Goal: Communication & Community: Share content

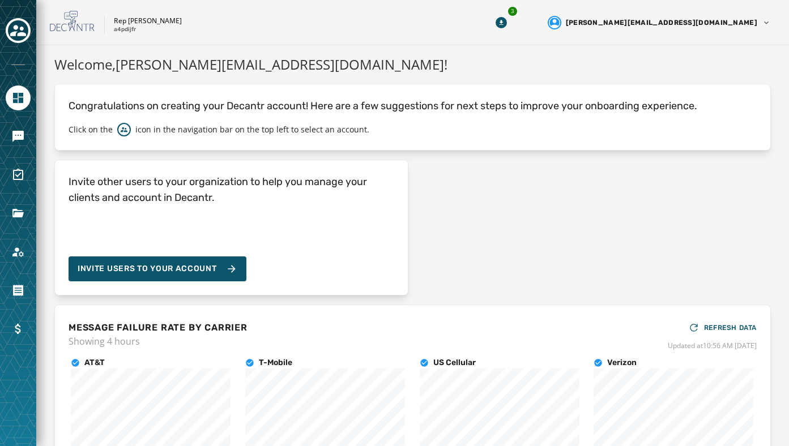
scroll to position [124, 0]
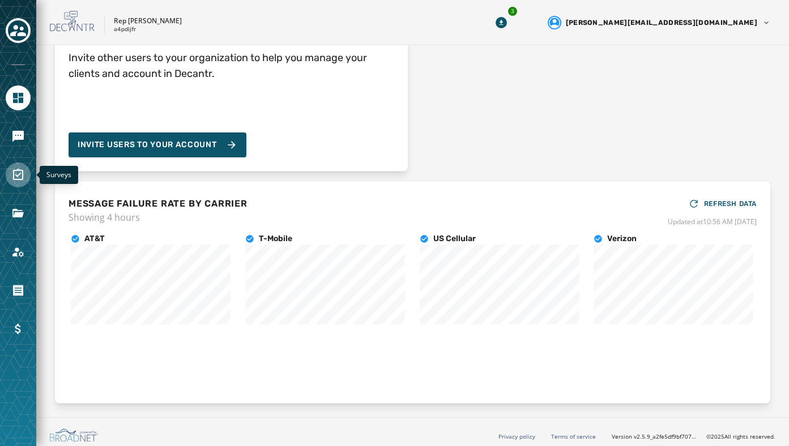
click at [18, 176] on icon "Navigate to Surveys" at bounding box center [18, 174] width 10 height 11
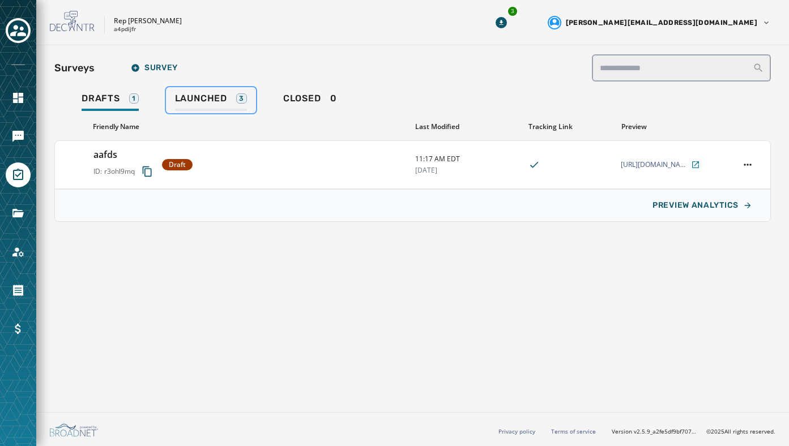
click at [211, 95] on span "Launched" at bounding box center [201, 98] width 52 height 11
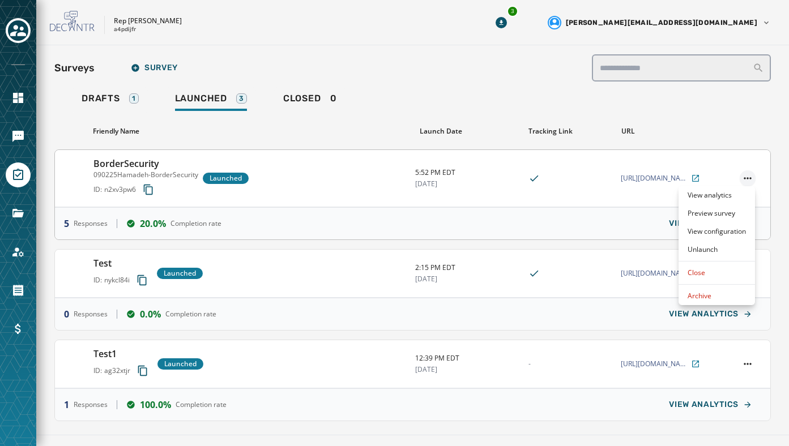
click at [748, 177] on html "**********" at bounding box center [394, 223] width 789 height 446
click at [702, 249] on div "Unlaunch" at bounding box center [716, 250] width 76 height 18
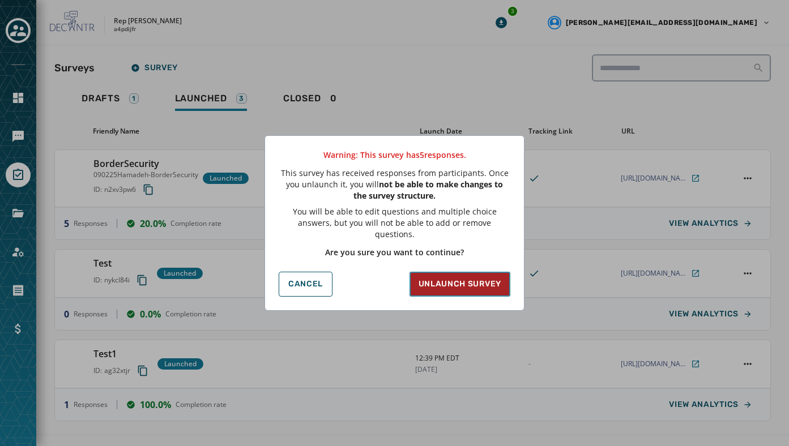
click at [466, 281] on span "Unlaunch survey" at bounding box center [460, 284] width 83 height 11
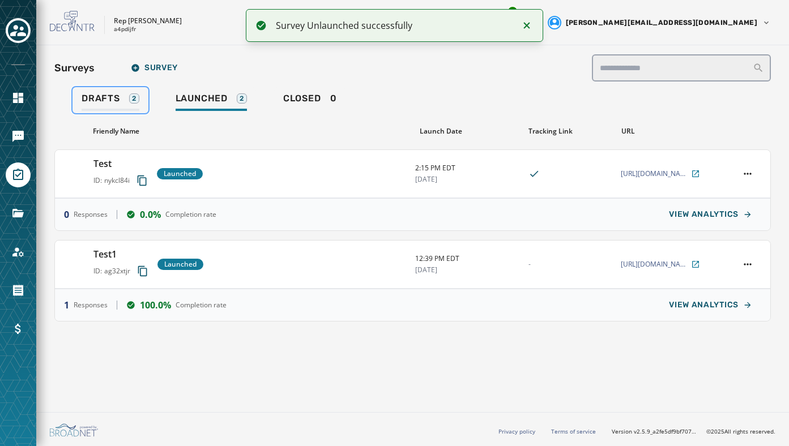
click at [116, 100] on span "Drafts" at bounding box center [101, 98] width 39 height 11
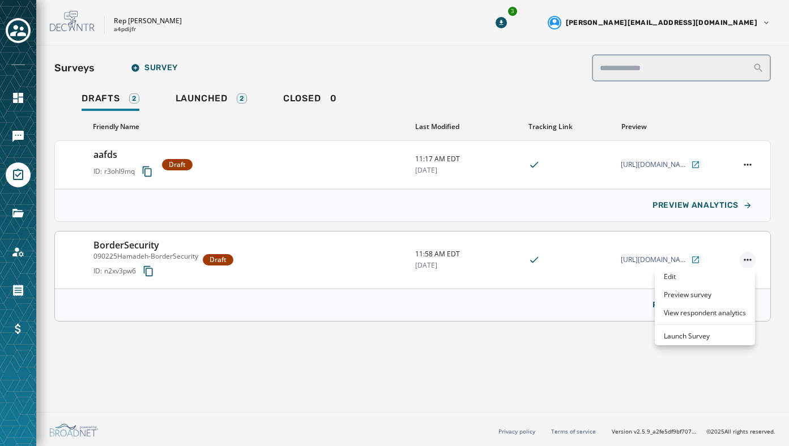
click at [750, 262] on html "**********" at bounding box center [394, 223] width 789 height 446
click at [699, 278] on div "Edit" at bounding box center [705, 277] width 100 height 18
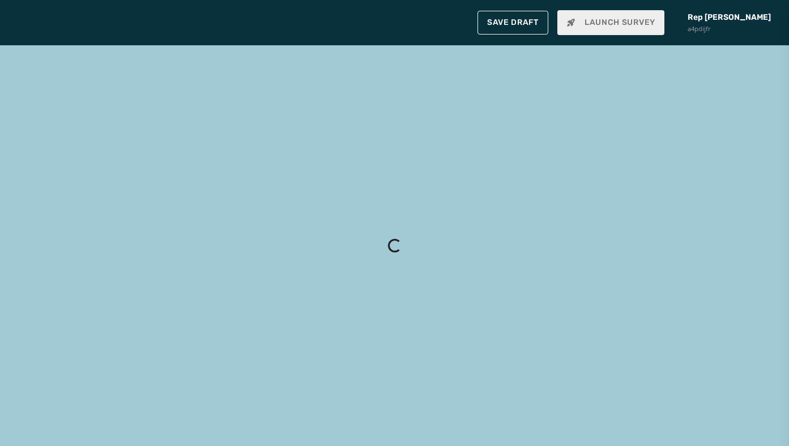
type input "**********"
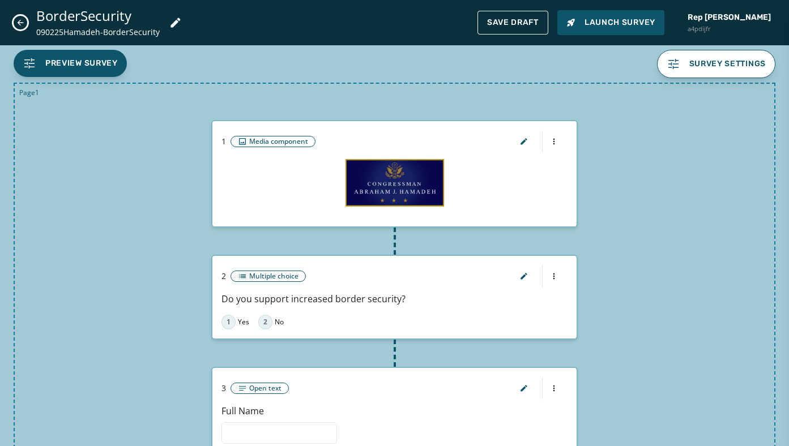
click at [409, 180] on img at bounding box center [394, 182] width 103 height 51
click at [525, 140] on icon "button" at bounding box center [523, 141] width 9 height 9
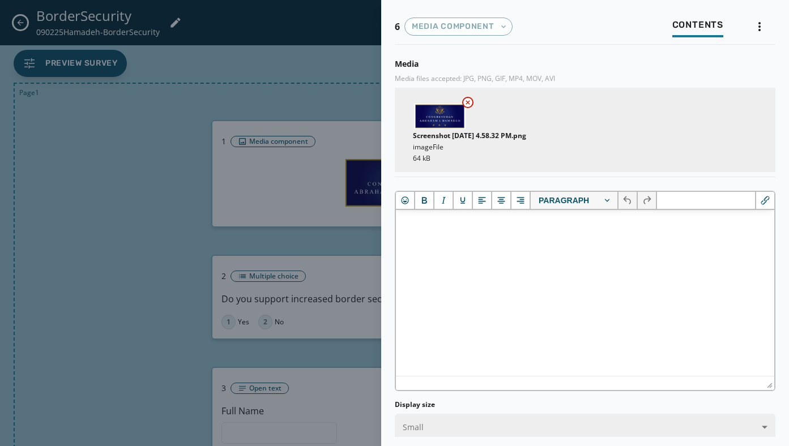
click at [468, 104] on icon at bounding box center [467, 102] width 9 height 9
click at [142, 193] on div at bounding box center [394, 223] width 789 height 446
click at [138, 215] on div at bounding box center [394, 223] width 789 height 446
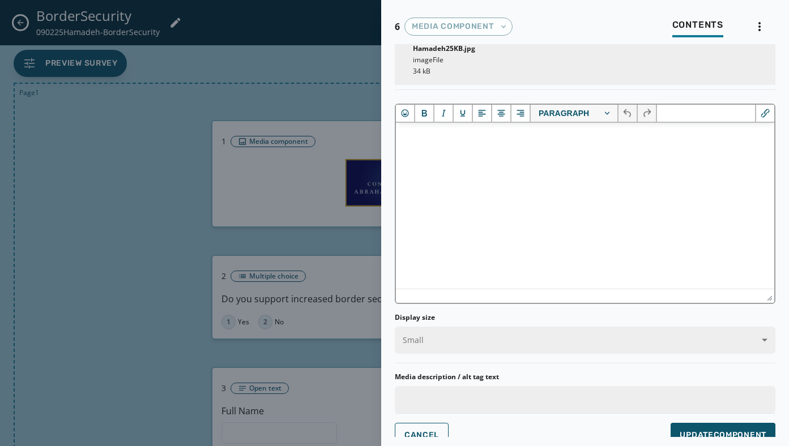
scroll to position [98, 0]
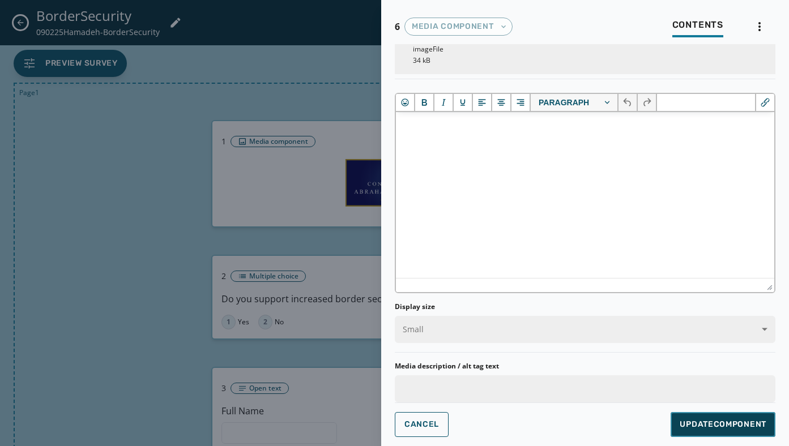
click at [701, 421] on span "Update Component" at bounding box center [723, 424] width 87 height 11
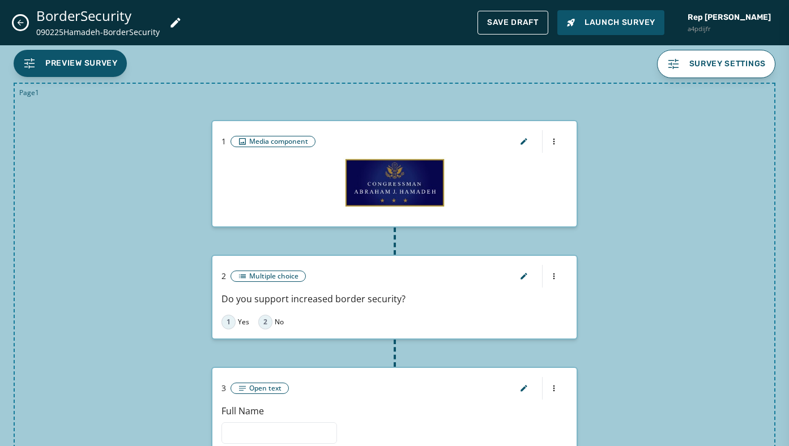
scroll to position [0, 0]
click at [111, 61] on span "Preview Survey" at bounding box center [81, 63] width 72 height 11
click at [711, 58] on span "Survey settings" at bounding box center [717, 64] width 100 height 14
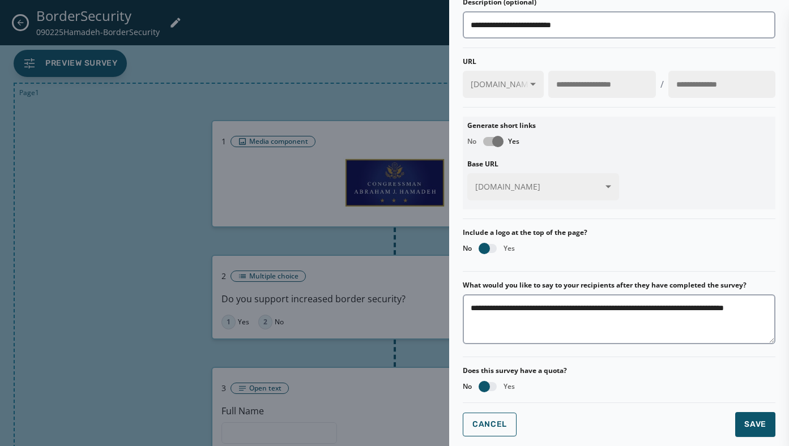
scroll to position [135, 0]
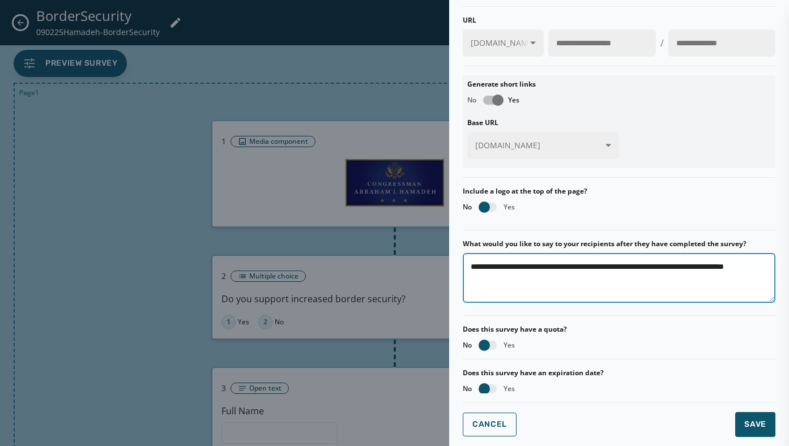
drag, startPoint x: 579, startPoint y: 268, endPoint x: 618, endPoint y: 293, distance: 46.3
click at [618, 293] on textarea "**********" at bounding box center [619, 278] width 313 height 50
type textarea "**********"
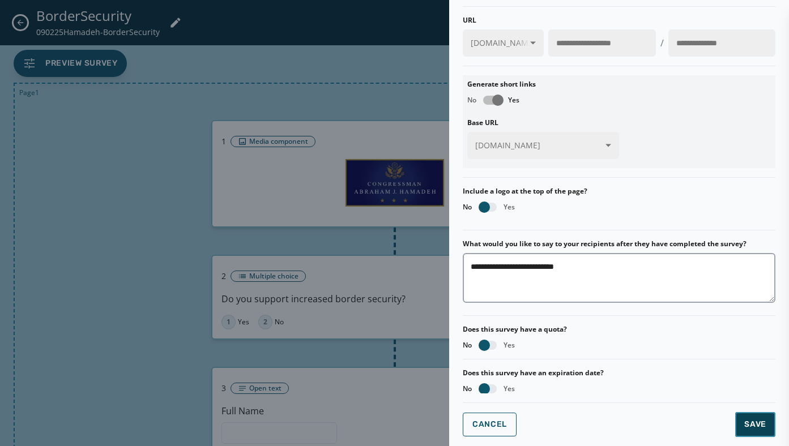
click at [757, 420] on span "Save" at bounding box center [755, 424] width 22 height 11
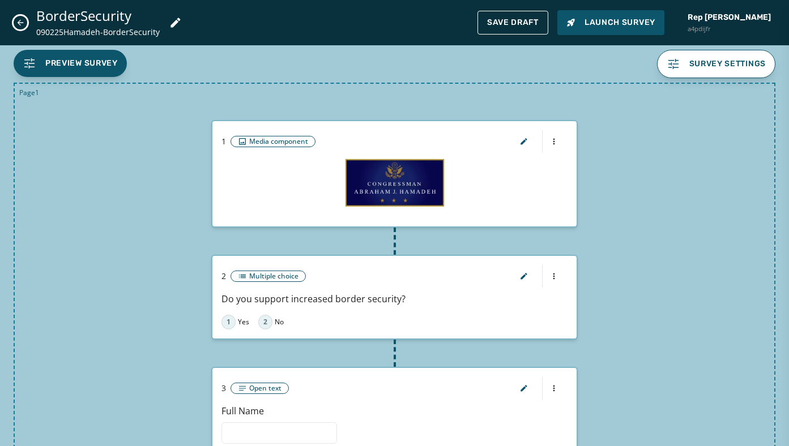
click at [705, 157] on div "Page 1 1 Media component 2 Multiple choice Do you support increased border secu…" at bounding box center [395, 419] width 762 height 672
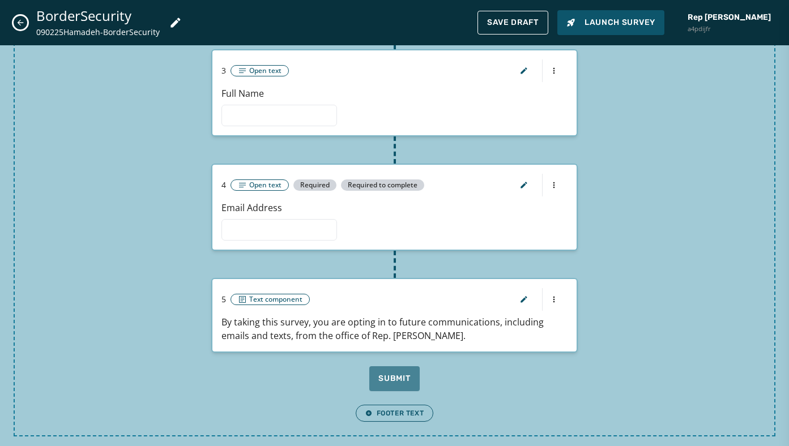
scroll to position [319, 0]
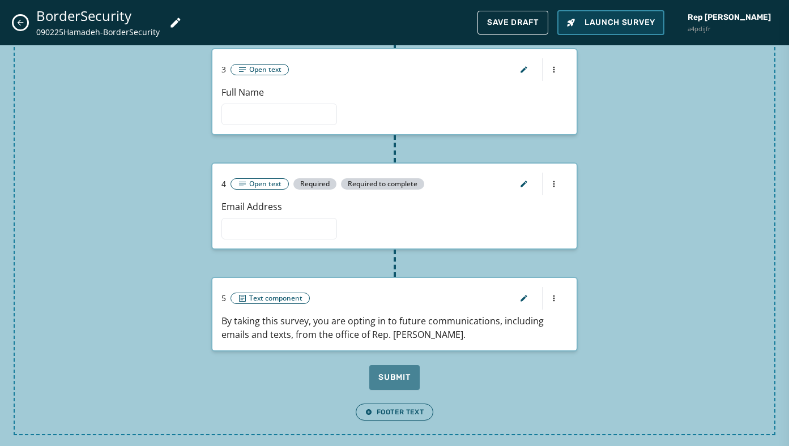
click at [628, 20] on span "Launch Survey" at bounding box center [610, 22] width 89 height 11
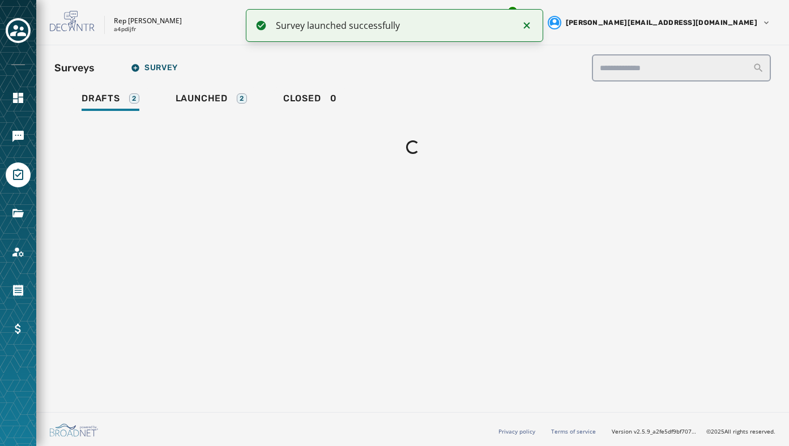
scroll to position [134, 0]
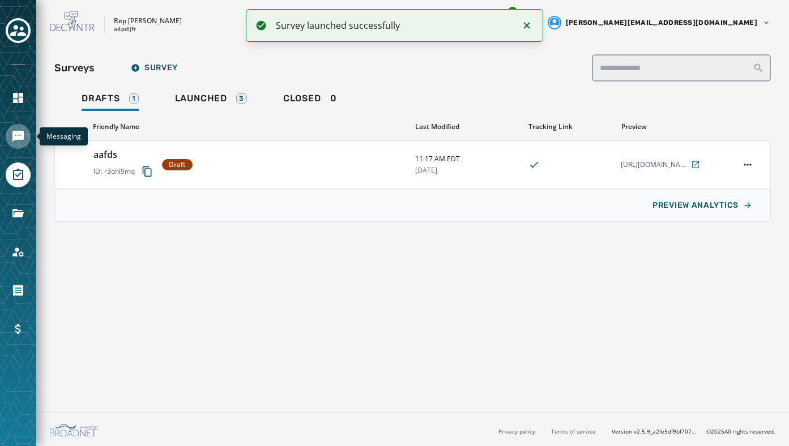
click at [16, 132] on icon "Navigate to Messaging" at bounding box center [17, 136] width 11 height 11
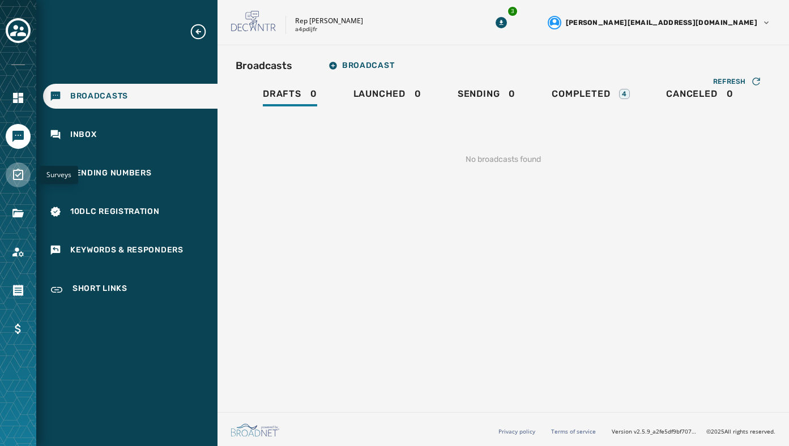
click at [22, 178] on icon "Navigate to Surveys" at bounding box center [18, 175] width 14 height 14
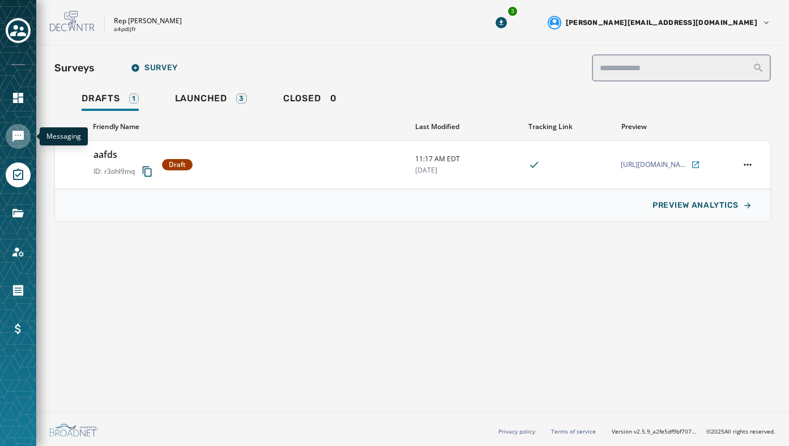
click at [21, 133] on icon "Navigate to Messaging" at bounding box center [17, 136] width 11 height 11
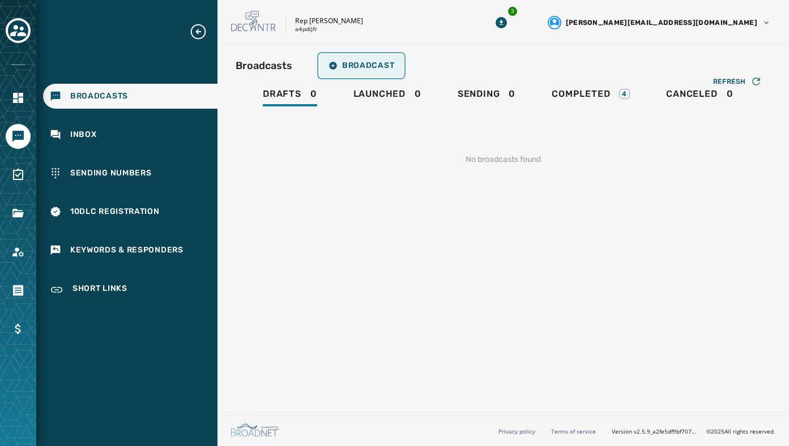
click at [368, 66] on span "Broadcast" at bounding box center [361, 65] width 66 height 9
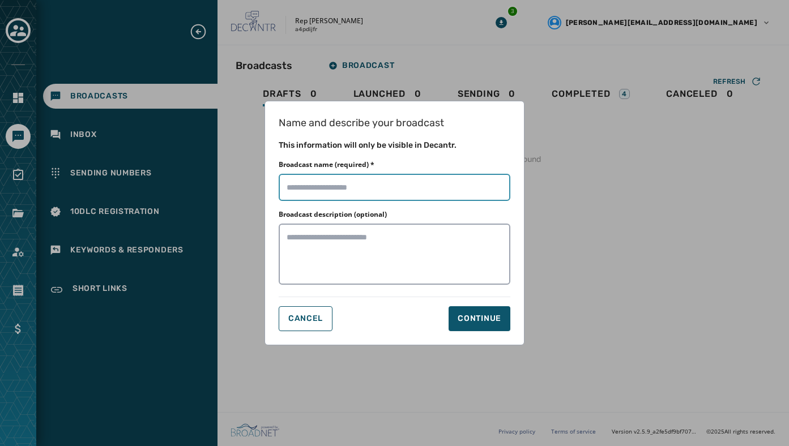
click at [328, 191] on input "Broadcast name (required) *" at bounding box center [395, 187] width 232 height 27
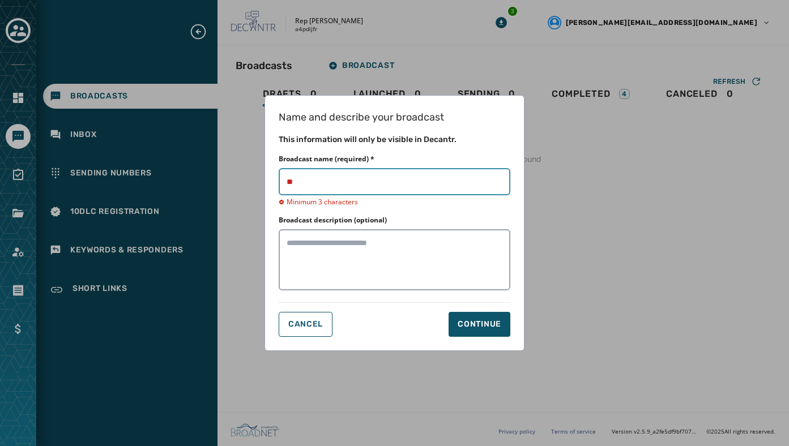
type input "*"
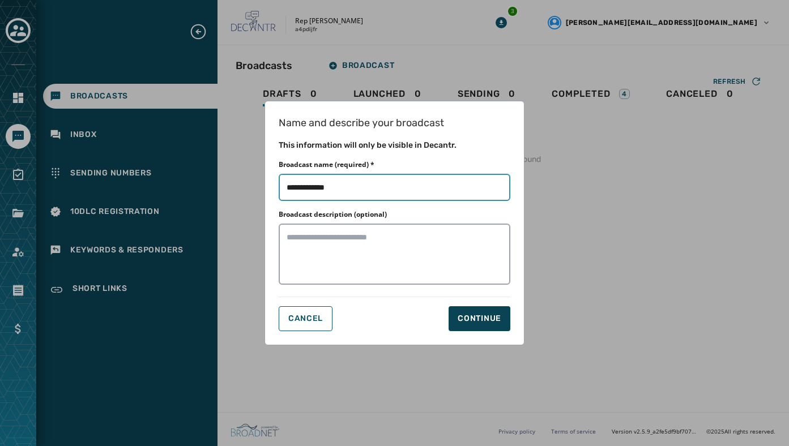
type input "**********"
click at [478, 325] on button "Continue" at bounding box center [480, 318] width 62 height 25
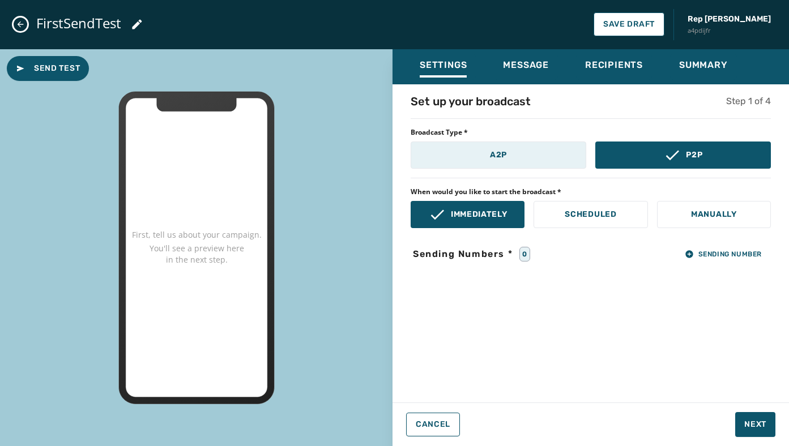
click at [489, 158] on button "A2P" at bounding box center [499, 155] width 176 height 27
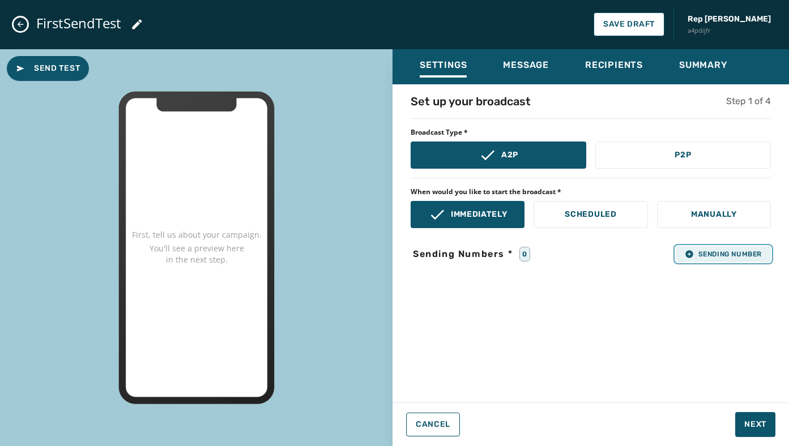
click at [699, 253] on span "Sending Number" at bounding box center [723, 254] width 77 height 9
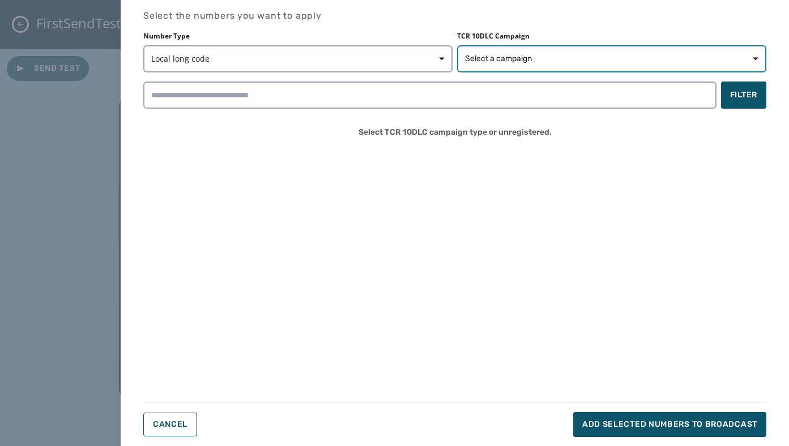
click at [566, 62] on span "Select a campaign" at bounding box center [611, 58] width 293 height 11
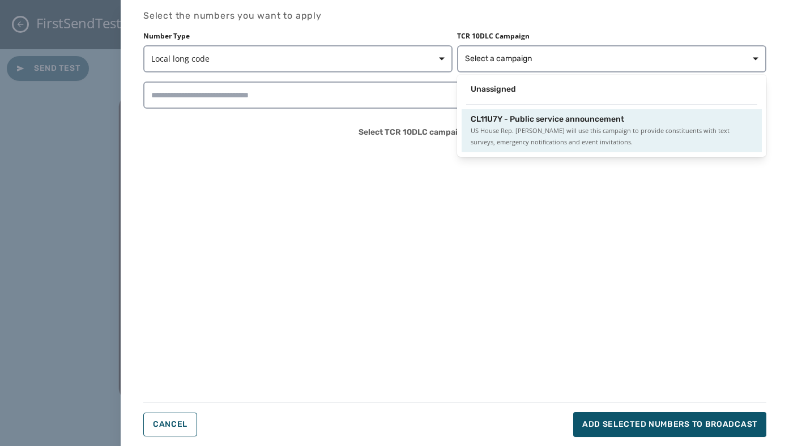
click at [542, 130] on span "US House Rep. [PERSON_NAME] will use this campaign to provide constituents with…" at bounding box center [612, 136] width 282 height 23
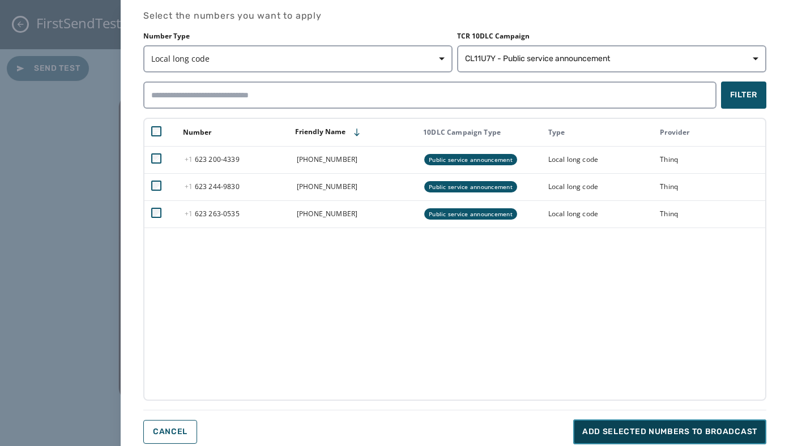
click at [631, 431] on span "Add selected numbers to broadcast" at bounding box center [669, 431] width 175 height 11
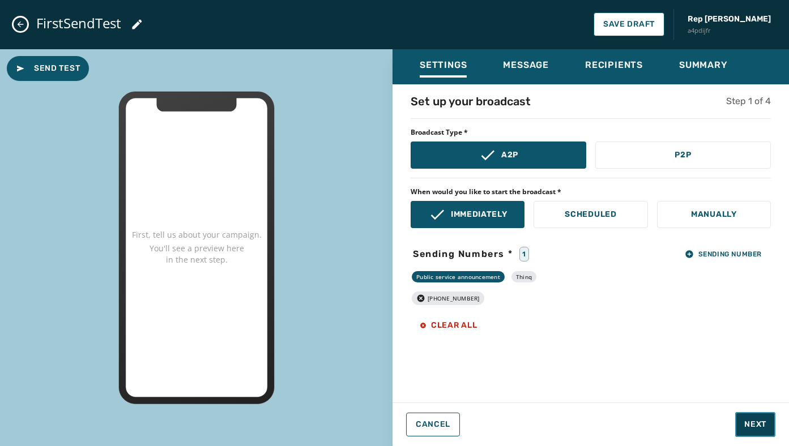
click at [755, 424] on span "Next" at bounding box center [755, 424] width 22 height 11
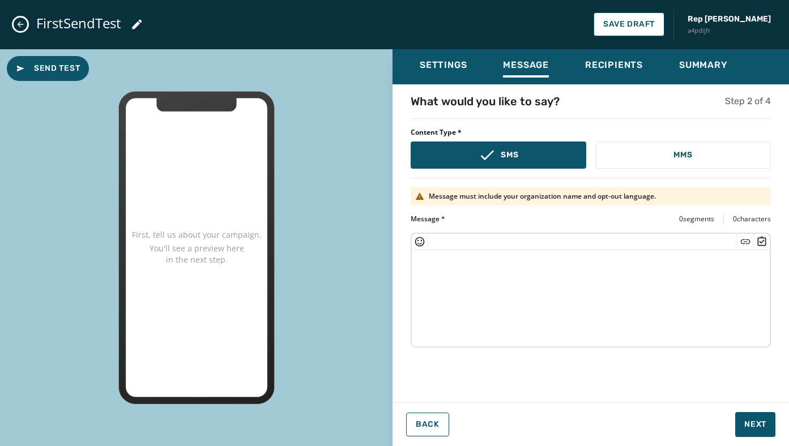
click at [449, 262] on textarea at bounding box center [591, 296] width 358 height 93
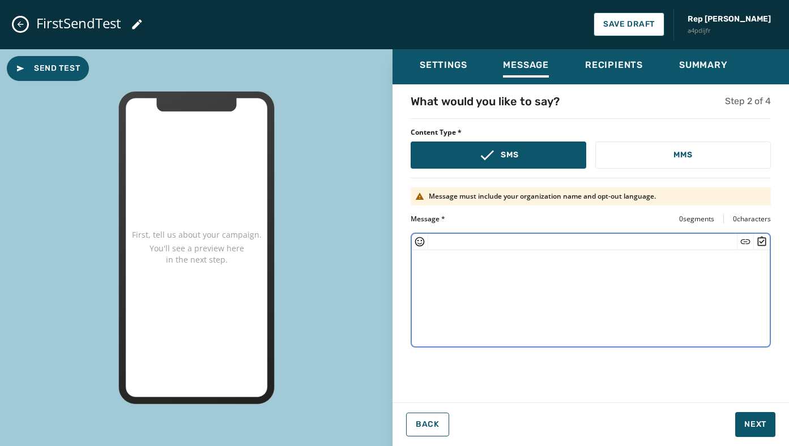
paste textarea "**********"
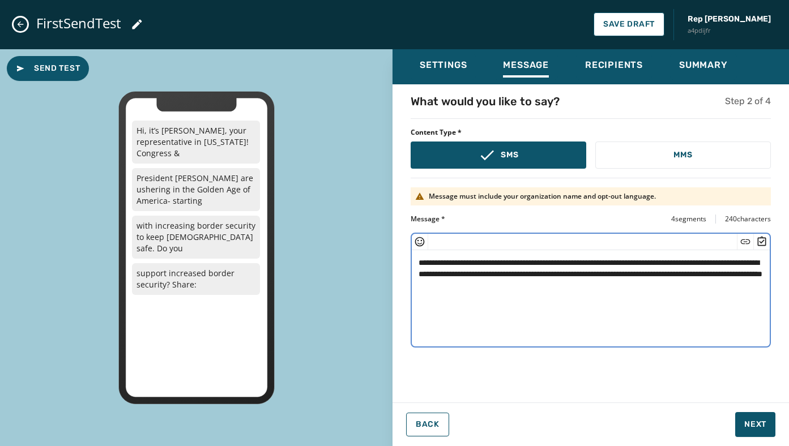
click at [759, 238] on icon "Insert Survey" at bounding box center [761, 241] width 11 height 11
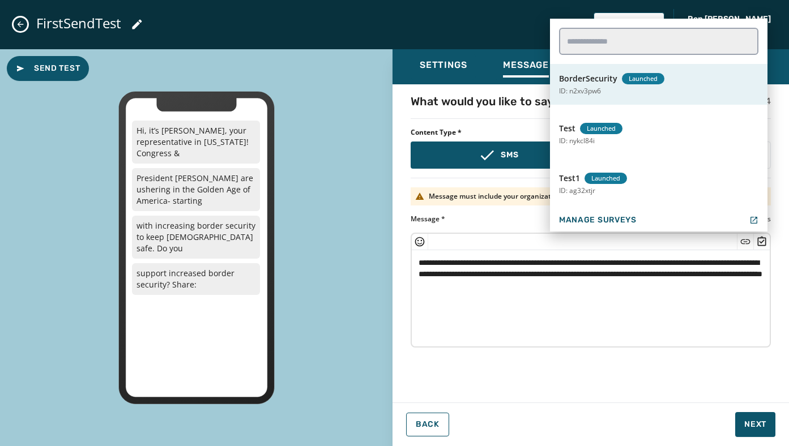
click at [671, 96] on button "BorderSecurity Launched ID: n2xv3pw6" at bounding box center [658, 84] width 217 height 41
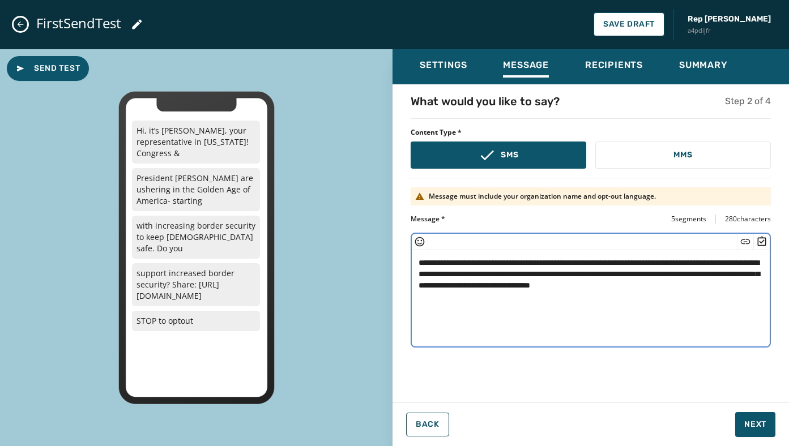
click at [419, 266] on textarea "**********" at bounding box center [591, 296] width 358 height 93
click at [420, 259] on textarea "**********" at bounding box center [591, 296] width 358 height 93
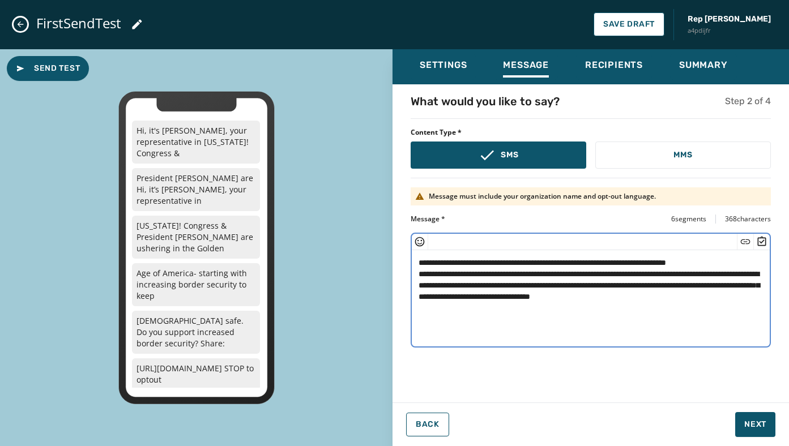
drag, startPoint x: 752, startPoint y: 277, endPoint x: 416, endPoint y: 276, distance: 335.8
click at [416, 276] on textarea "**********" at bounding box center [591, 296] width 358 height 93
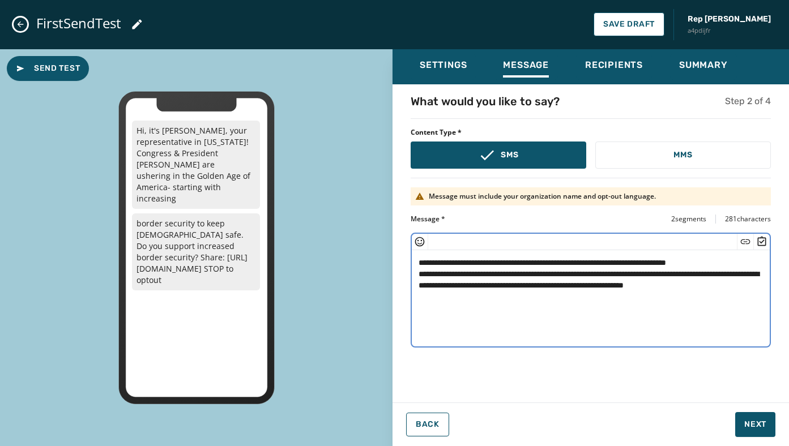
click at [577, 319] on textarea "**********" at bounding box center [591, 296] width 358 height 93
type textarea "**********"
click at [740, 425] on button "Next" at bounding box center [755, 424] width 40 height 25
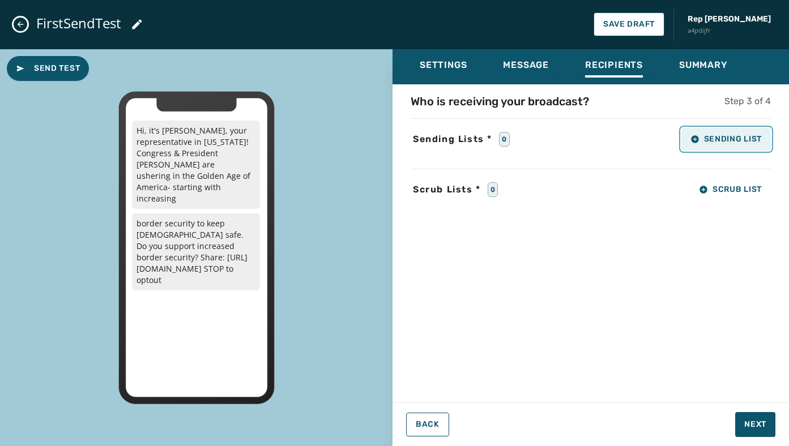
click at [742, 144] on button "Sending List" at bounding box center [725, 139] width 89 height 23
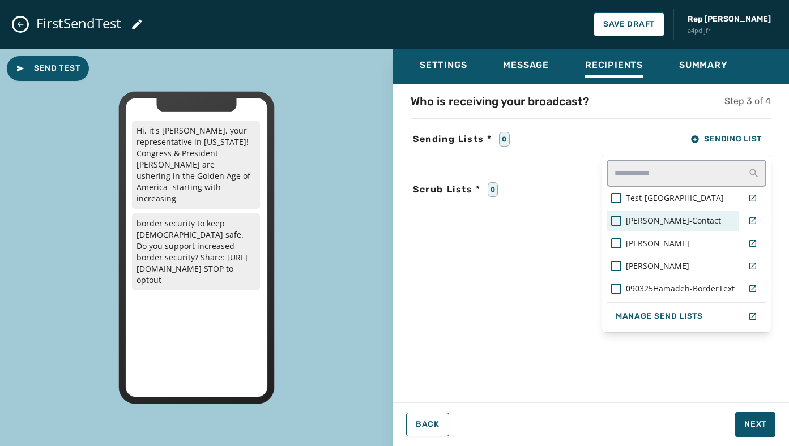
click at [650, 224] on span "[PERSON_NAME]-Contact" at bounding box center [673, 220] width 95 height 11
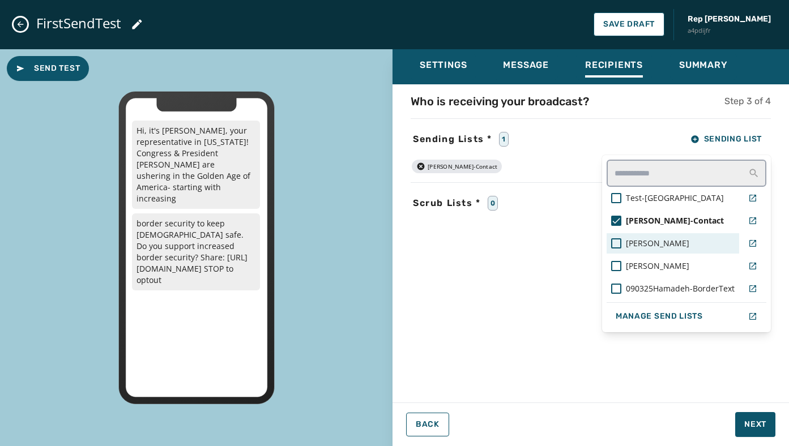
click at [635, 244] on span "[PERSON_NAME]" at bounding box center [657, 243] width 63 height 11
click at [746, 419] on div "Settings Message Recipients Summary Who is receiving your broadcast? Step 3 of …" at bounding box center [590, 243] width 396 height 389
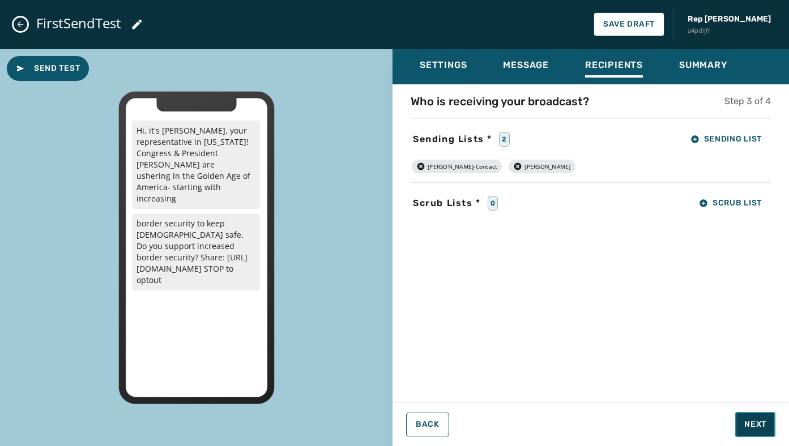
click at [753, 425] on span "Next" at bounding box center [755, 424] width 22 height 11
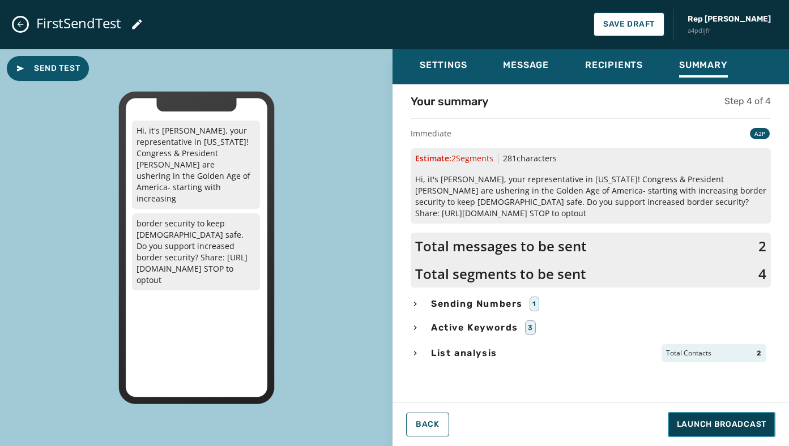
click at [737, 426] on span "Launch Broadcast" at bounding box center [721, 424] width 89 height 11
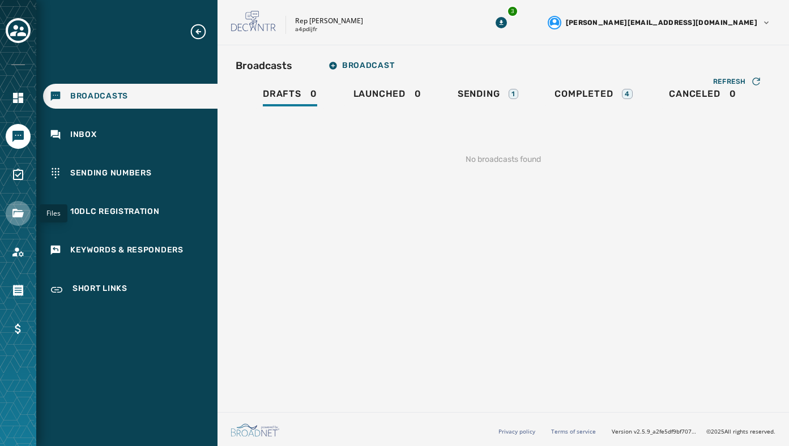
click at [14, 207] on icon "Navigate to Files" at bounding box center [18, 214] width 14 height 14
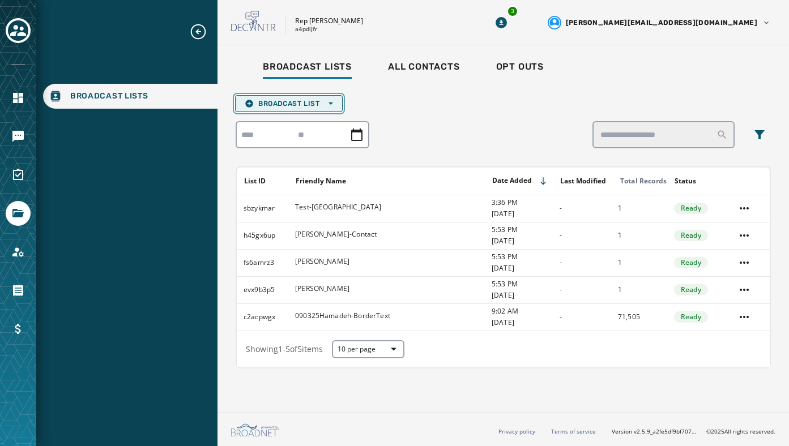
click at [314, 101] on span "Broadcast List Open options" at bounding box center [289, 103] width 88 height 9
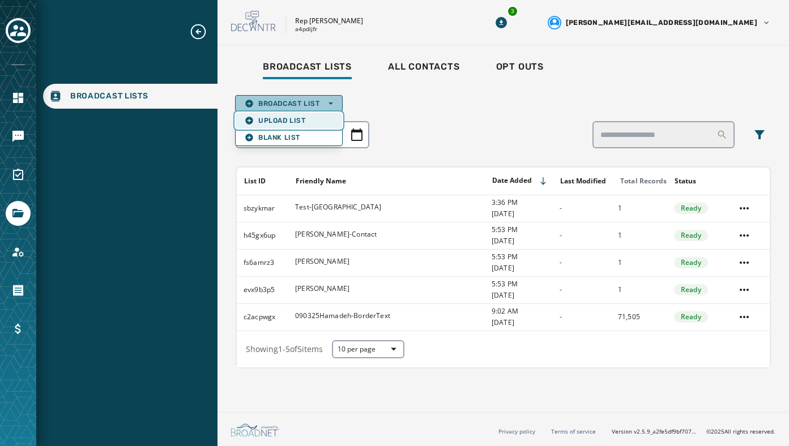
click at [296, 117] on span "Upload List" at bounding box center [289, 120] width 88 height 9
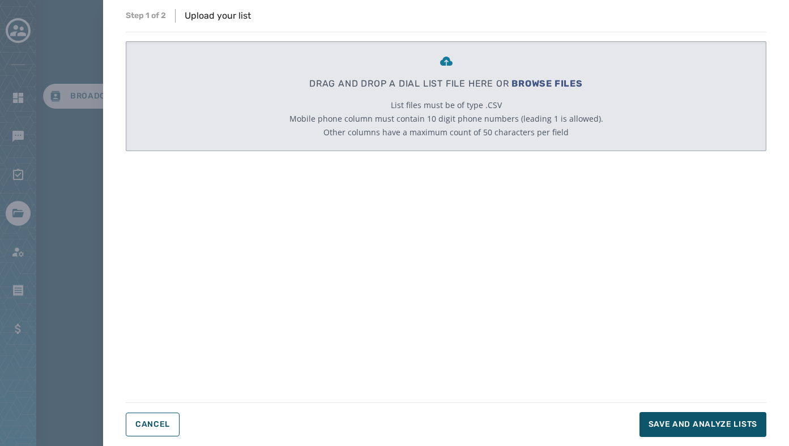
click at [534, 79] on span "BROWSE FILES" at bounding box center [546, 83] width 71 height 11
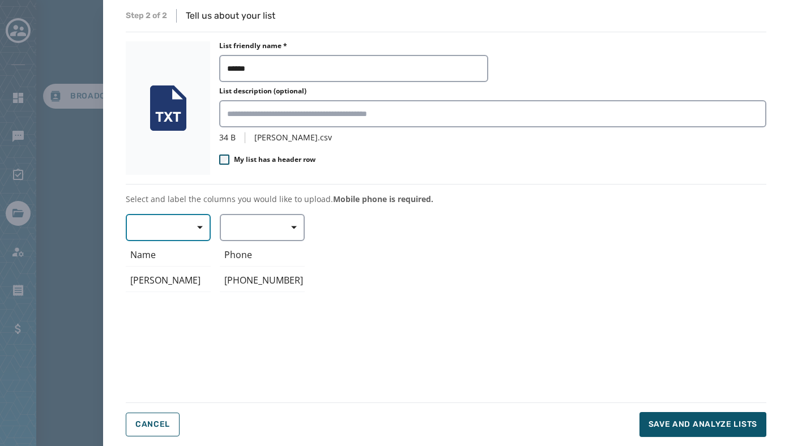
click at [166, 227] on button "button" at bounding box center [168, 227] width 85 height 27
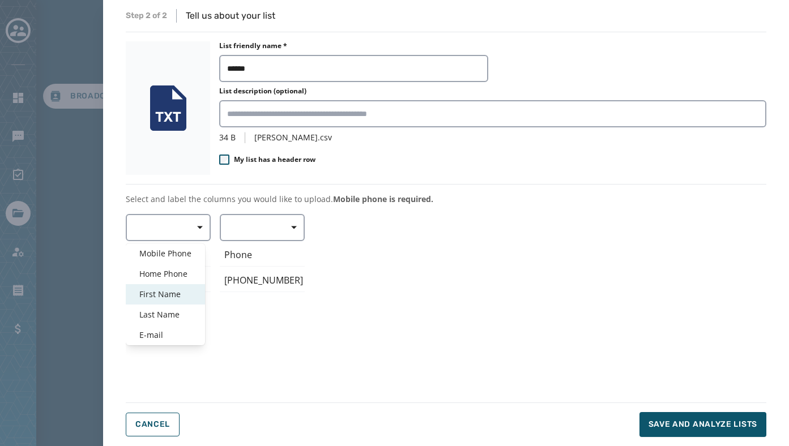
click at [162, 295] on span "First Name" at bounding box center [165, 294] width 52 height 11
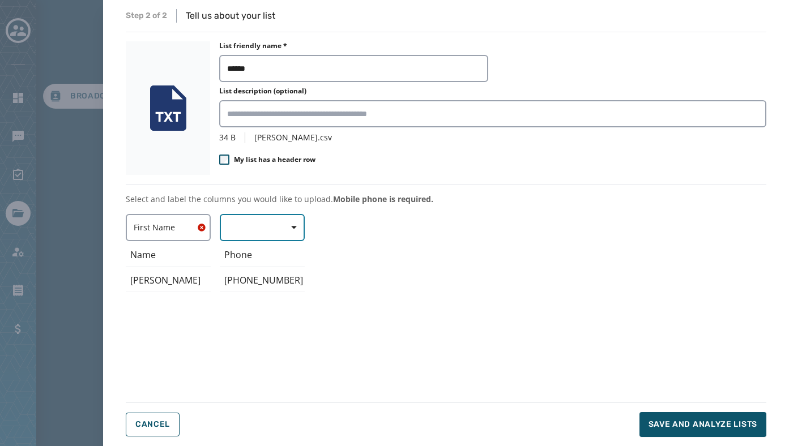
click at [245, 232] on button "button" at bounding box center [262, 227] width 85 height 27
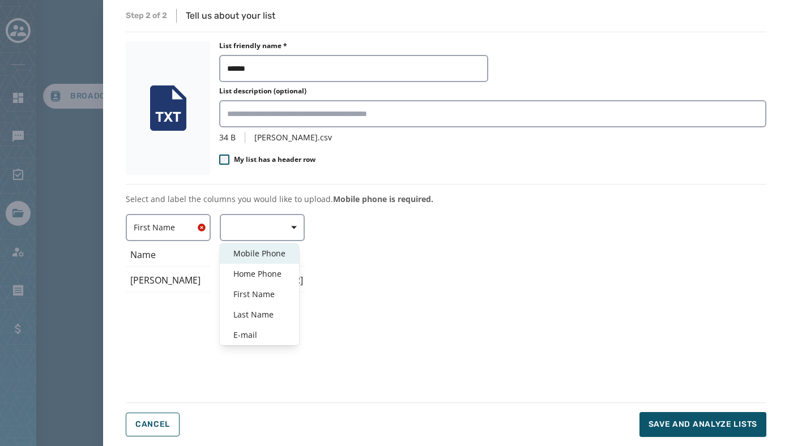
click at [250, 249] on span "Mobile Phone" at bounding box center [259, 253] width 52 height 11
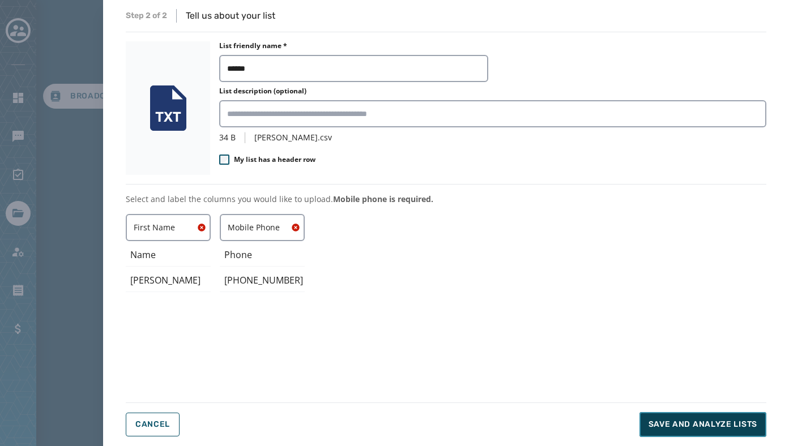
click at [686, 430] on button "Save and analyze lists" at bounding box center [702, 424] width 127 height 25
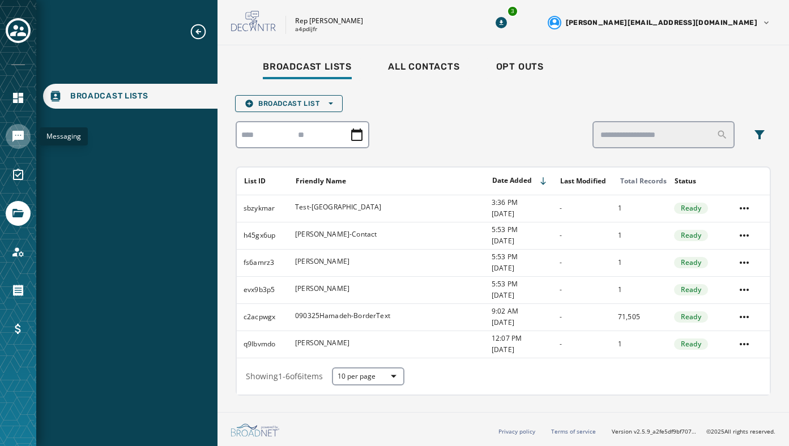
click at [21, 143] on link "Navigate to Messaging" at bounding box center [18, 136] width 25 height 25
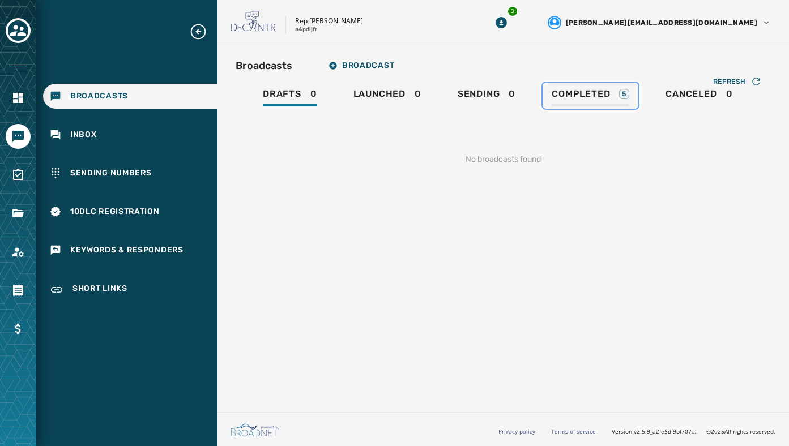
click at [593, 92] on span "Completed" at bounding box center [581, 93] width 58 height 11
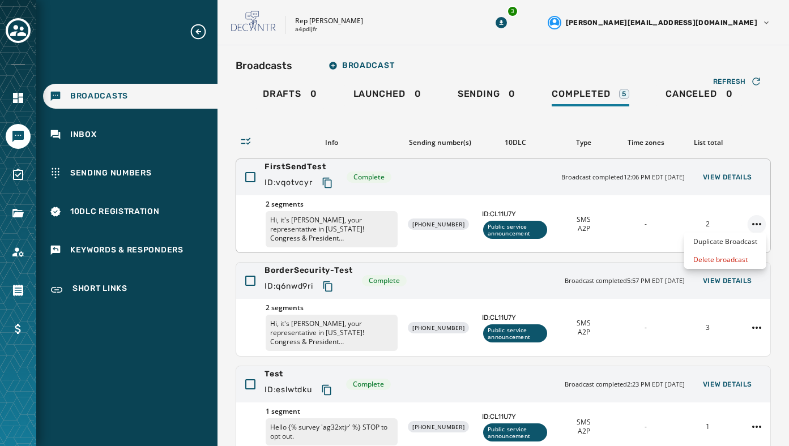
click at [757, 220] on html "Broadcasts Inbox Sending Numbers 10DLC Registration Keywords & Responders Short…" at bounding box center [394, 223] width 789 height 446
click at [741, 237] on div "Duplicate Broadcast" at bounding box center [725, 242] width 82 height 18
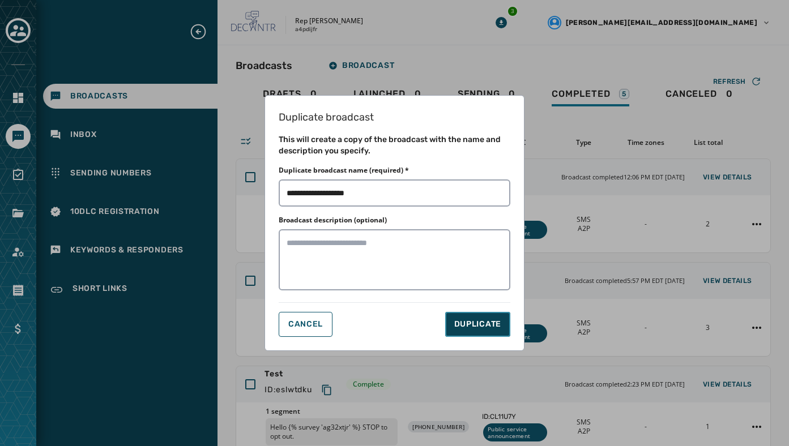
click at [481, 321] on span "DUPLICATE" at bounding box center [477, 324] width 47 height 11
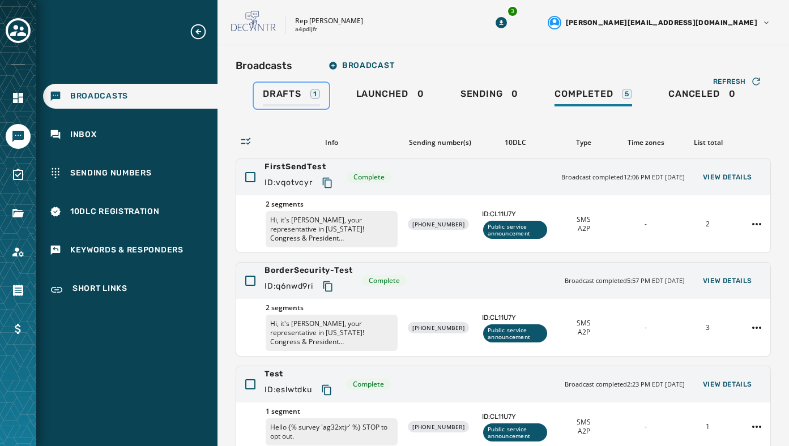
click at [291, 88] on span "Drafts" at bounding box center [282, 93] width 39 height 11
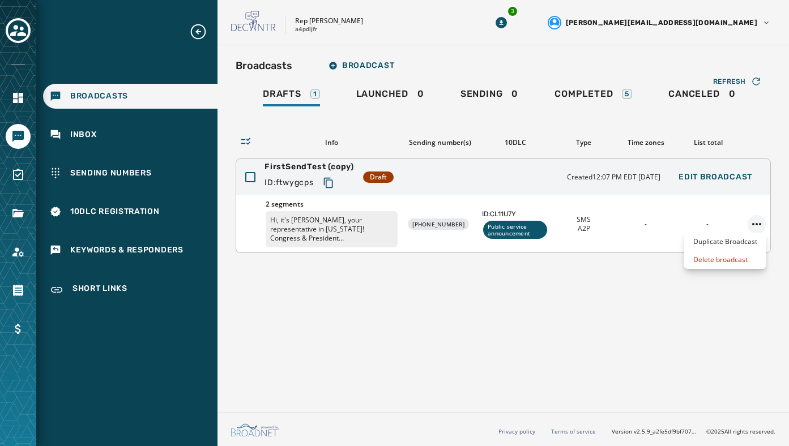
click at [759, 227] on html "Broadcasts Inbox Sending Numbers 10DLC Registration Keywords & Responders Short…" at bounding box center [394, 223] width 789 height 446
click at [617, 240] on html "Broadcasts Inbox Sending Numbers 10DLC Registration Keywords & Responders Short…" at bounding box center [394, 223] width 789 height 446
click at [366, 242] on p "Hi, it's [PERSON_NAME], your representative in [US_STATE]! Congress & President…" at bounding box center [332, 229] width 132 height 36
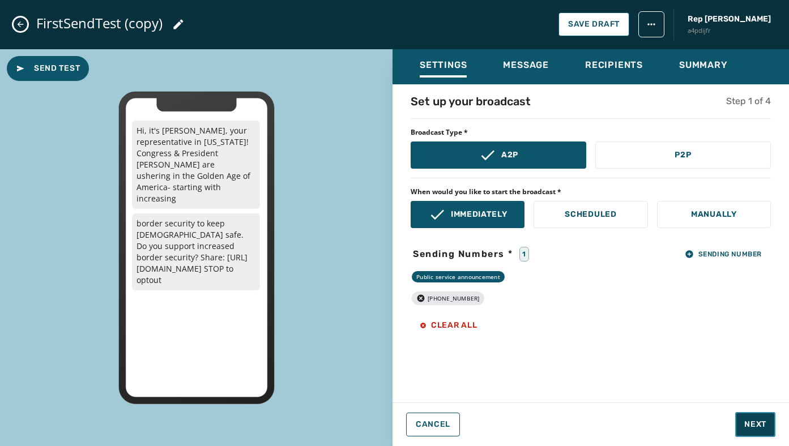
click at [750, 423] on span "Next" at bounding box center [755, 424] width 22 height 11
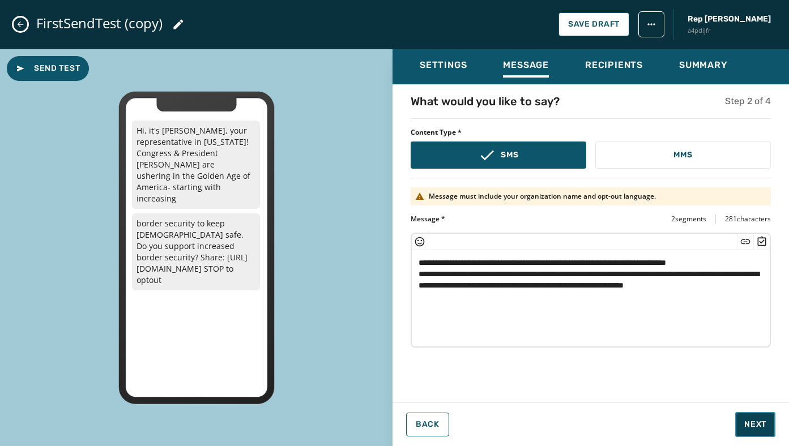
click at [750, 423] on span "Next" at bounding box center [755, 424] width 22 height 11
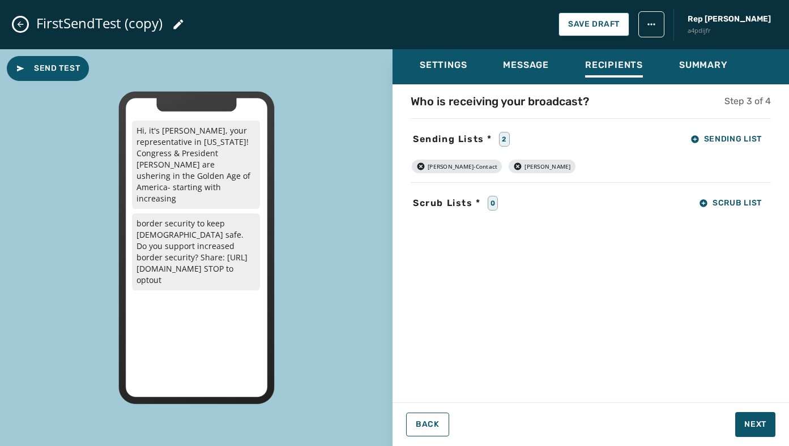
click at [514, 164] on icon "button" at bounding box center [517, 166] width 7 height 7
click at [733, 133] on button "Sending List" at bounding box center [725, 139] width 89 height 23
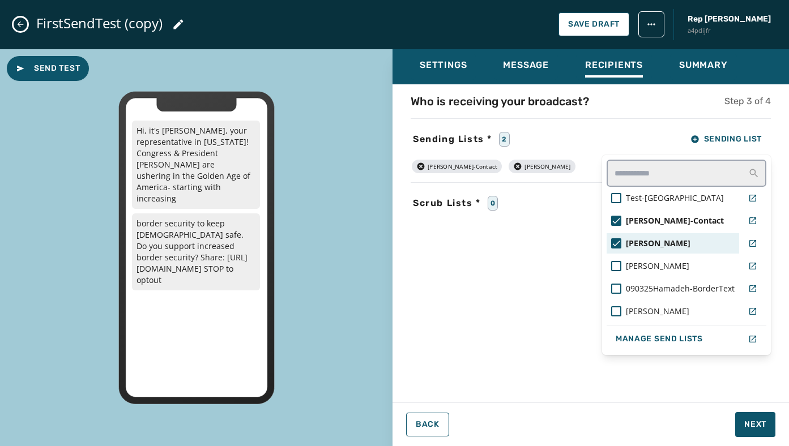
click at [628, 245] on span "[PERSON_NAME]" at bounding box center [658, 243] width 65 height 11
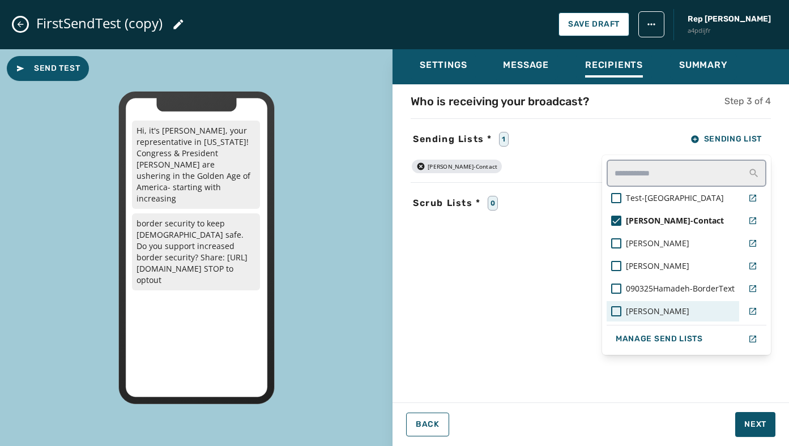
click at [638, 311] on span "[PERSON_NAME]" at bounding box center [657, 311] width 63 height 11
click at [754, 425] on div "Settings Message Recipients Summary Who is receiving your broadcast? Step 3 of …" at bounding box center [590, 243] width 396 height 389
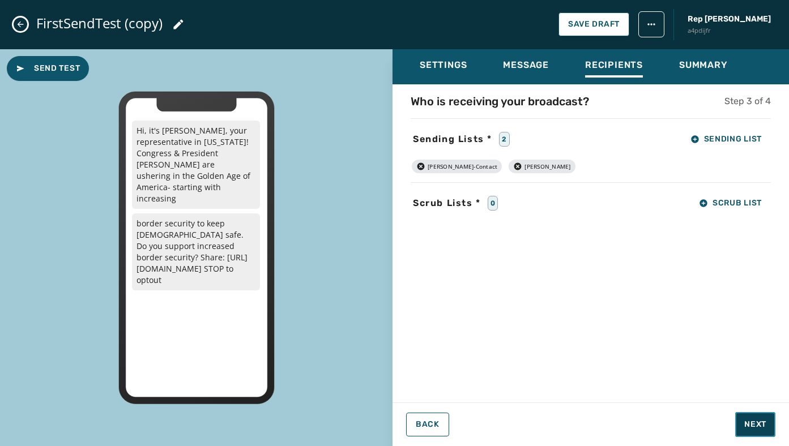
click at [757, 428] on span "Next" at bounding box center [755, 424] width 22 height 11
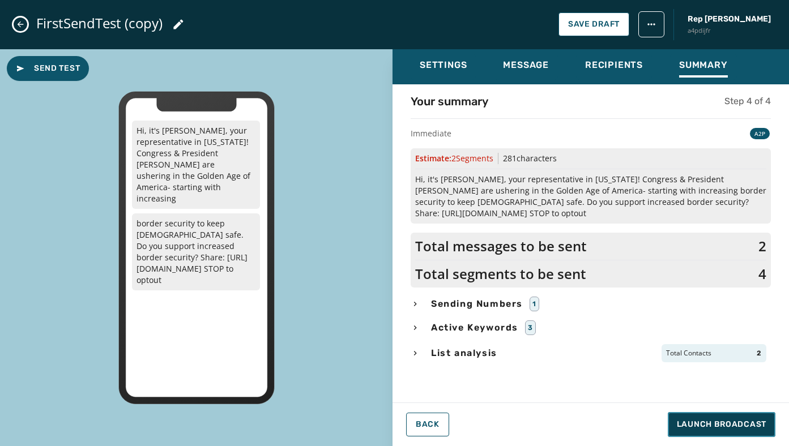
click at [698, 428] on span "Launch Broadcast" at bounding box center [721, 424] width 89 height 11
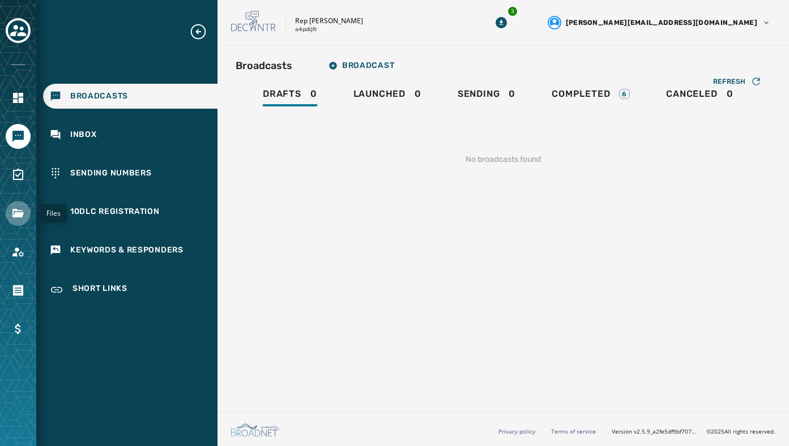
click at [11, 211] on icon "Navigate to Files" at bounding box center [18, 214] width 14 height 14
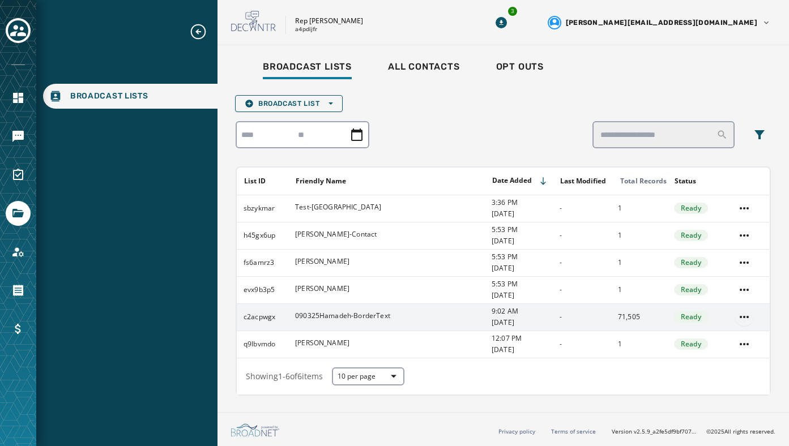
click at [741, 316] on html "Broadcast Lists Skip To Main Content Rep [PERSON_NAME] a4pdijfr 3 [PERSON_NAME]…" at bounding box center [394, 223] width 789 height 446
click at [738, 356] on div "Delete list" at bounding box center [744, 358] width 51 height 18
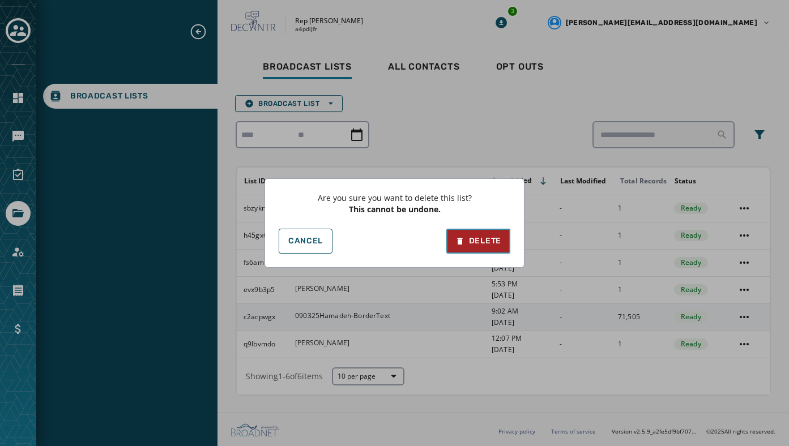
click at [495, 244] on div "Delete" at bounding box center [478, 241] width 46 height 11
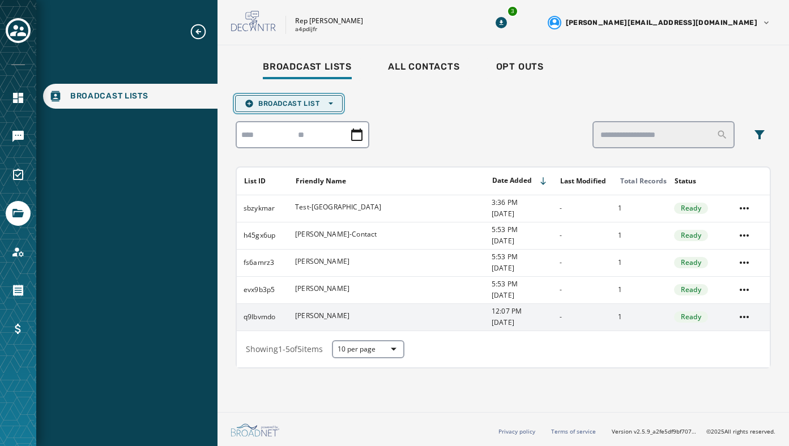
click at [296, 104] on span "Broadcast List Open options" at bounding box center [289, 103] width 88 height 9
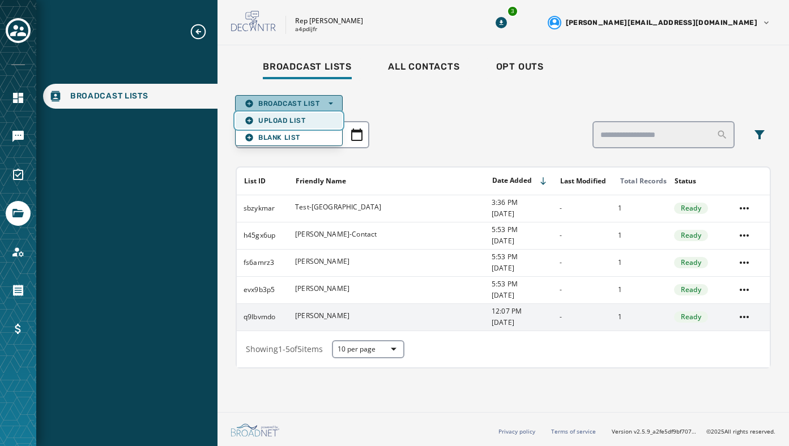
click at [292, 117] on span "Upload List" at bounding box center [289, 120] width 88 height 9
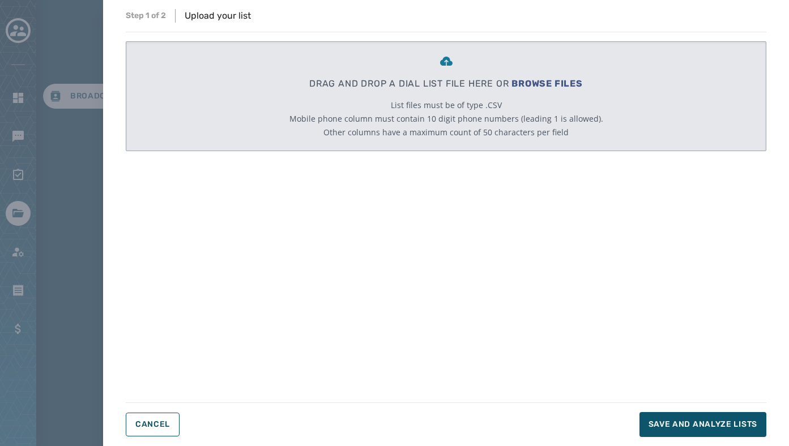
click at [530, 83] on span "BROWSE FILES" at bounding box center [546, 83] width 71 height 11
click at [541, 82] on span "BROWSE FILES" at bounding box center [546, 83] width 71 height 11
click at [548, 78] on p "DRAG AND DROP A DIAL LIST FILE HERE OR BROWSE FILES" at bounding box center [446, 84] width 274 height 14
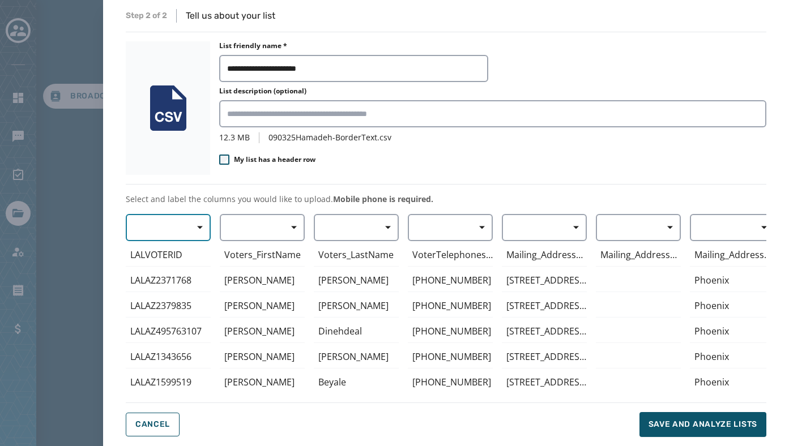
click at [197, 223] on span "button" at bounding box center [195, 227] width 27 height 23
click at [168, 231] on button "button" at bounding box center [168, 227] width 85 height 27
click at [146, 216] on button "button" at bounding box center [168, 227] width 85 height 27
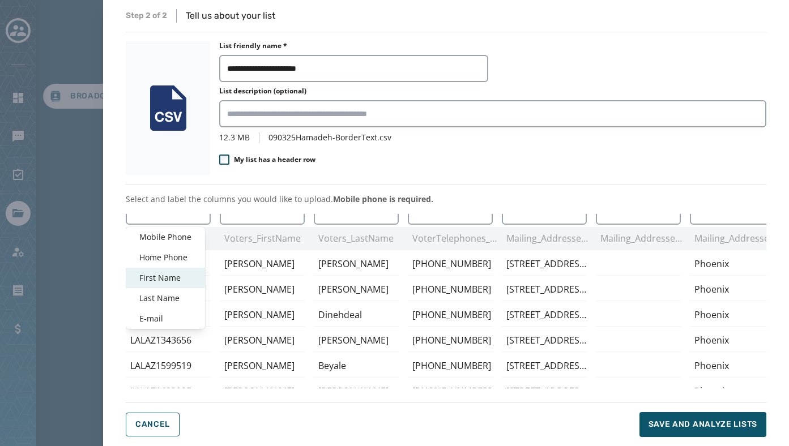
scroll to position [13, 0]
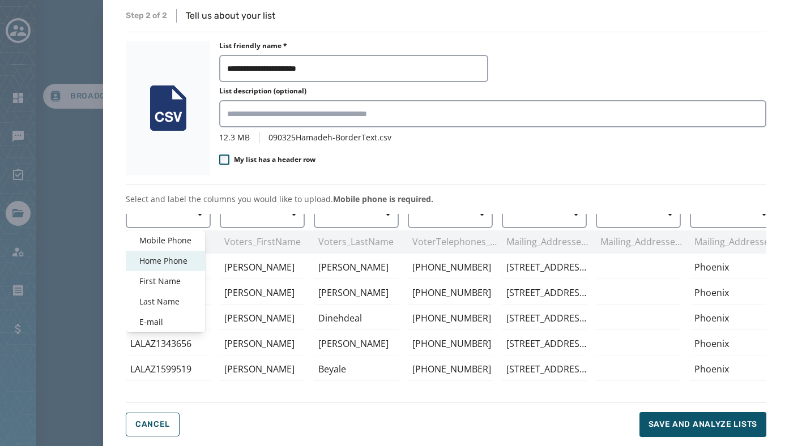
click at [167, 261] on span "Home Phone" at bounding box center [165, 260] width 52 height 11
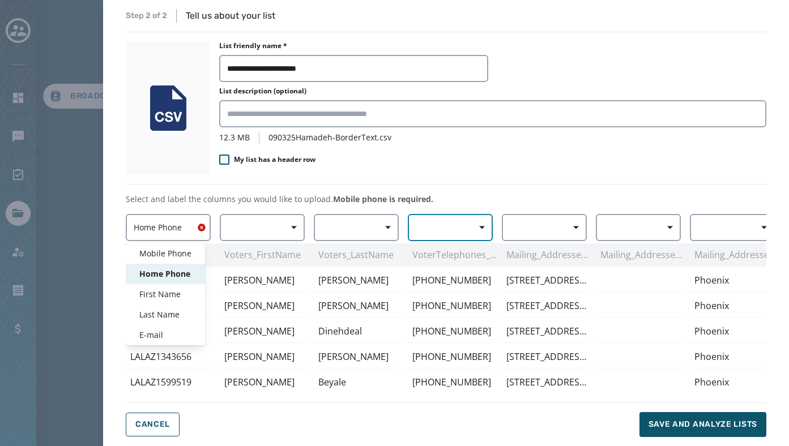
click at [473, 225] on span "button" at bounding box center [477, 227] width 27 height 23
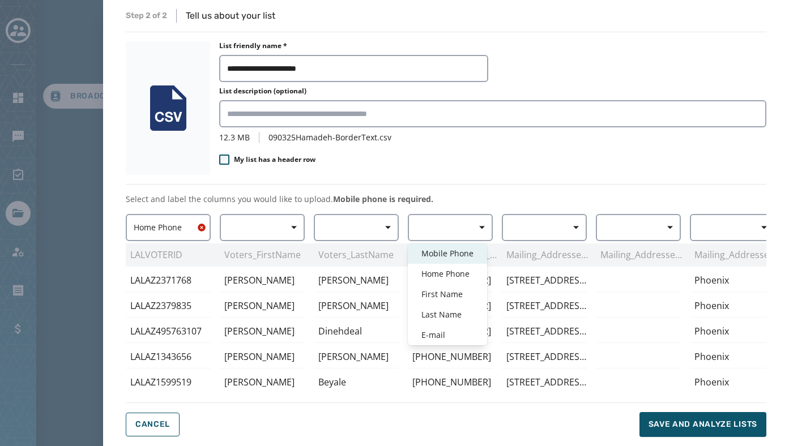
click at [450, 252] on span "Mobile Phone" at bounding box center [447, 253] width 52 height 11
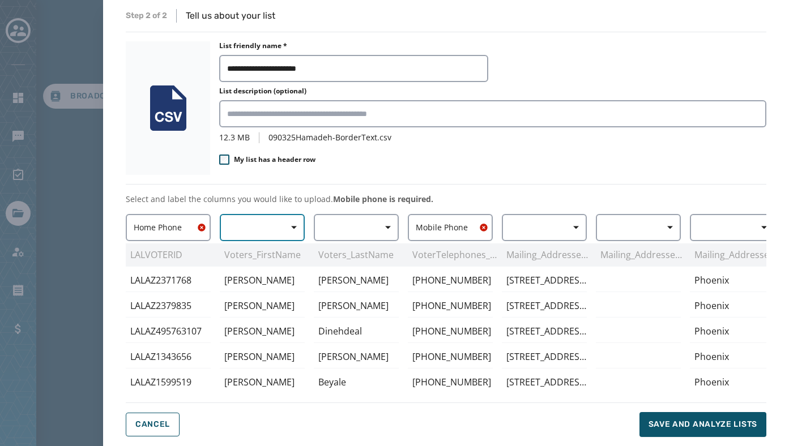
click at [291, 228] on icon "button" at bounding box center [294, 228] width 6 height 6
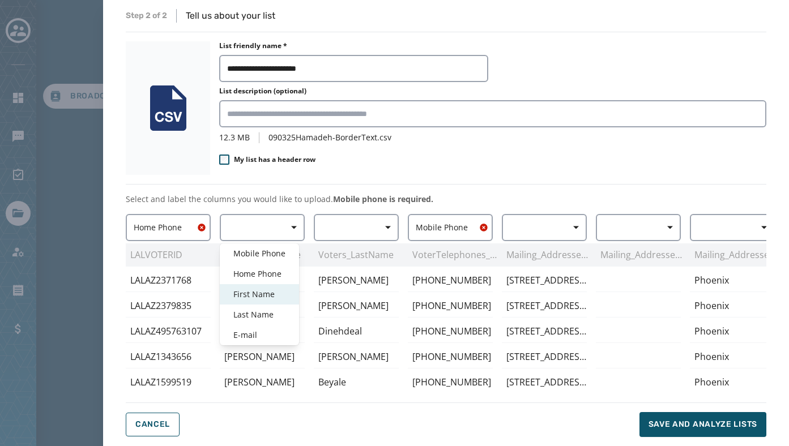
click at [268, 292] on span "First Name" at bounding box center [259, 294] width 52 height 11
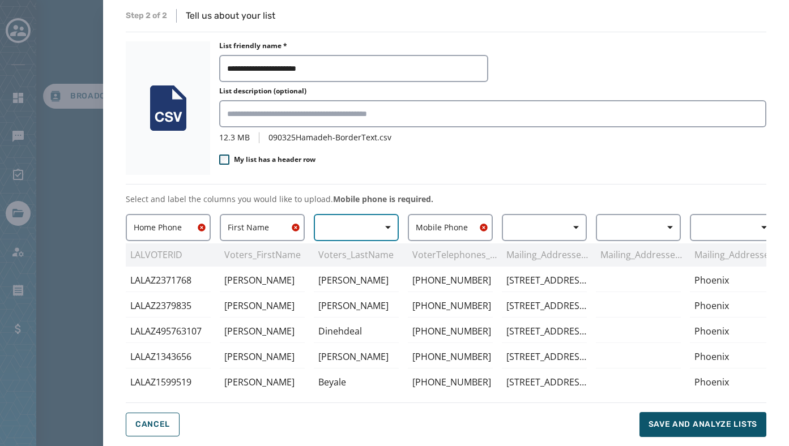
click at [369, 223] on button "button" at bounding box center [356, 227] width 85 height 27
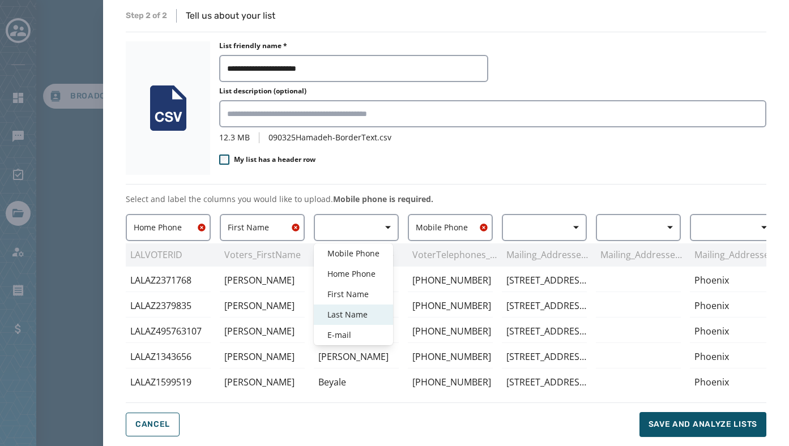
click at [356, 309] on div "Last Name" at bounding box center [353, 315] width 79 height 20
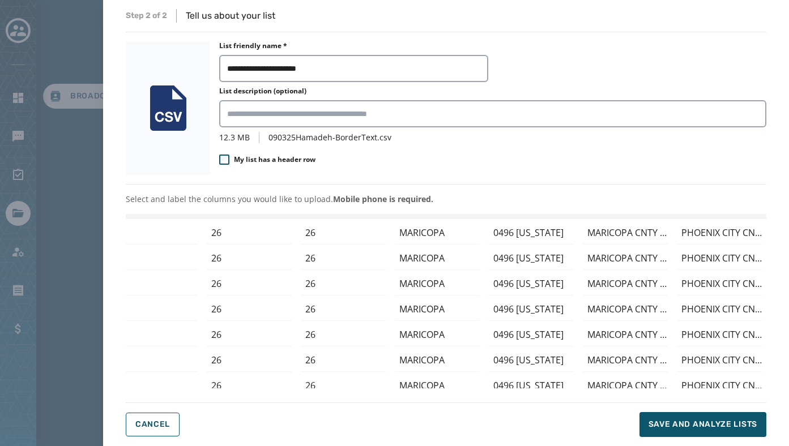
scroll to position [49, 1235]
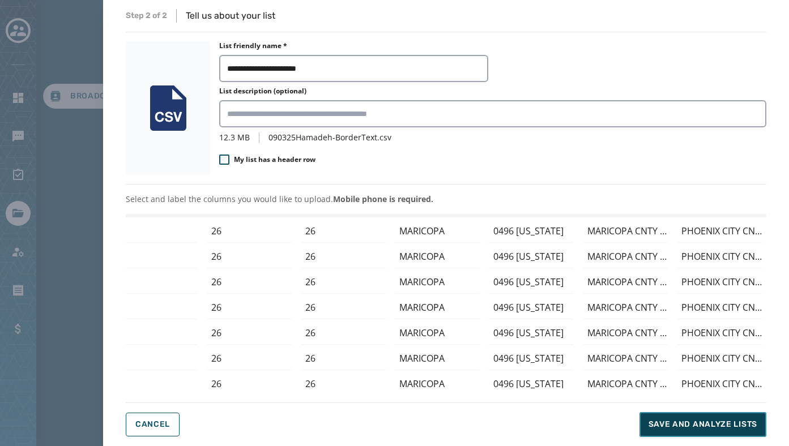
click at [694, 423] on span "Save and analyze lists" at bounding box center [702, 424] width 109 height 11
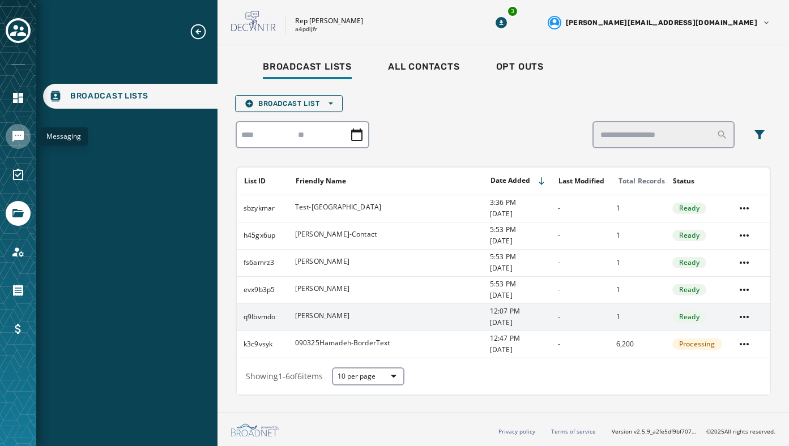
click at [17, 133] on icon "Navigate to Messaging" at bounding box center [17, 136] width 11 height 11
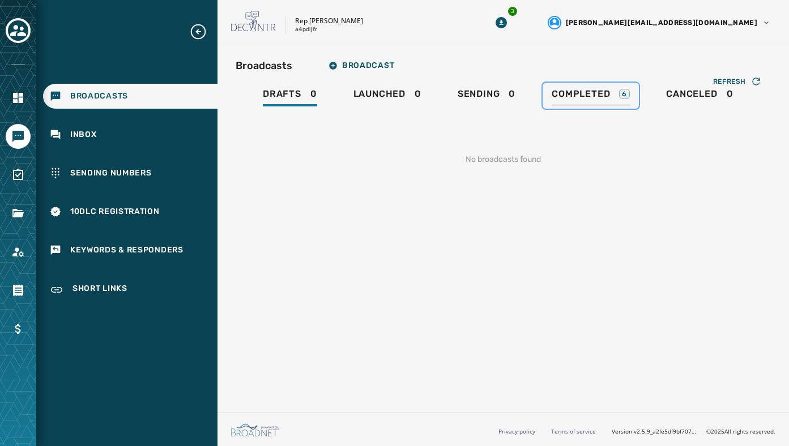
click at [566, 93] on span "Completed" at bounding box center [581, 93] width 58 height 11
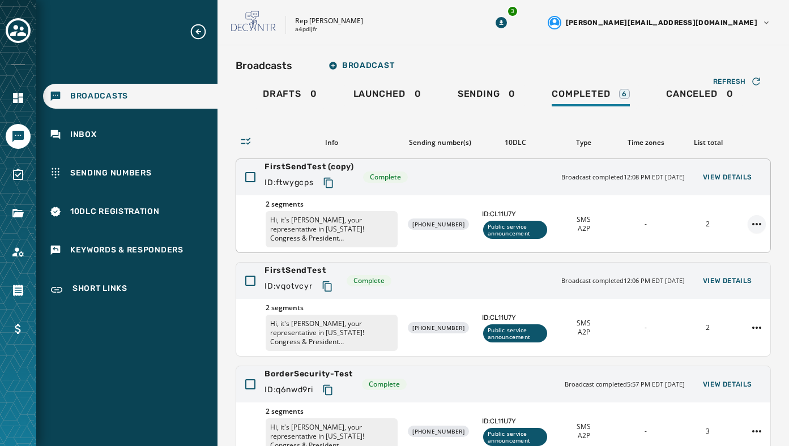
click at [757, 223] on html "Broadcasts Inbox Sending Numbers 10DLC Registration Keywords & Responders Short…" at bounding box center [394, 223] width 789 height 446
click at [728, 241] on div "Duplicate Broadcast" at bounding box center [725, 242] width 82 height 18
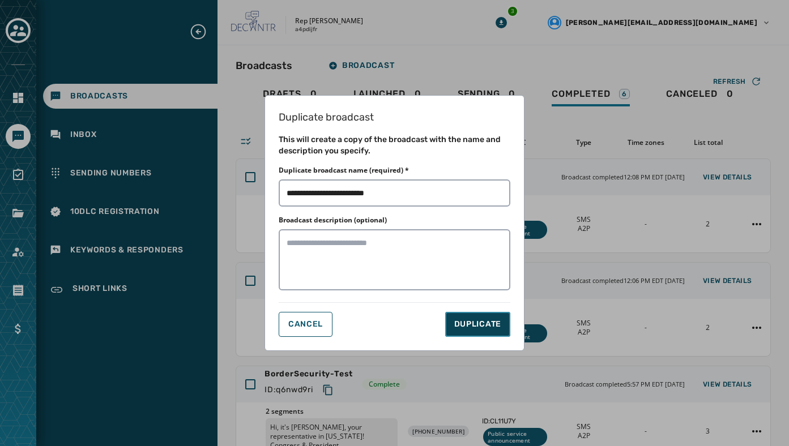
click at [486, 326] on span "DUPLICATE" at bounding box center [477, 324] width 47 height 11
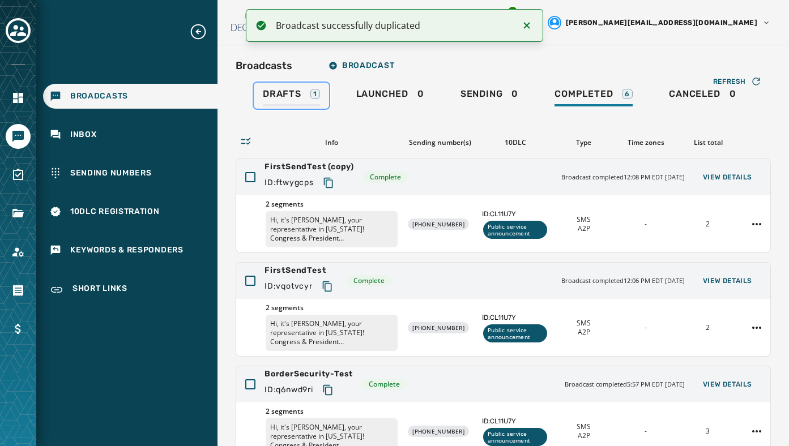
click at [278, 92] on span "Drafts" at bounding box center [282, 93] width 39 height 11
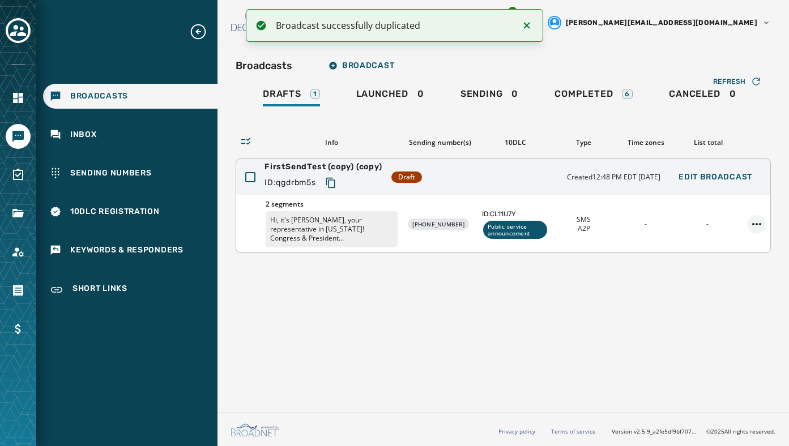
click at [755, 225] on html "Broadcast successfully duplicated Broadcasts Inbox Sending Numbers 10DLC Regist…" at bounding box center [394, 223] width 789 height 446
click at [564, 281] on html "Broadcast successfully duplicated Broadcasts Inbox Sending Numbers 10DLC Regist…" at bounding box center [394, 223] width 789 height 446
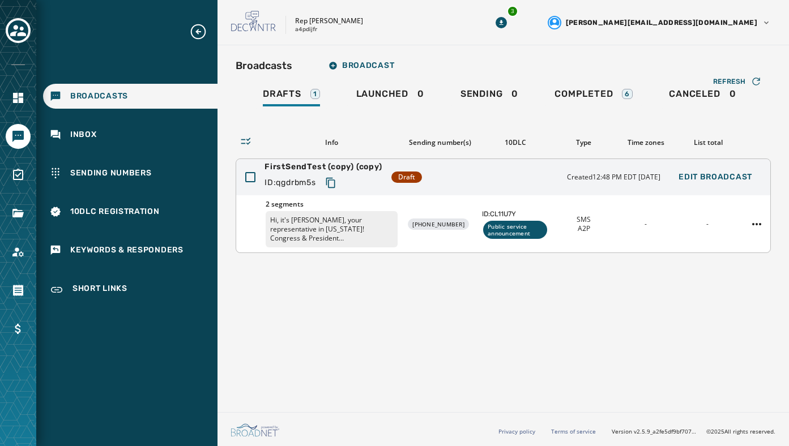
click at [332, 223] on p "Hi, it's [PERSON_NAME], your representative in [US_STATE]! Congress & President…" at bounding box center [332, 229] width 132 height 36
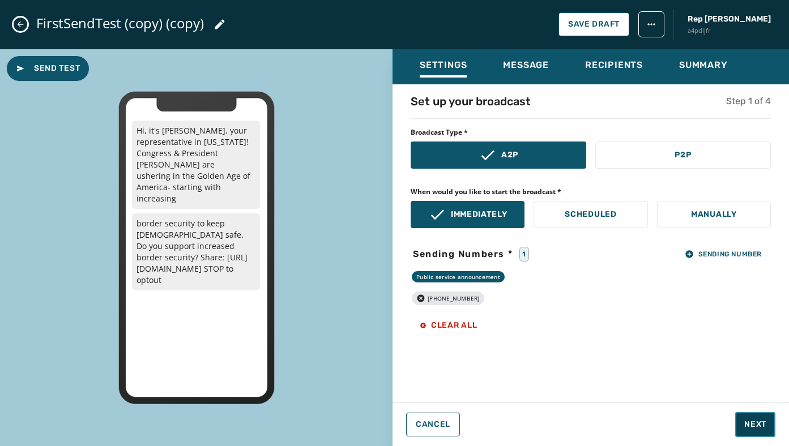
click at [749, 419] on span "Next" at bounding box center [755, 424] width 22 height 11
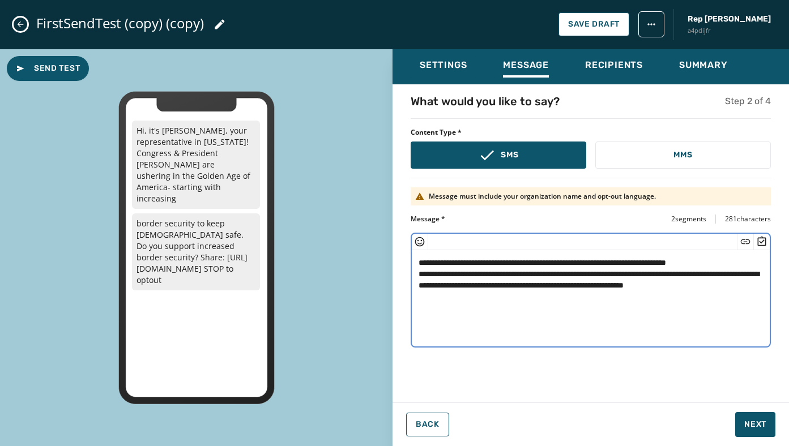
click at [421, 278] on textarea "**********" at bounding box center [591, 296] width 358 height 93
click at [520, 310] on textarea "**********" at bounding box center [591, 296] width 358 height 93
type textarea "**********"
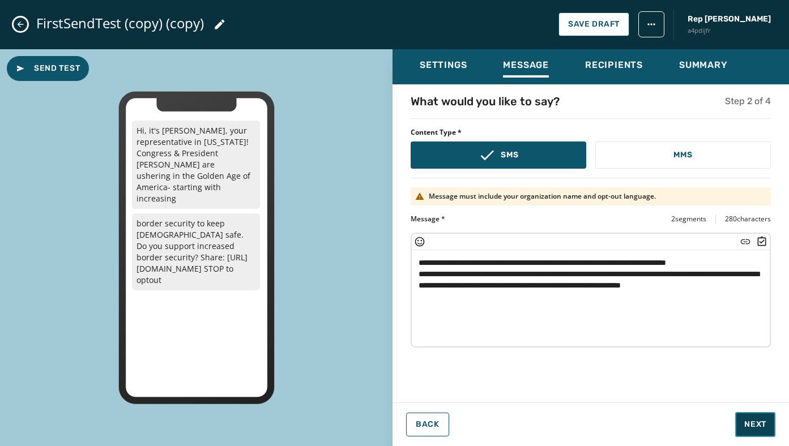
click at [745, 426] on span "Next" at bounding box center [755, 424] width 22 height 11
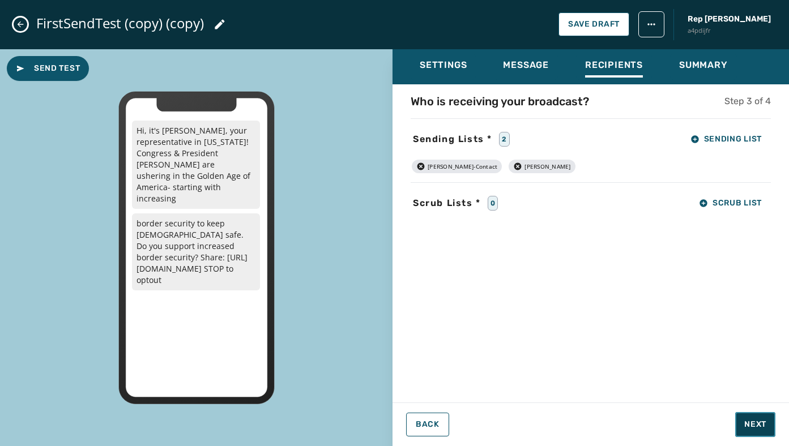
click at [745, 426] on span "Next" at bounding box center [755, 424] width 22 height 11
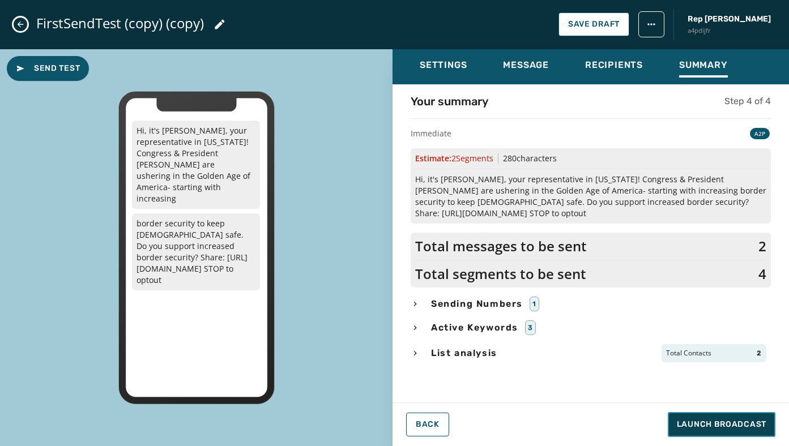
click at [745, 426] on span "Launch Broadcast" at bounding box center [721, 424] width 89 height 11
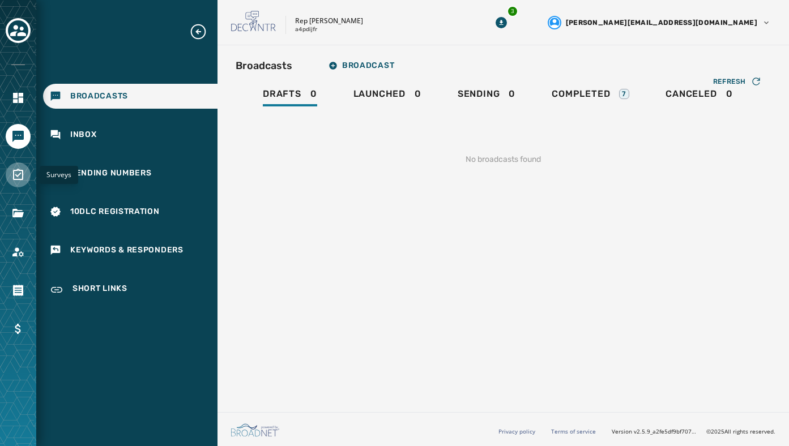
click at [19, 174] on icon "Navigate to Surveys" at bounding box center [18, 174] width 10 height 11
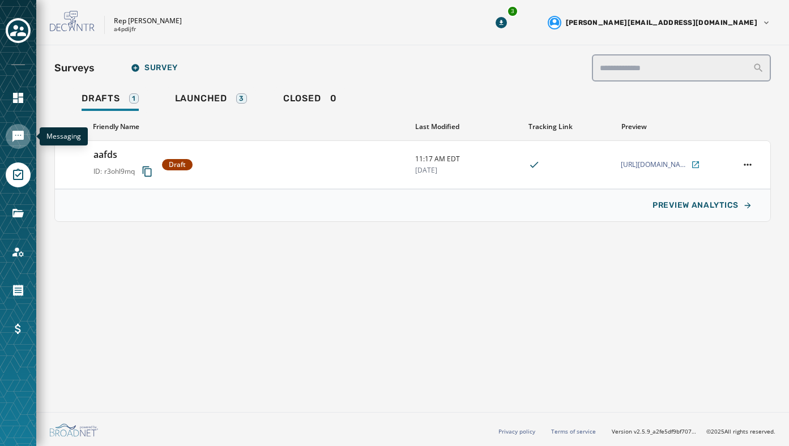
click at [23, 131] on icon "Navigate to Messaging" at bounding box center [17, 136] width 11 height 11
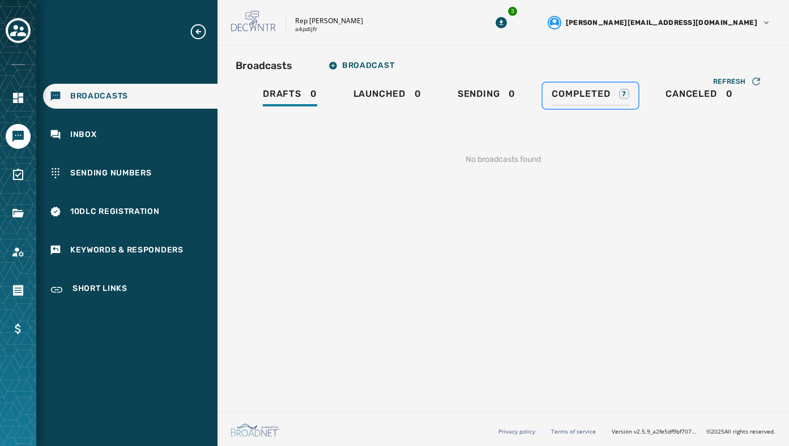
click at [605, 99] on span "Completed" at bounding box center [581, 93] width 58 height 11
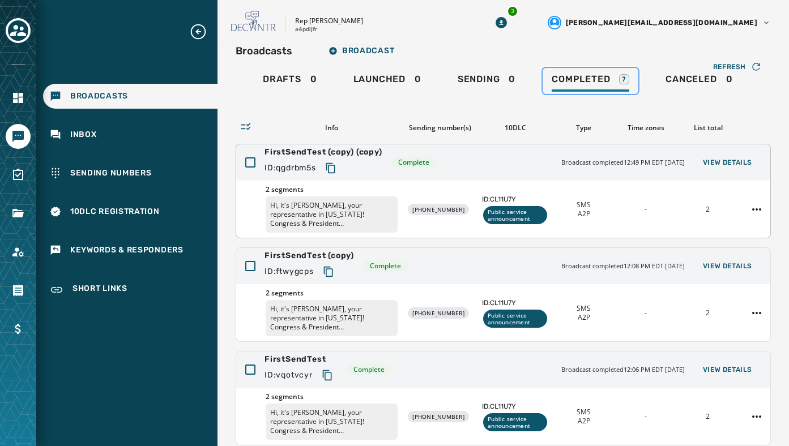
scroll to position [20, 0]
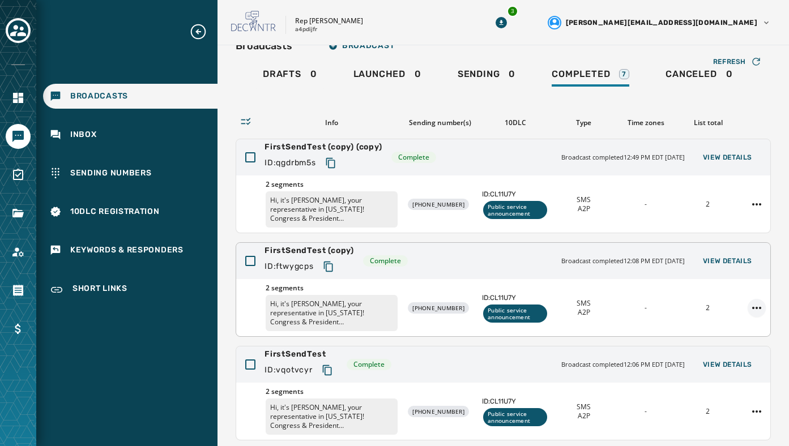
click at [756, 309] on html "Broadcasts Inbox Sending Numbers 10DLC Registration Keywords & Responders Short…" at bounding box center [394, 223] width 789 height 446
click at [737, 262] on html "Broadcasts Inbox Sending Numbers 10DLC Registration Keywords & Responders Short…" at bounding box center [394, 223] width 789 height 446
click at [736, 261] on span "View Details" at bounding box center [727, 261] width 49 height 9
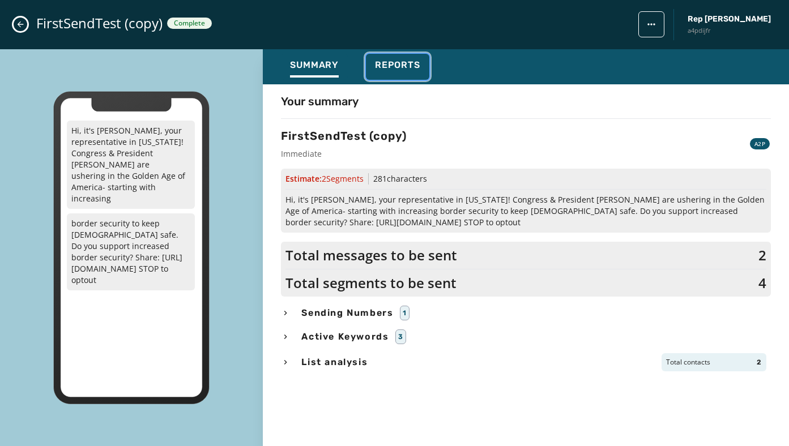
click at [394, 62] on span "Reports" at bounding box center [397, 64] width 45 height 11
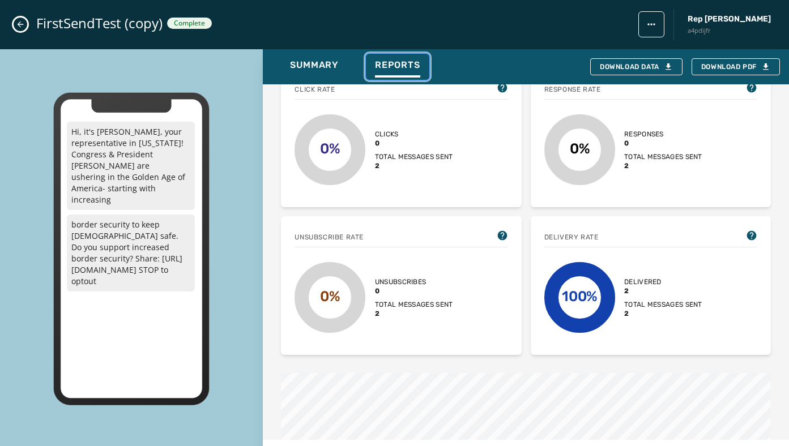
scroll to position [374, 0]
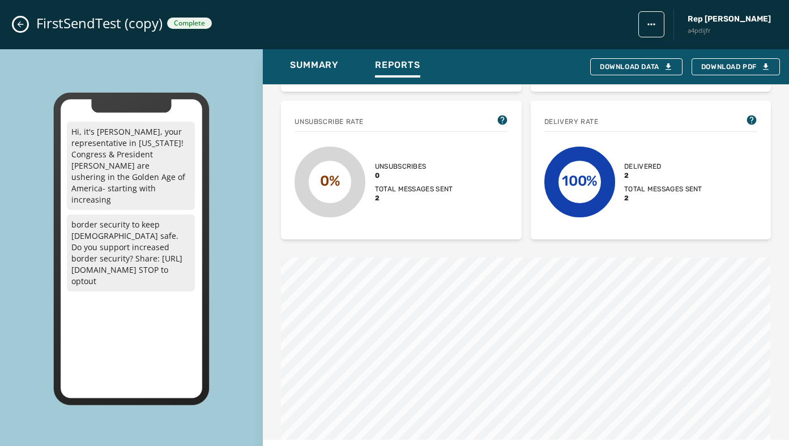
click at [24, 25] on icon "Close admin drawer" at bounding box center [20, 24] width 9 height 9
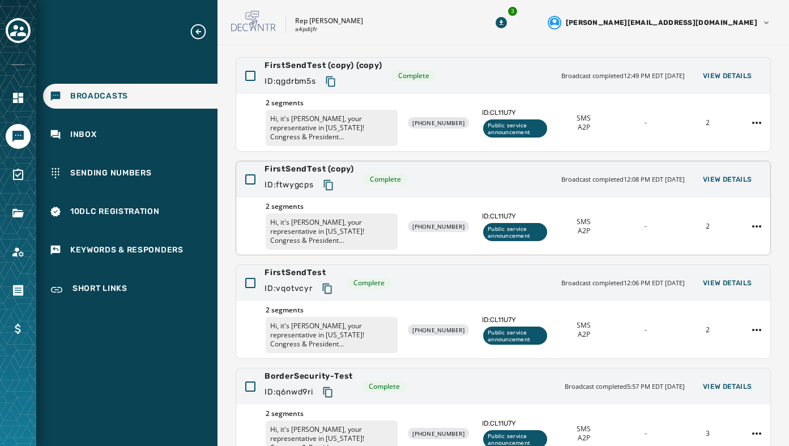
scroll to position [103, 0]
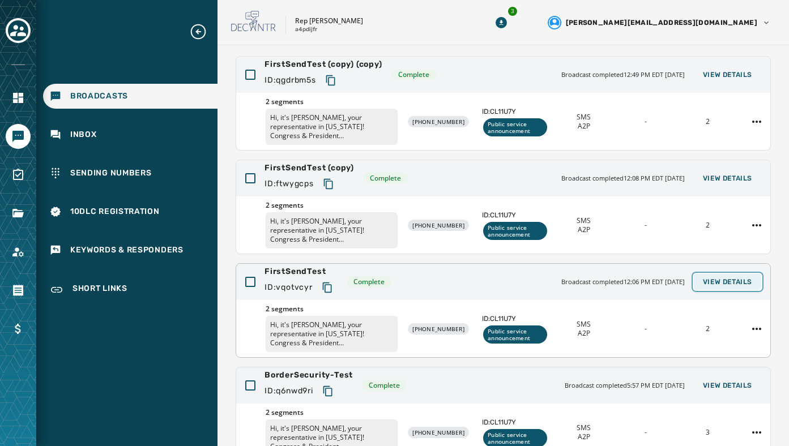
click at [731, 283] on span "View Details" at bounding box center [727, 282] width 49 height 9
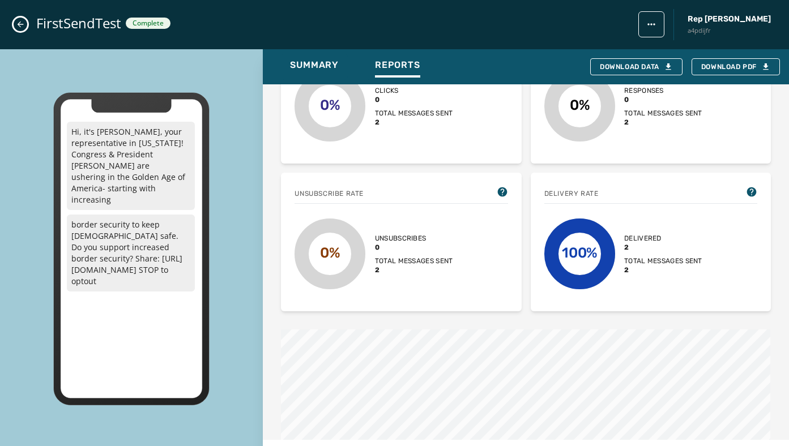
scroll to position [254, 0]
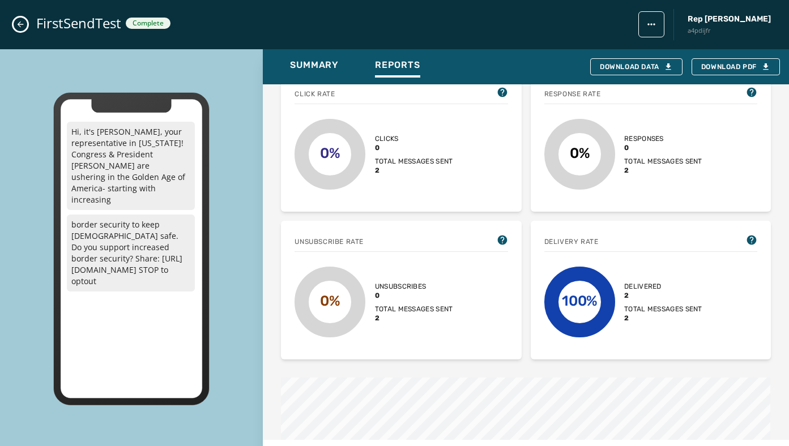
click at [22, 22] on icon "Close admin drawer" at bounding box center [20, 24] width 9 height 9
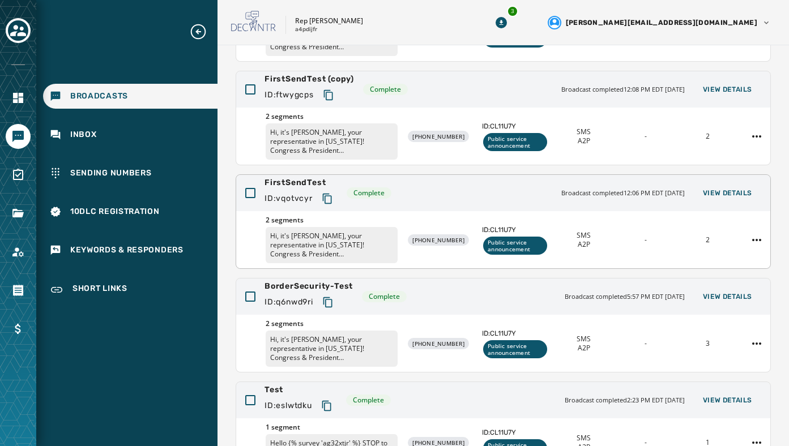
scroll to position [0, 0]
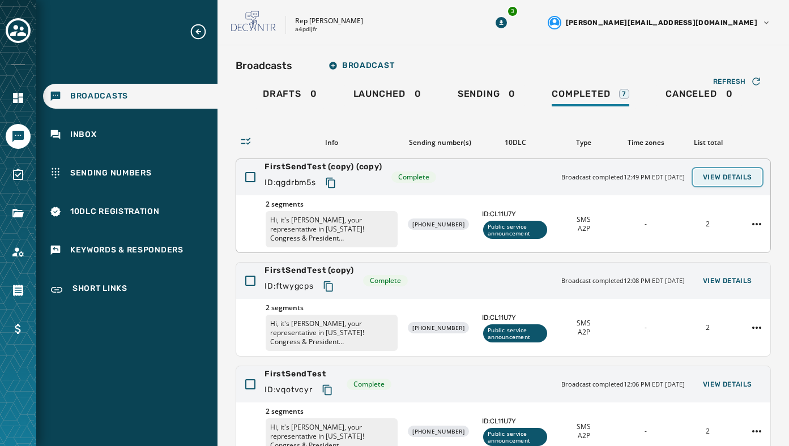
click at [742, 172] on button "View Details" at bounding box center [727, 177] width 67 height 16
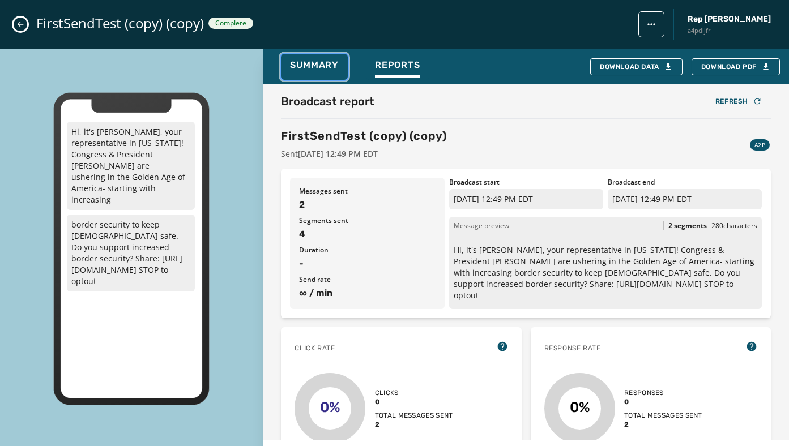
click at [309, 65] on span "Summary" at bounding box center [314, 64] width 49 height 11
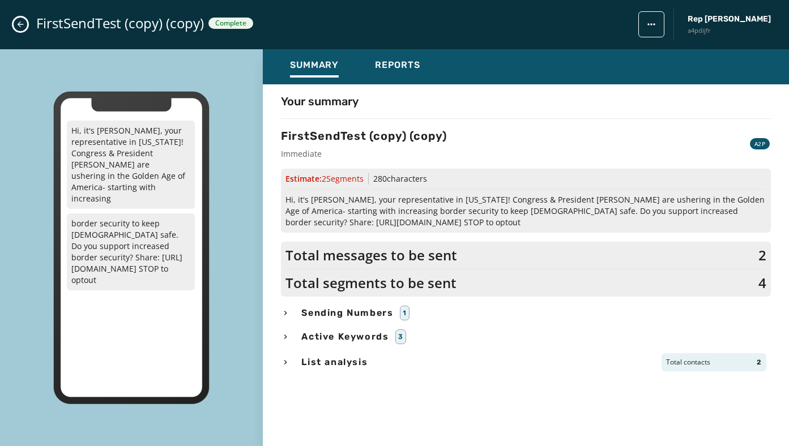
click at [25, 26] on button "Close admin drawer" at bounding box center [21, 25] width 14 height 14
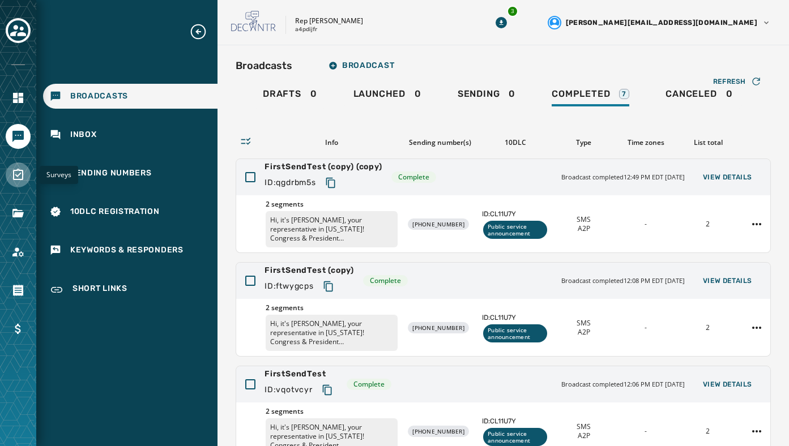
click at [17, 179] on icon "Navigate to Surveys" at bounding box center [18, 174] width 10 height 11
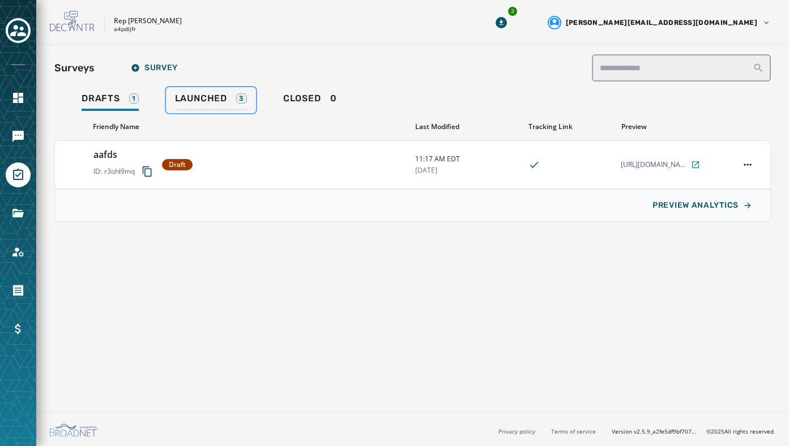
click at [203, 101] on span "Launched" at bounding box center [201, 98] width 52 height 11
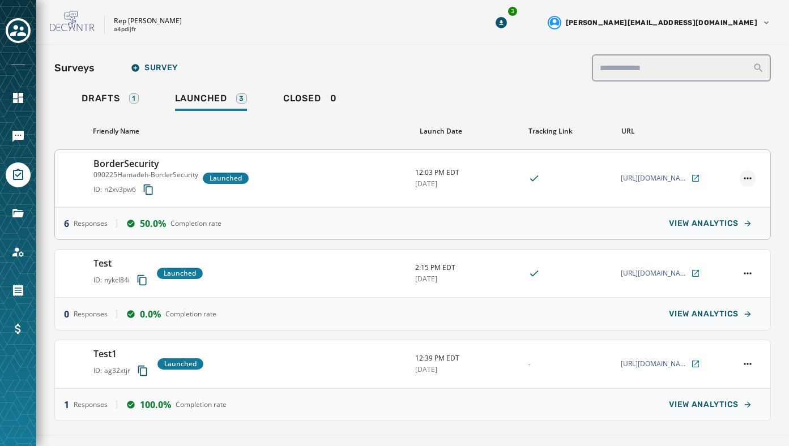
click at [745, 178] on html "**********" at bounding box center [394, 223] width 789 height 446
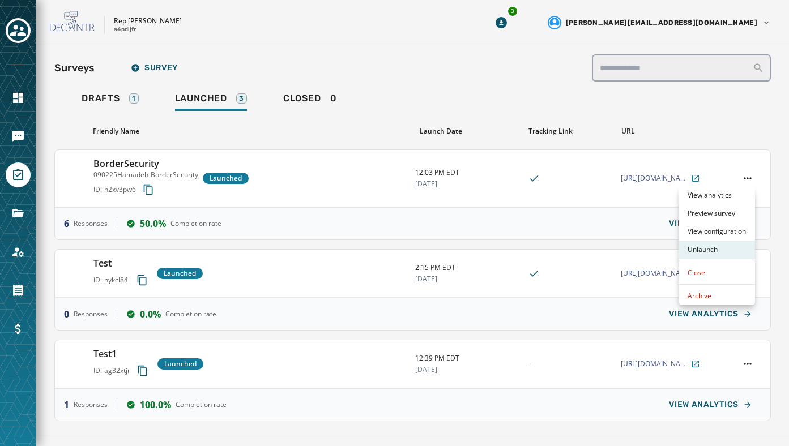
click at [701, 254] on div "Unlaunch" at bounding box center [716, 250] width 76 height 18
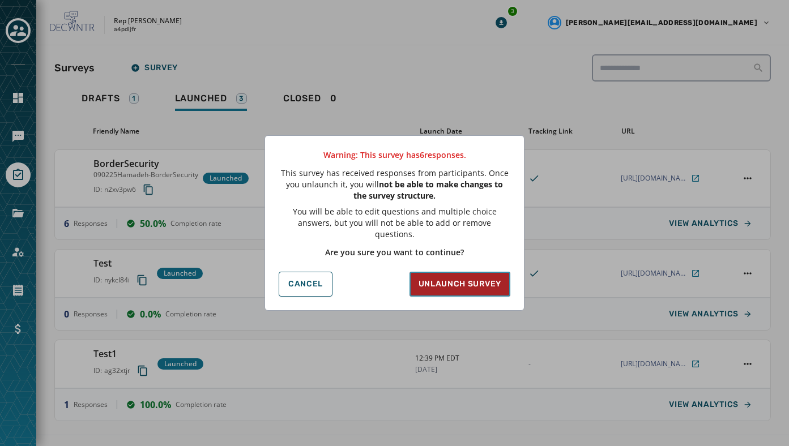
click at [487, 279] on span "Unlaunch survey" at bounding box center [460, 284] width 83 height 11
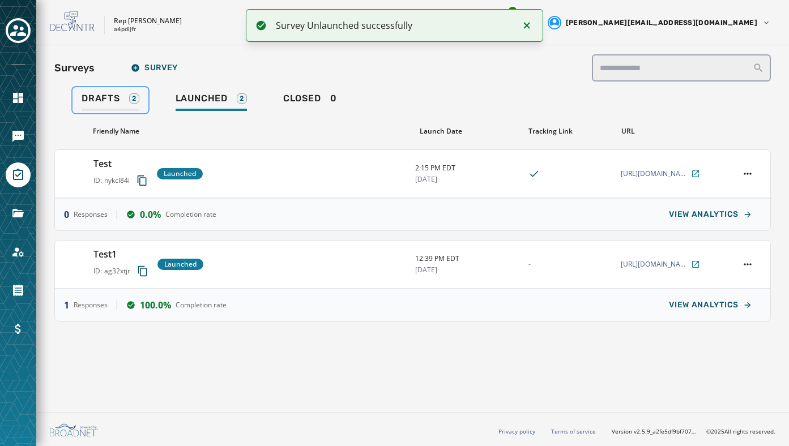
click at [103, 101] on span "Drafts" at bounding box center [101, 98] width 39 height 11
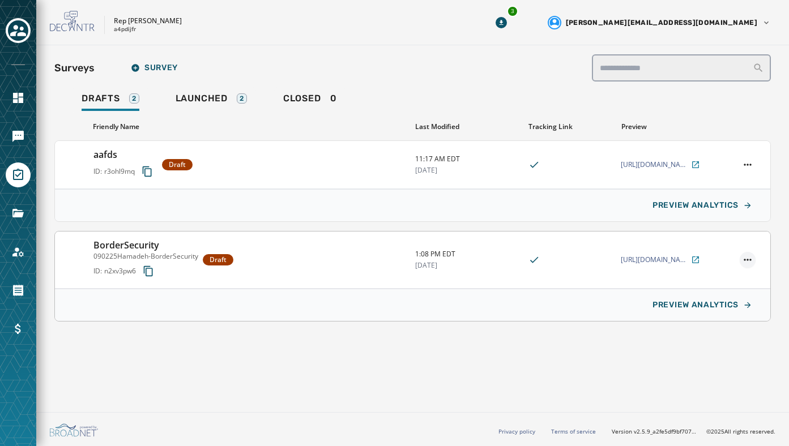
click at [750, 260] on html "**********" at bounding box center [394, 223] width 789 height 446
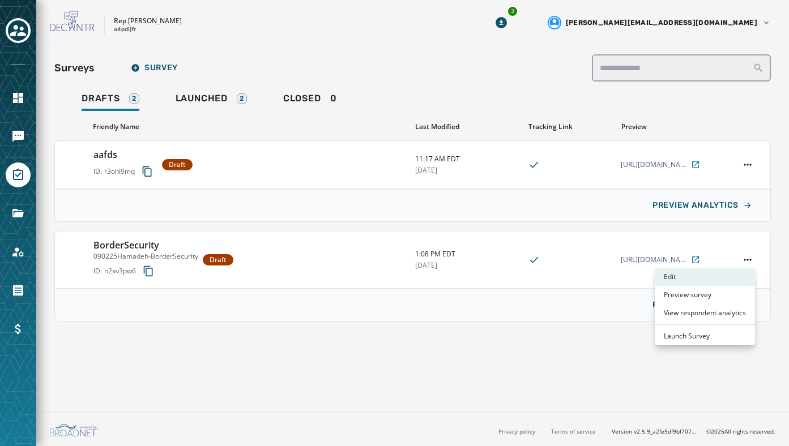
click at [671, 281] on div "Edit" at bounding box center [705, 277] width 100 height 18
type input "**********"
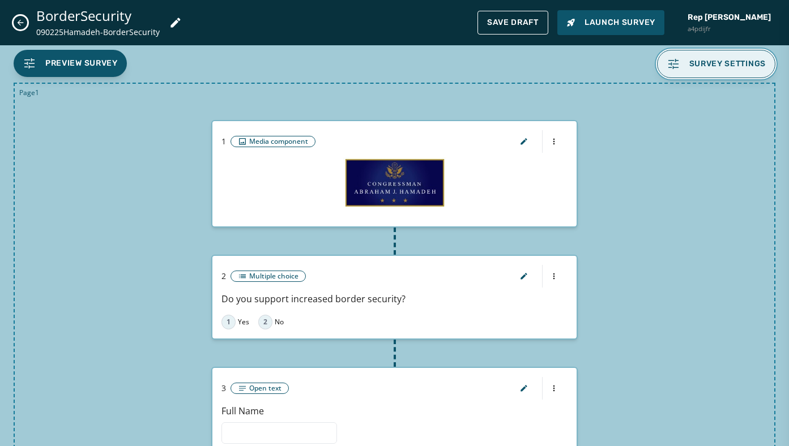
click at [714, 67] on span "Survey settings" at bounding box center [727, 63] width 77 height 9
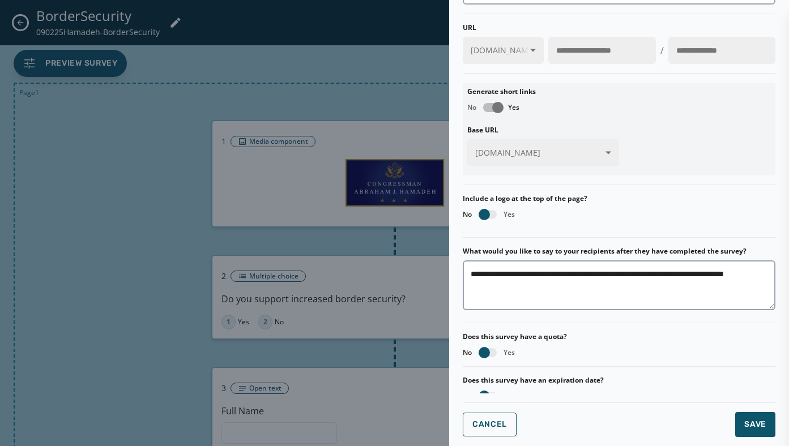
scroll to position [135, 0]
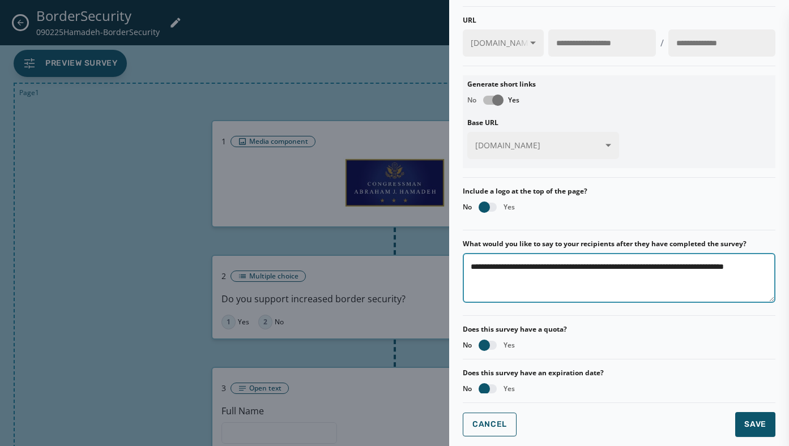
drag, startPoint x: 578, startPoint y: 269, endPoint x: 613, endPoint y: 285, distance: 38.5
click at [613, 285] on textarea "**********" at bounding box center [619, 278] width 313 height 50
type textarea "**********"
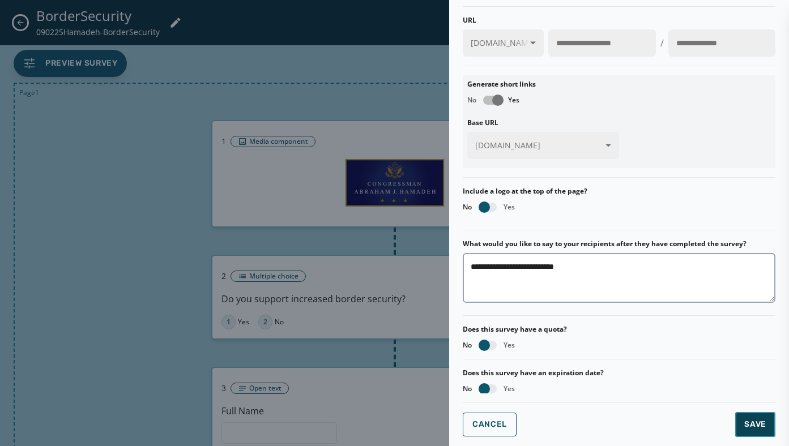
click at [750, 424] on span "Save" at bounding box center [755, 424] width 22 height 11
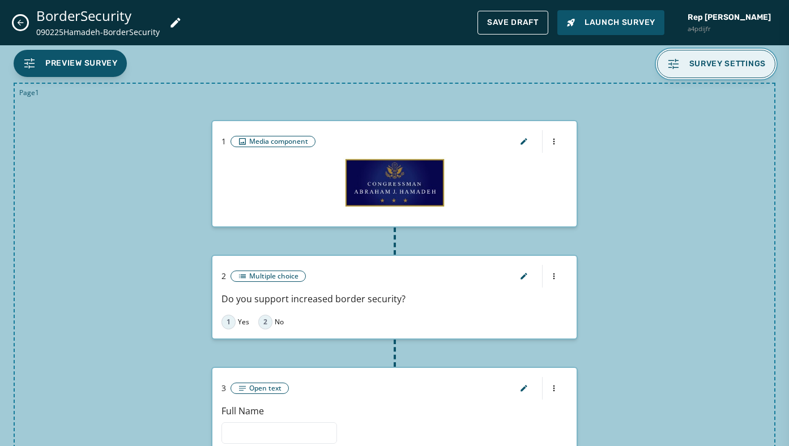
click at [710, 69] on span "Survey settings" at bounding box center [717, 64] width 100 height 14
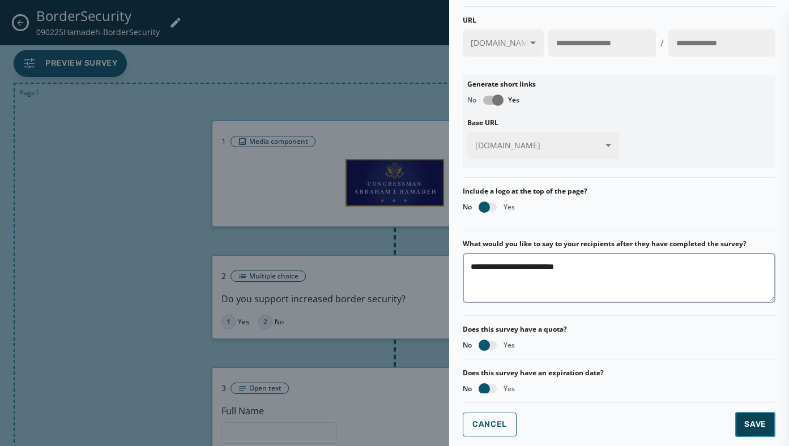
click at [752, 421] on span "Save" at bounding box center [755, 424] width 22 height 11
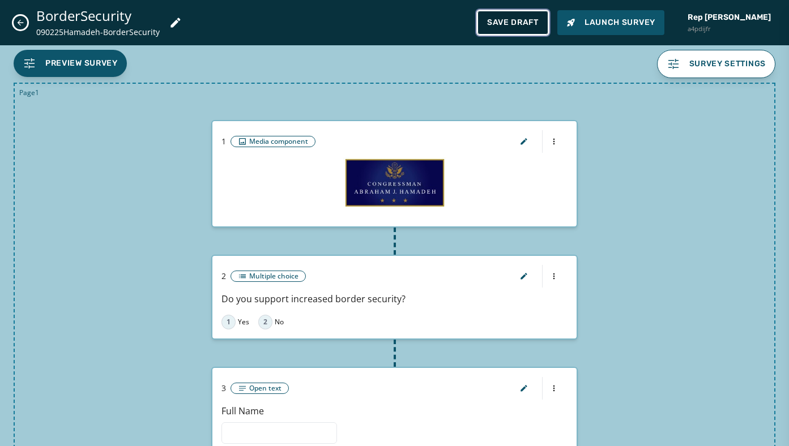
click at [500, 16] on button "Save Draft" at bounding box center [512, 23] width 71 height 24
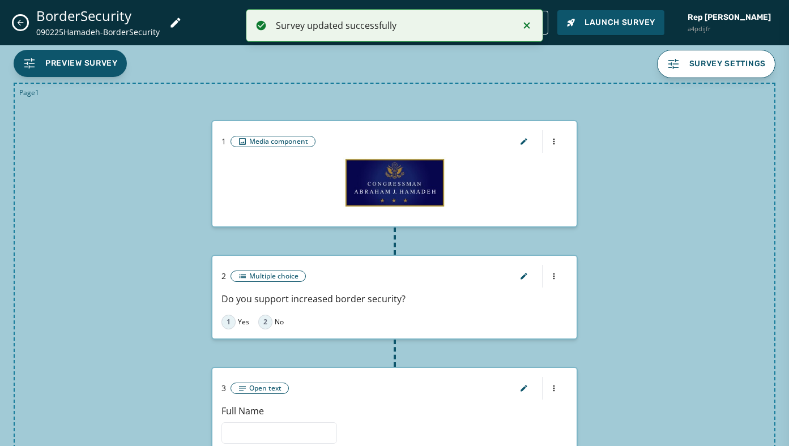
click at [528, 27] on icon "Notifications (F8)" at bounding box center [526, 25] width 6 height 6
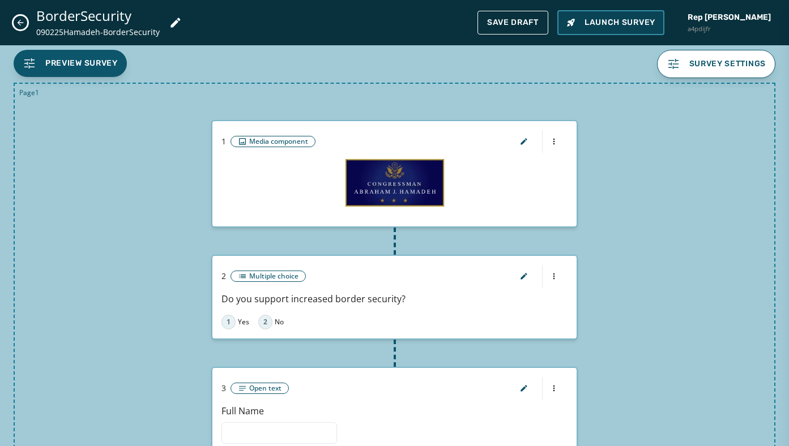
click at [592, 25] on span "Launch Survey" at bounding box center [610, 22] width 89 height 11
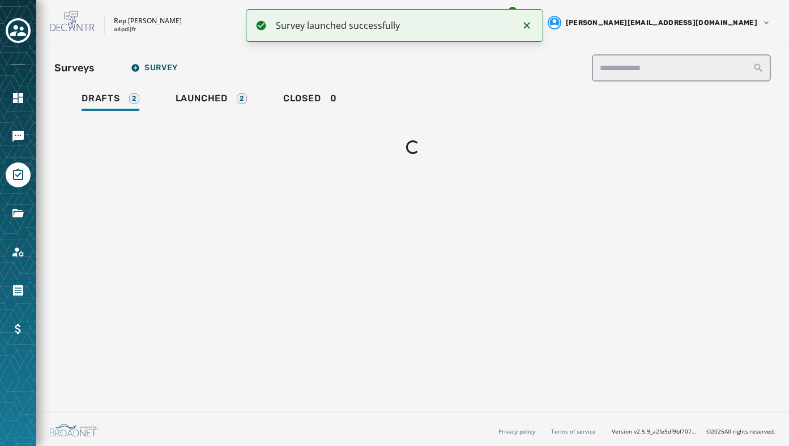
scroll to position [134, 0]
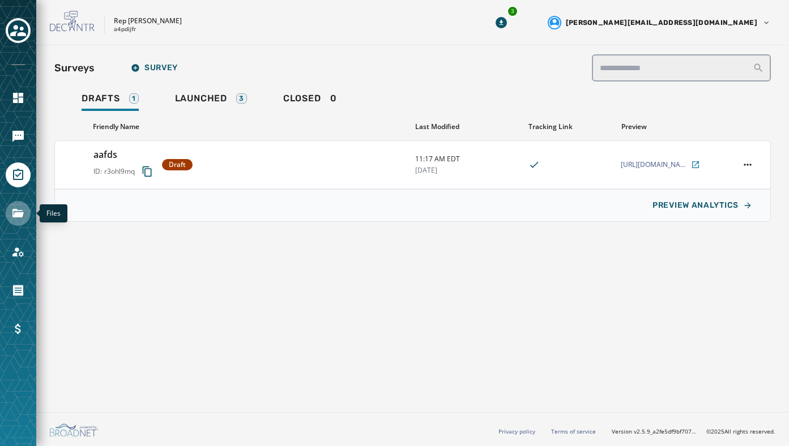
click at [22, 210] on icon "Navigate to Files" at bounding box center [17, 213] width 11 height 8
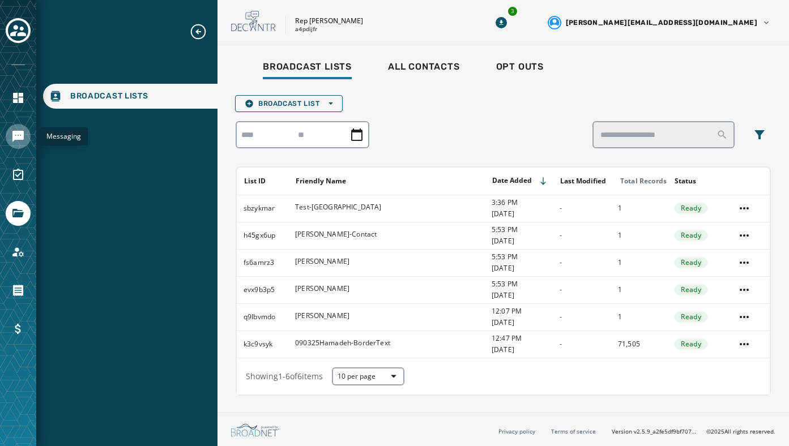
click at [20, 135] on icon "Navigate to Messaging" at bounding box center [18, 137] width 14 height 14
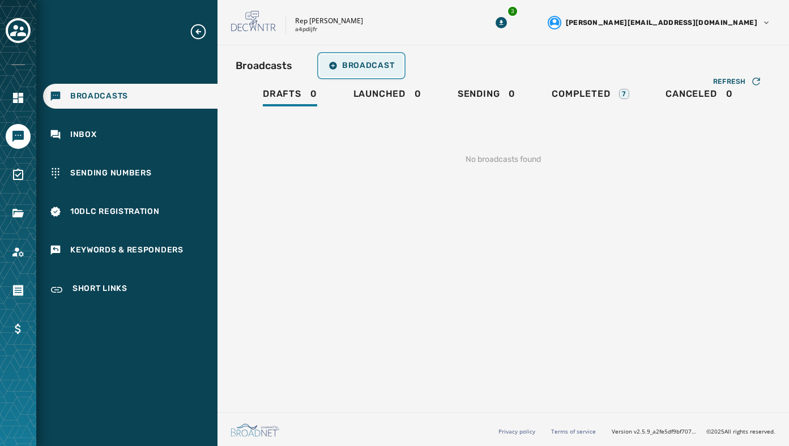
click at [358, 67] on span "Broadcast" at bounding box center [361, 65] width 66 height 9
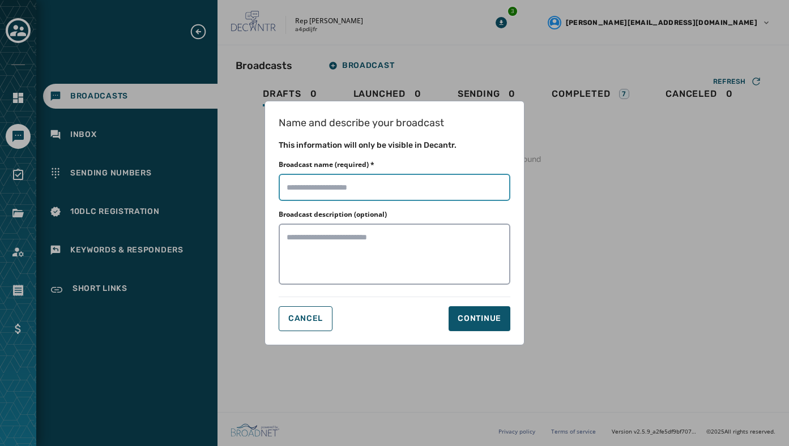
click at [340, 181] on input "Broadcast name (required) *" at bounding box center [395, 187] width 232 height 27
type input "**********"
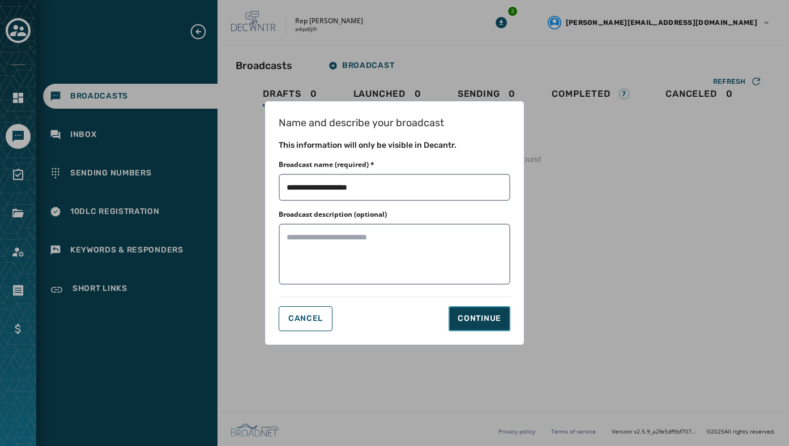
click at [465, 321] on div "Continue" at bounding box center [480, 318] width 44 height 11
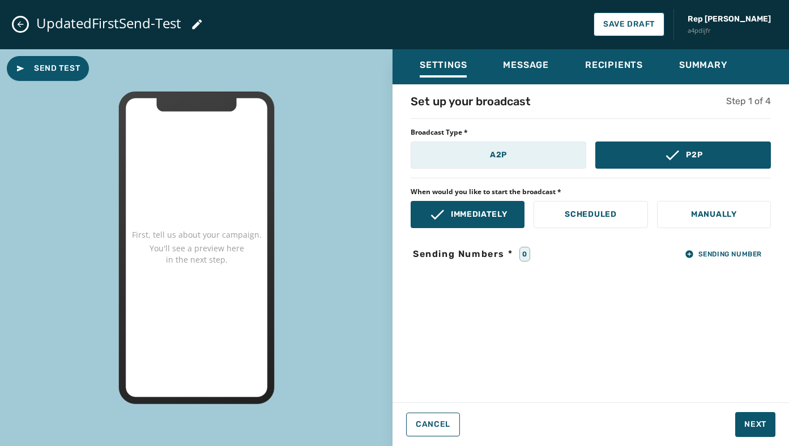
click at [490, 148] on button "A2P" at bounding box center [499, 155] width 176 height 27
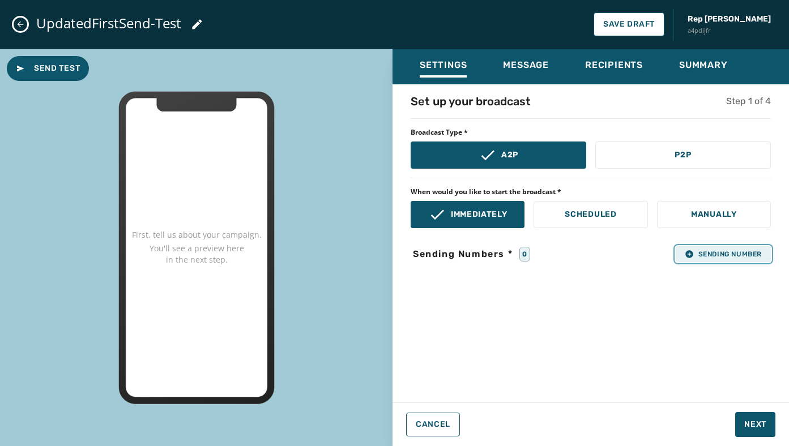
click at [705, 255] on span "Sending Number" at bounding box center [723, 254] width 77 height 9
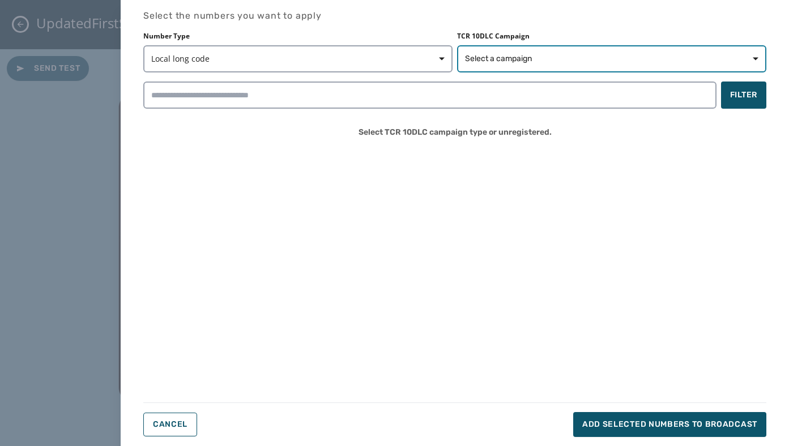
click at [533, 52] on button "Select a campaign" at bounding box center [611, 58] width 309 height 27
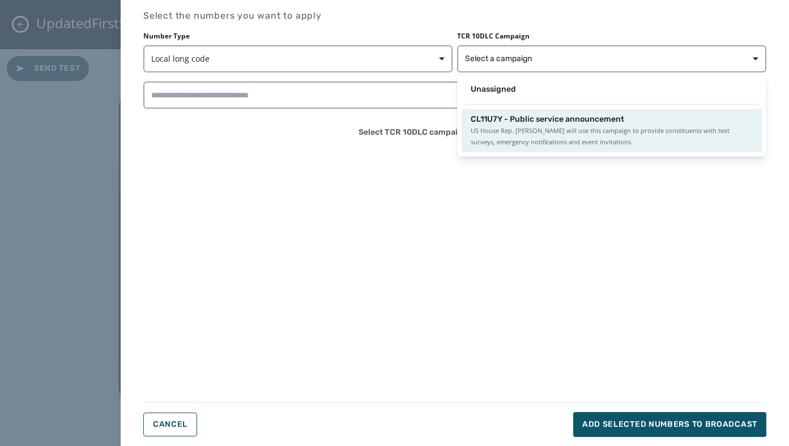
click at [516, 129] on span "US House Rep. [PERSON_NAME] will use this campaign to provide constituents with…" at bounding box center [612, 136] width 282 height 23
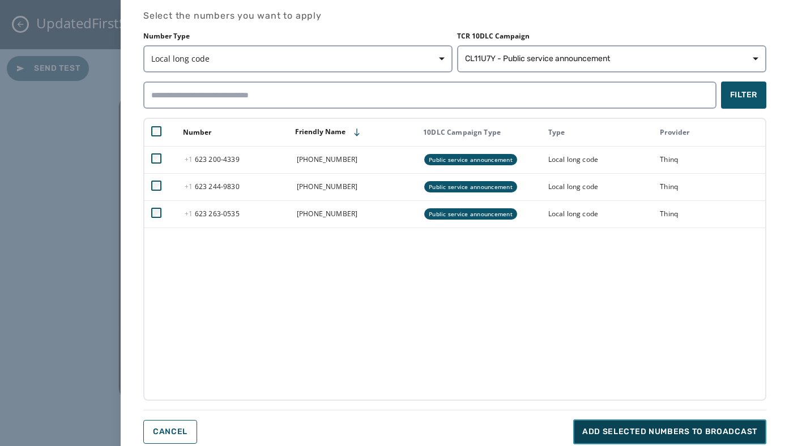
click at [675, 436] on span "Add selected numbers to broadcast" at bounding box center [669, 431] width 175 height 11
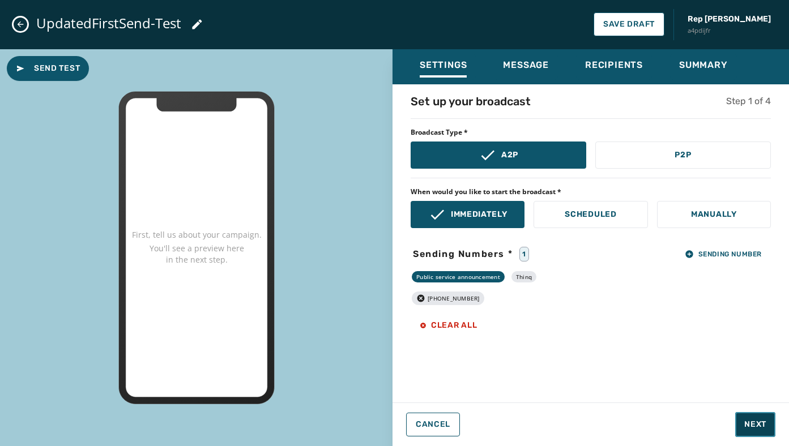
click at [763, 423] on span "Next" at bounding box center [755, 424] width 22 height 11
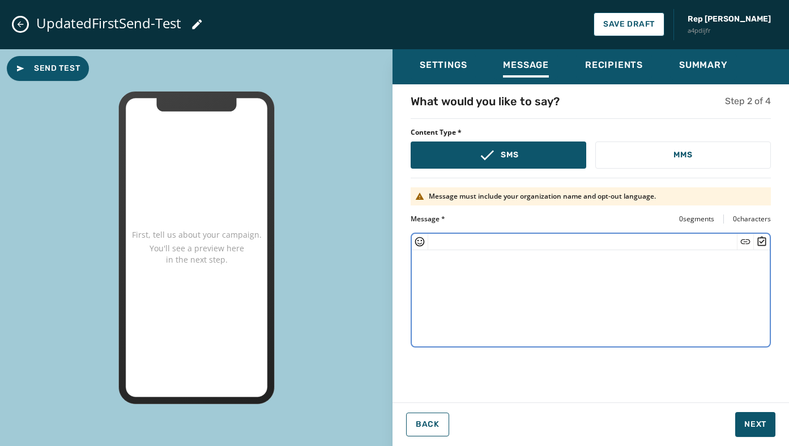
click at [463, 272] on textarea at bounding box center [591, 296] width 358 height 93
paste textarea "**********"
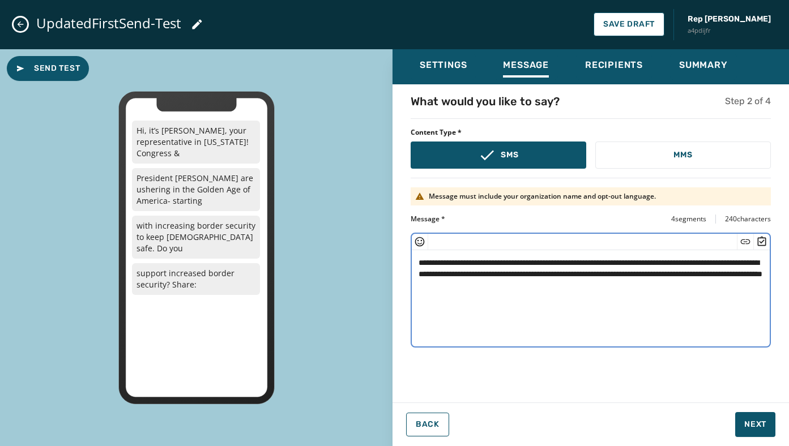
click at [417, 263] on textarea "**********" at bounding box center [591, 296] width 358 height 93
click at [678, 288] on textarea "**********" at bounding box center [591, 296] width 358 height 93
click at [761, 238] on icon "Insert Survey" at bounding box center [761, 241] width 11 height 11
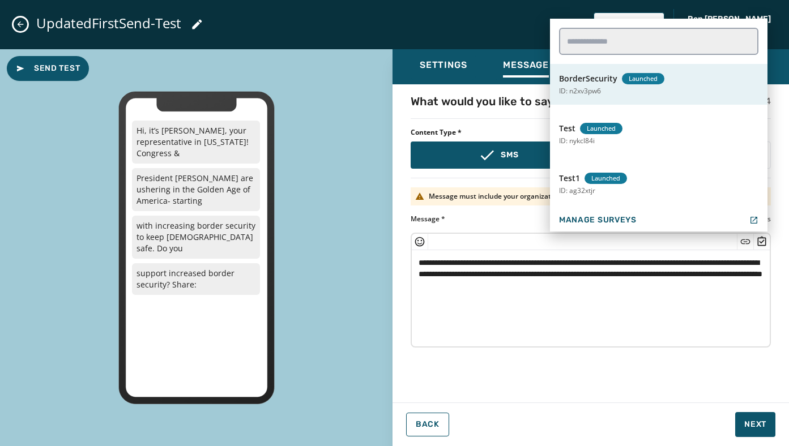
click at [618, 100] on button "BorderSecurity Launched ID: n2xv3pw6" at bounding box center [658, 84] width 217 height 41
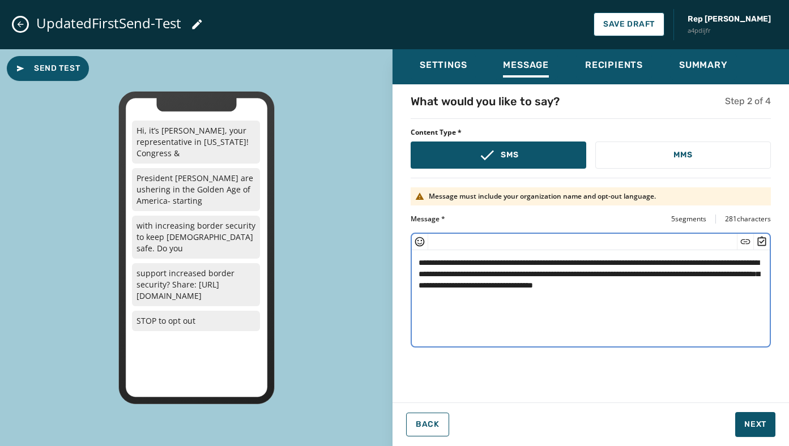
click at [419, 263] on textarea "**********" at bounding box center [591, 296] width 358 height 93
click at [419, 259] on textarea "**********" at bounding box center [591, 296] width 358 height 93
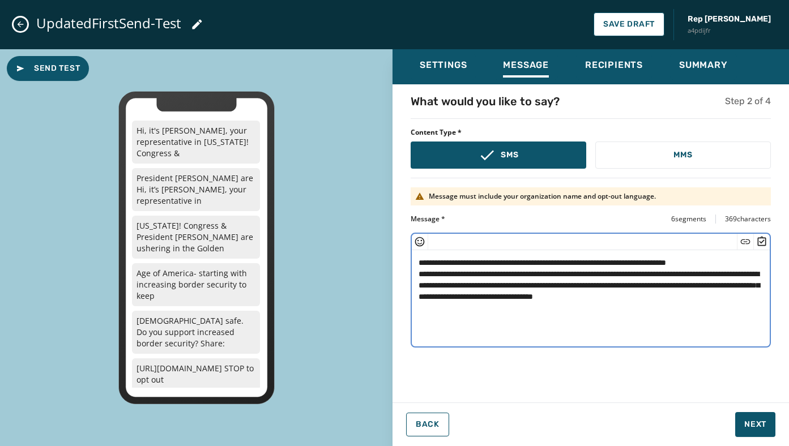
drag, startPoint x: 750, startPoint y: 275, endPoint x: 416, endPoint y: 276, distance: 334.1
click at [416, 276] on textarea "**********" at bounding box center [591, 296] width 358 height 93
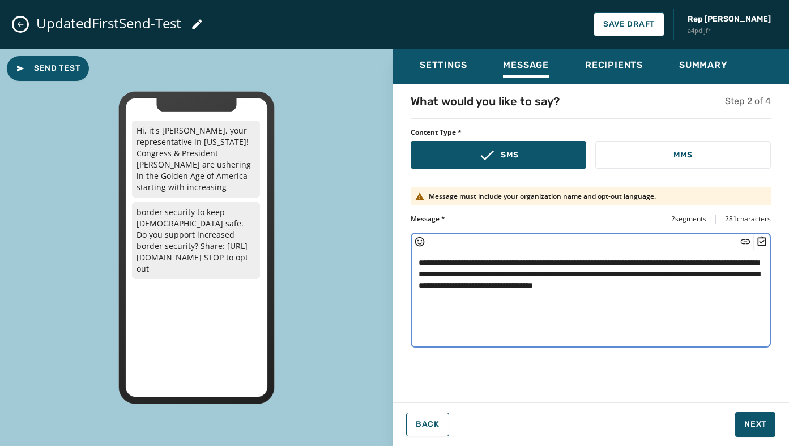
click at [518, 297] on textarea "**********" at bounding box center [591, 296] width 358 height 93
type textarea "**********"
click at [744, 421] on span "Next" at bounding box center [755, 424] width 22 height 11
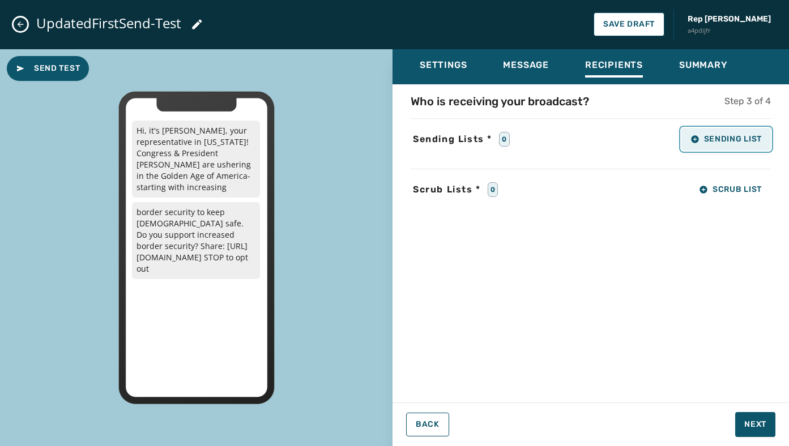
click at [695, 143] on icon "button" at bounding box center [694, 139] width 9 height 9
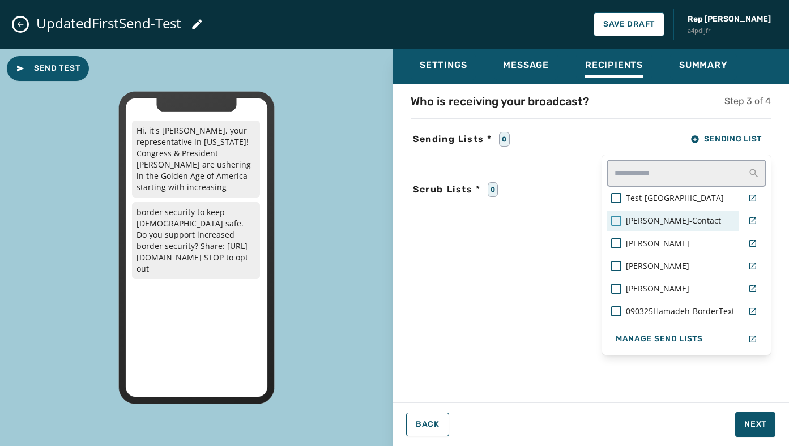
click at [620, 217] on div at bounding box center [616, 221] width 10 height 10
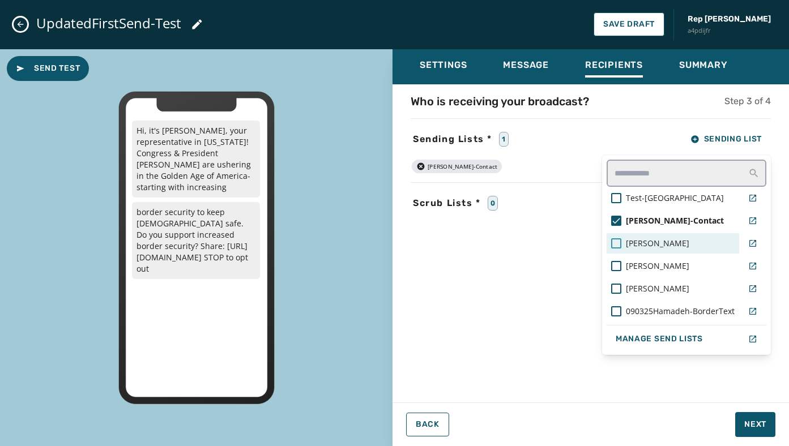
click at [618, 238] on div at bounding box center [616, 243] width 10 height 10
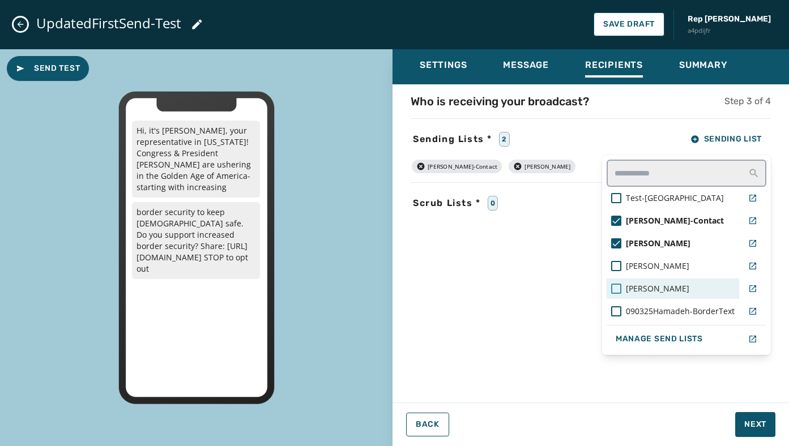
click at [619, 285] on div at bounding box center [616, 289] width 10 height 10
click at [762, 430] on div "Settings Message Recipients Summary Who is receiving your broadcast? Step 3 of …" at bounding box center [590, 243] width 396 height 389
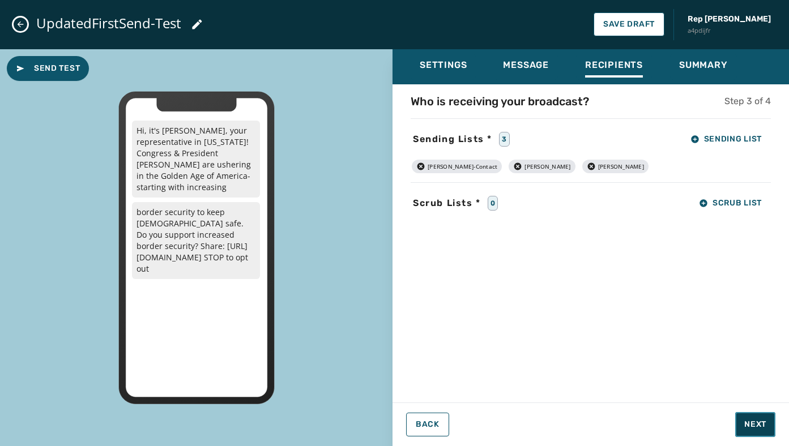
click at [762, 430] on span "Next" at bounding box center [755, 424] width 22 height 11
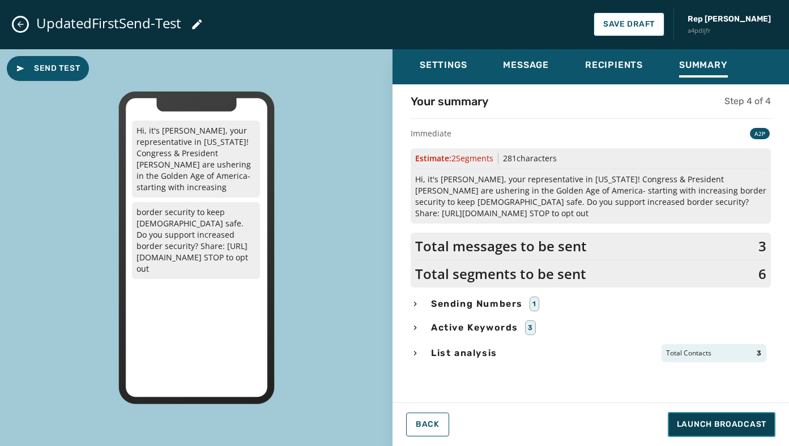
click at [732, 425] on span "Launch Broadcast" at bounding box center [721, 424] width 89 height 11
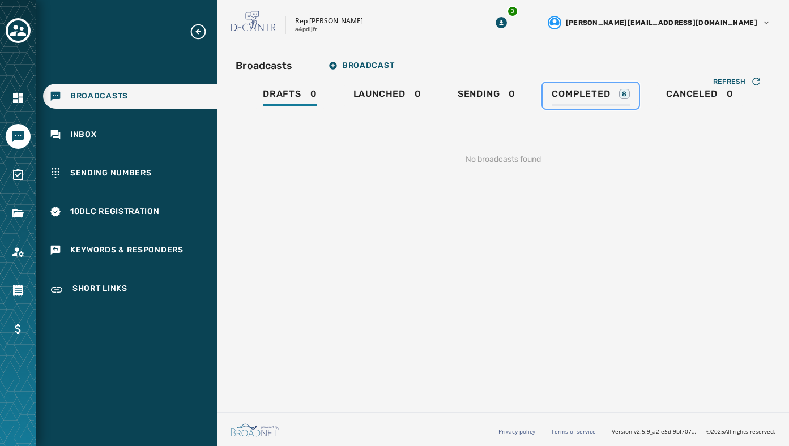
click at [579, 92] on span "Completed" at bounding box center [581, 93] width 58 height 11
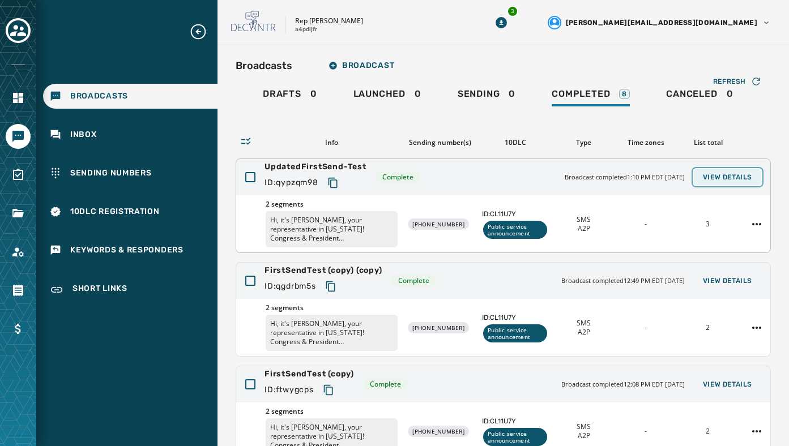
click at [737, 178] on span "View Details" at bounding box center [727, 177] width 49 height 9
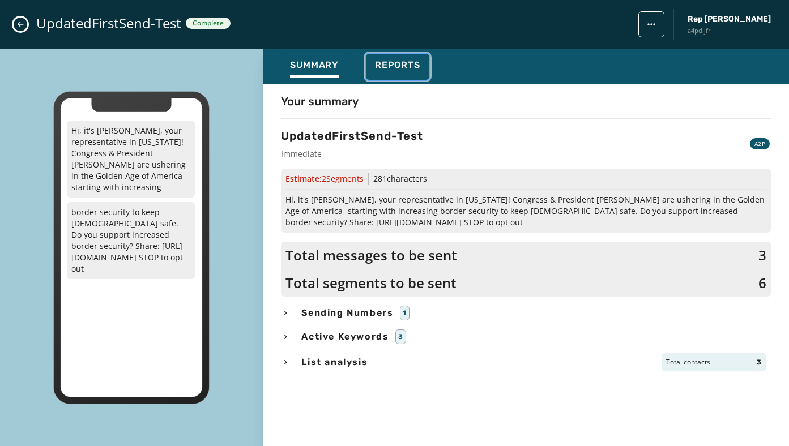
click at [414, 66] on span "Reports" at bounding box center [397, 64] width 45 height 11
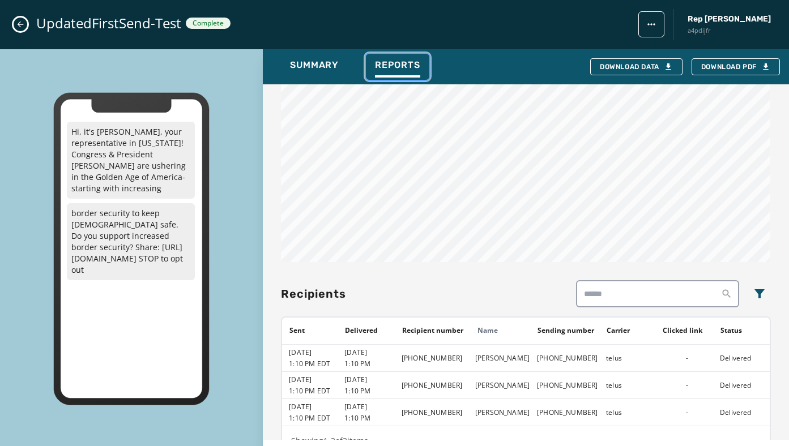
scroll to position [652, 0]
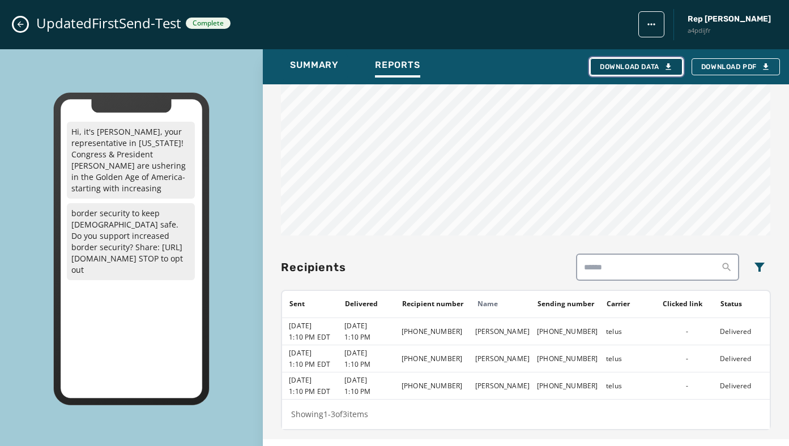
click at [611, 72] on button "Download Data" at bounding box center [636, 66] width 92 height 17
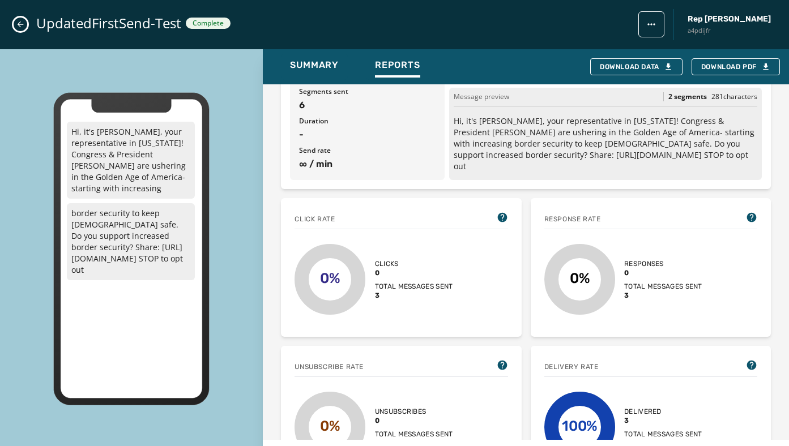
scroll to position [131, 0]
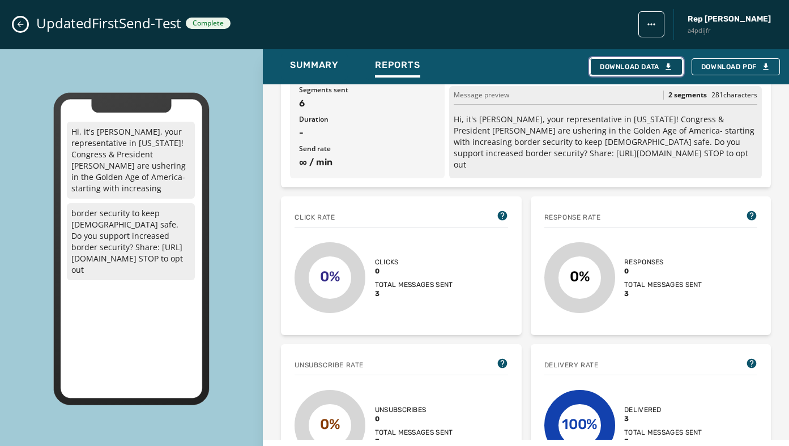
click at [666, 66] on icon "button" at bounding box center [667, 66] width 5 height 6
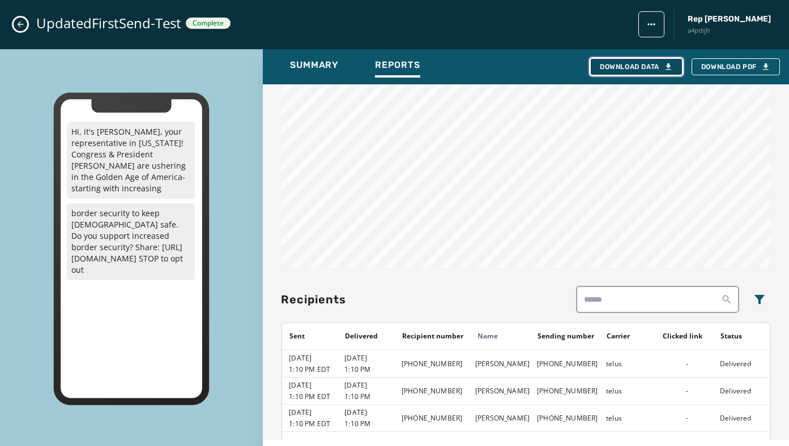
scroll to position [652, 0]
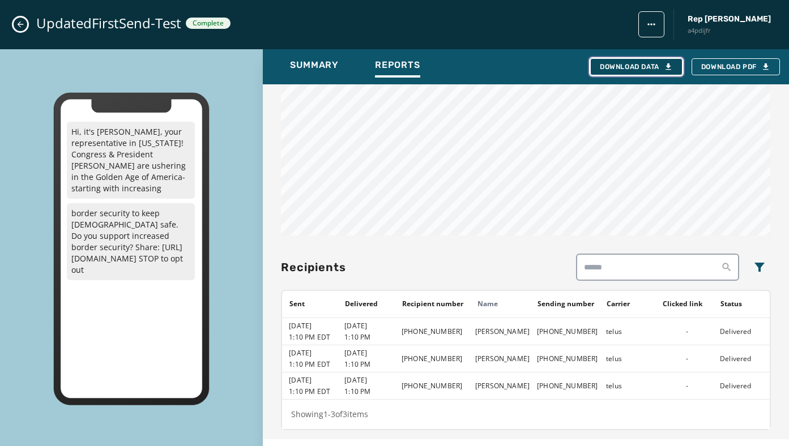
click at [630, 74] on button "Download Data" at bounding box center [636, 66] width 92 height 17
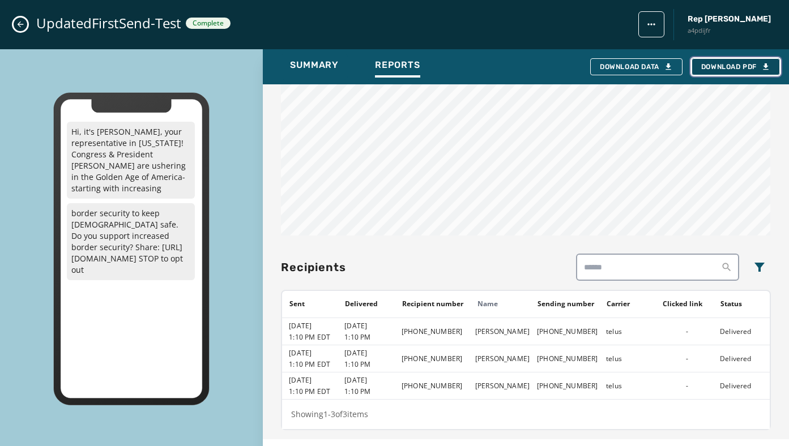
click at [706, 66] on span "Download PDF" at bounding box center [735, 66] width 69 height 9
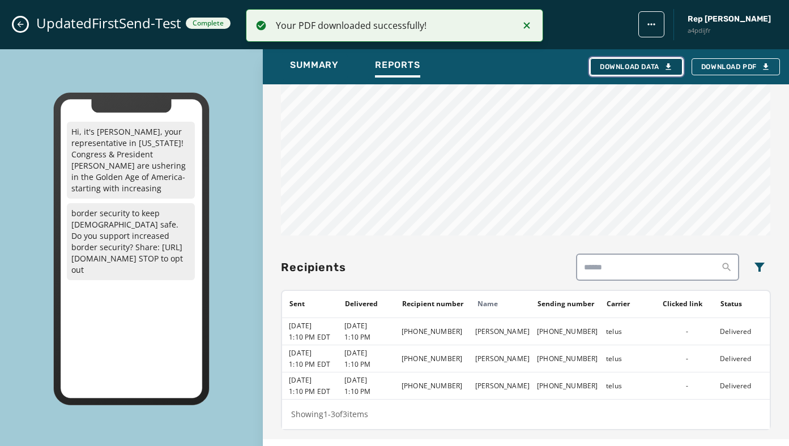
click at [625, 65] on div "Download Data" at bounding box center [636, 66] width 73 height 9
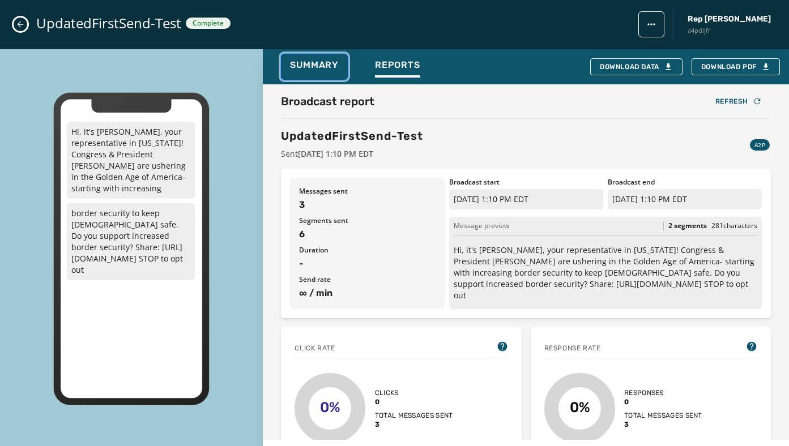
click at [315, 63] on span "Summary" at bounding box center [314, 64] width 49 height 11
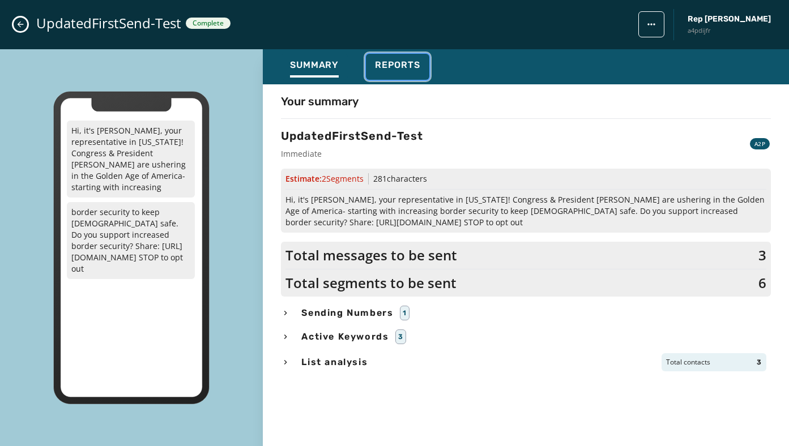
click at [400, 63] on span "Reports" at bounding box center [397, 64] width 45 height 11
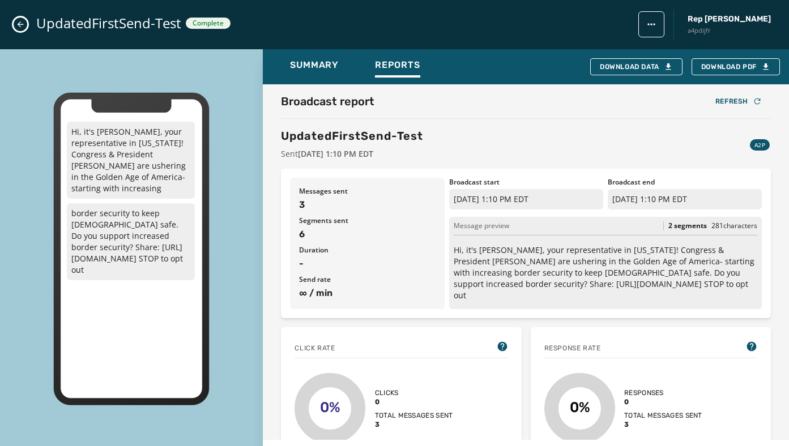
click at [24, 25] on icon "Close admin drawer" at bounding box center [20, 24] width 9 height 9
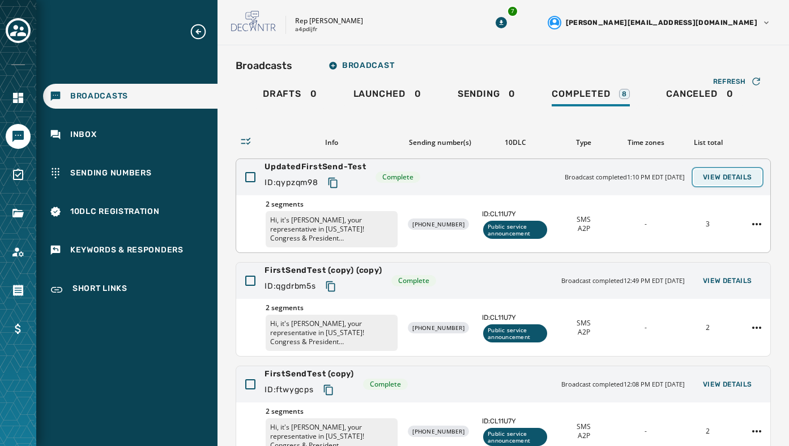
click at [731, 173] on span "View Details" at bounding box center [727, 177] width 49 height 9
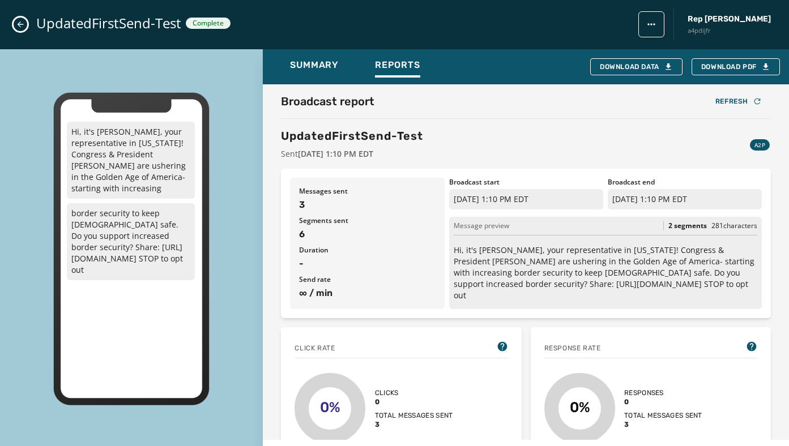
click at [18, 22] on icon "Close admin drawer" at bounding box center [20, 24] width 9 height 9
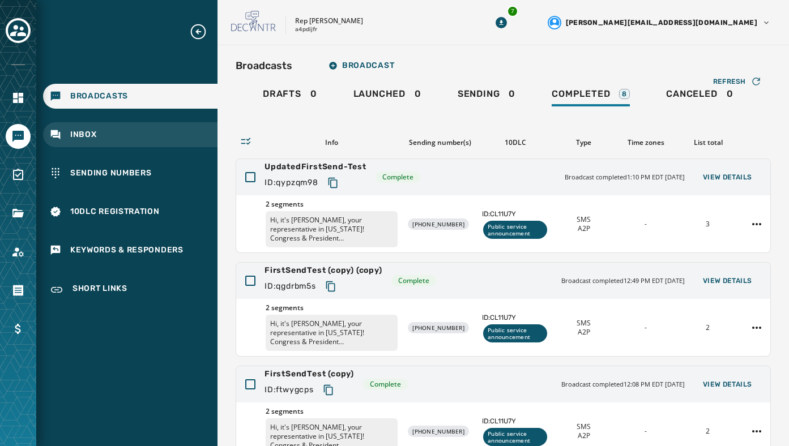
click at [87, 138] on span "Inbox" at bounding box center [83, 134] width 27 height 11
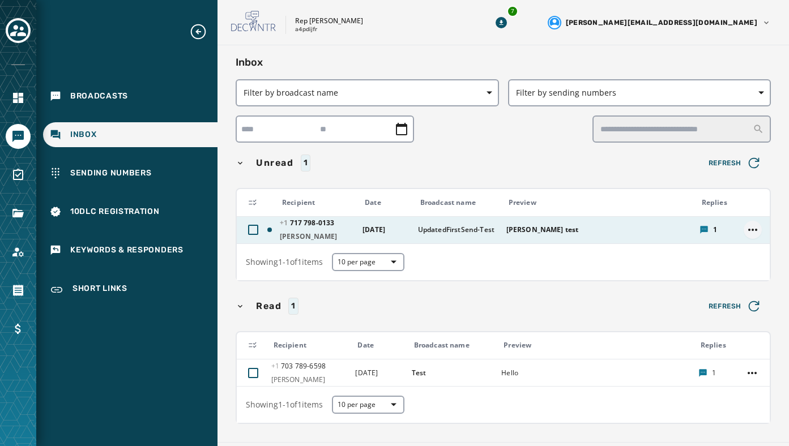
click at [750, 226] on html "Broadcasts Inbox Sending Numbers 10DLC Registration Keywords & Responders Short…" at bounding box center [394, 223] width 789 height 446
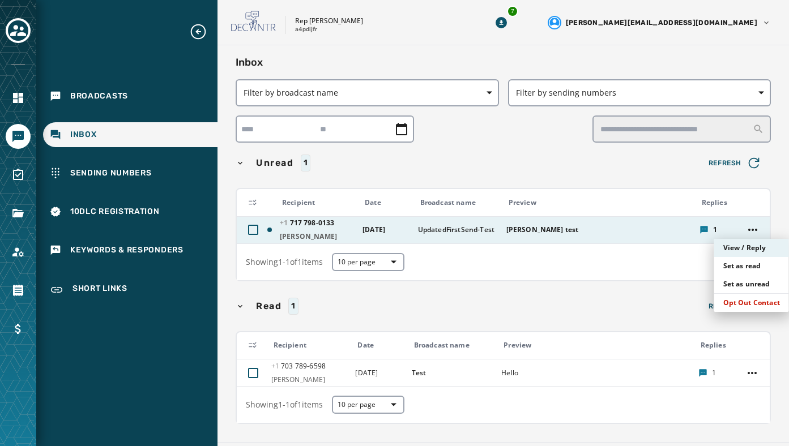
click at [738, 246] on div "View / Reply" at bounding box center [751, 248] width 75 height 18
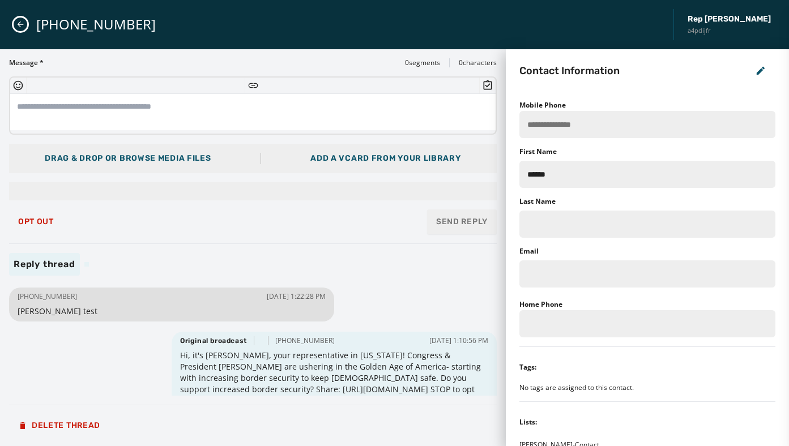
click at [23, 25] on icon "Close admin drawer" at bounding box center [20, 24] width 9 height 9
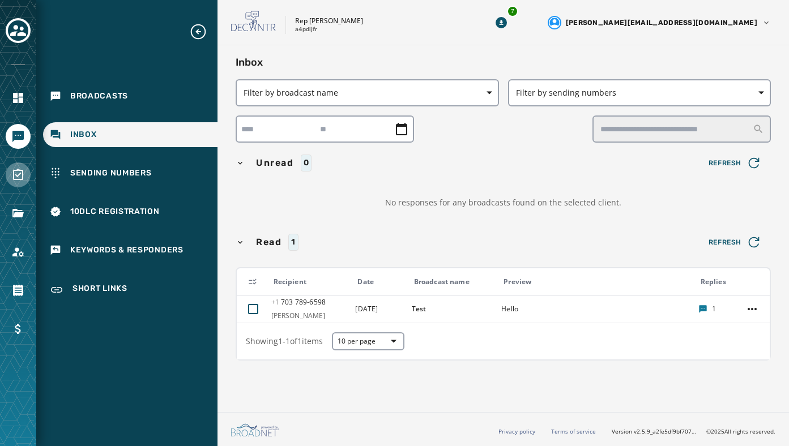
click at [17, 174] on icon "Navigate to Surveys" at bounding box center [18, 175] width 14 height 14
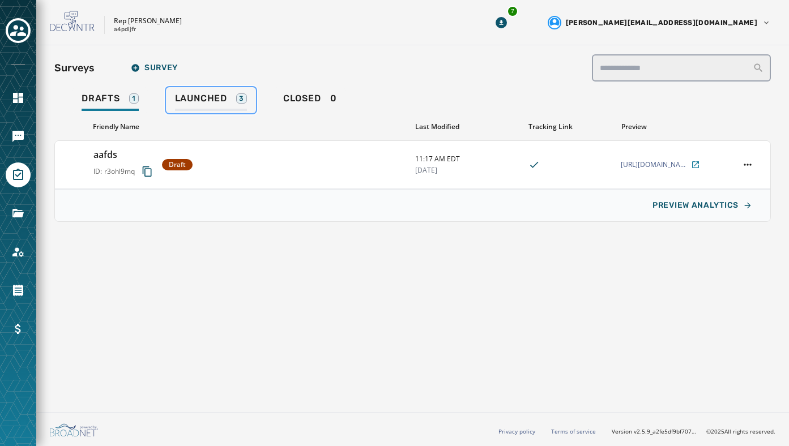
click at [188, 97] on span "Launched" at bounding box center [201, 98] width 52 height 11
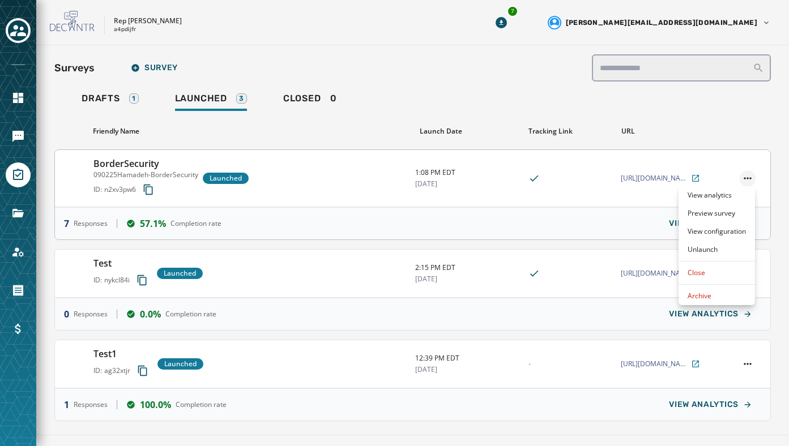
click at [748, 179] on html "**********" at bounding box center [394, 223] width 789 height 446
click at [722, 193] on div "View analytics" at bounding box center [716, 195] width 76 height 18
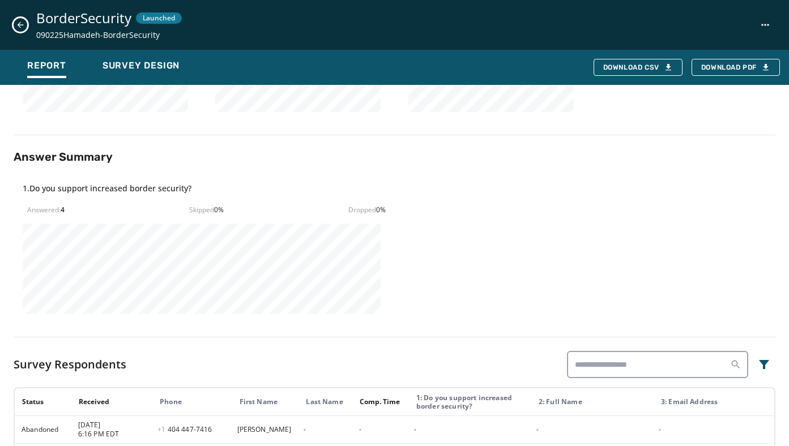
scroll to position [316, 0]
click at [24, 29] on button "Close survey details drawer" at bounding box center [21, 25] width 14 height 14
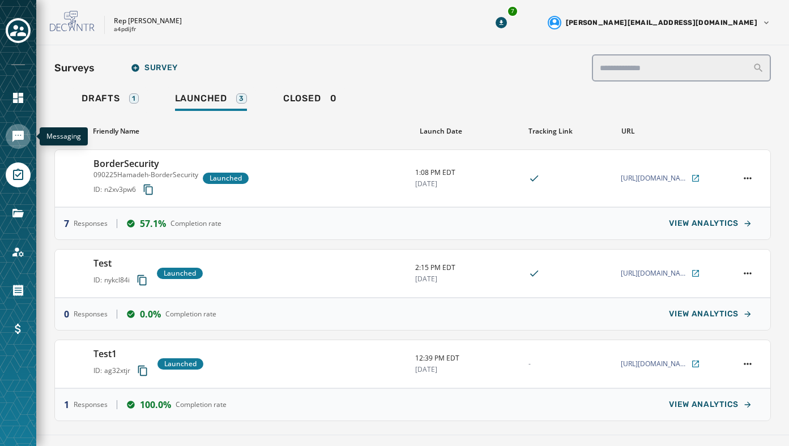
click at [12, 139] on icon "Navigate to Messaging" at bounding box center [17, 136] width 11 height 11
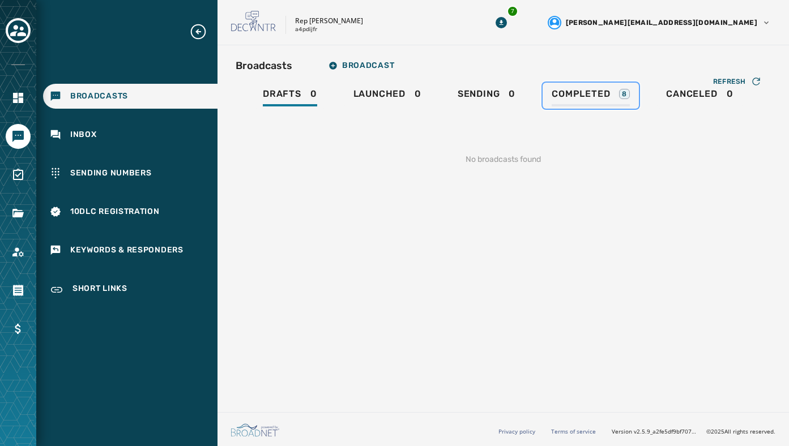
click at [591, 92] on span "Completed" at bounding box center [581, 93] width 58 height 11
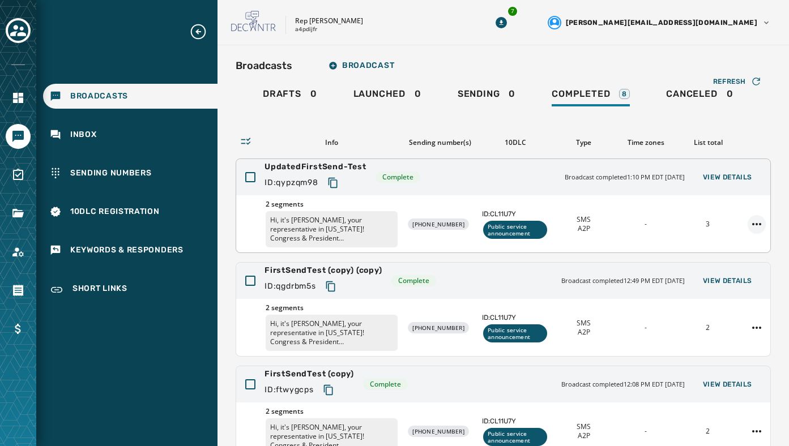
click at [758, 224] on html "Broadcasts Inbox Sending Numbers 10DLC Registration Keywords & Responders Short…" at bounding box center [394, 223] width 789 height 446
click at [728, 174] on html "Broadcasts Inbox Sending Numbers 10DLC Registration Keywords & Responders Short…" at bounding box center [394, 223] width 789 height 446
click at [728, 174] on span "View Details" at bounding box center [727, 177] width 49 height 9
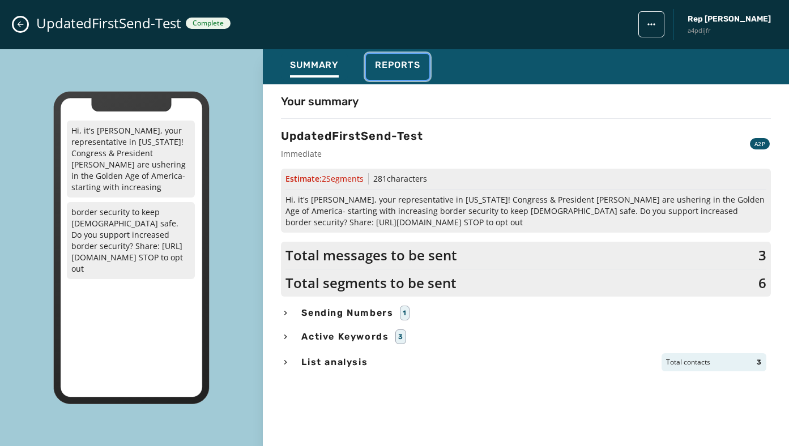
click at [398, 66] on span "Reports" at bounding box center [397, 64] width 45 height 11
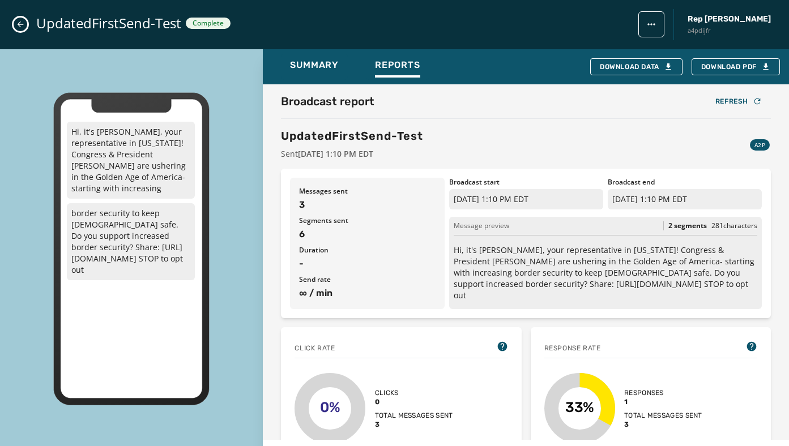
click at [20, 22] on icon "Close admin drawer" at bounding box center [20, 24] width 9 height 9
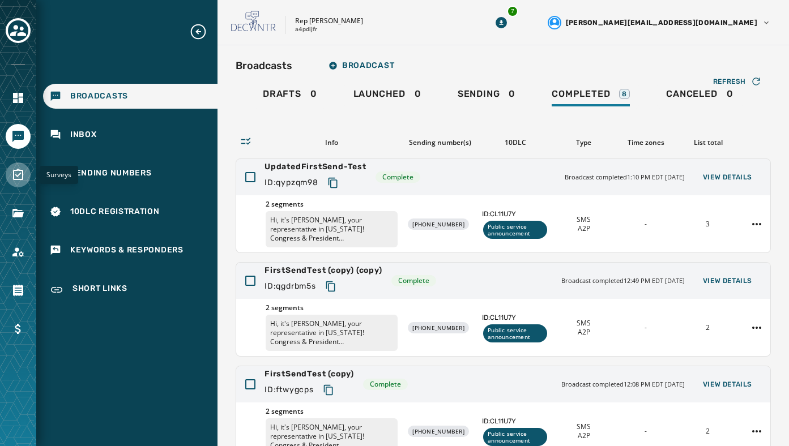
click at [20, 174] on icon "Navigate to Surveys" at bounding box center [18, 174] width 10 height 11
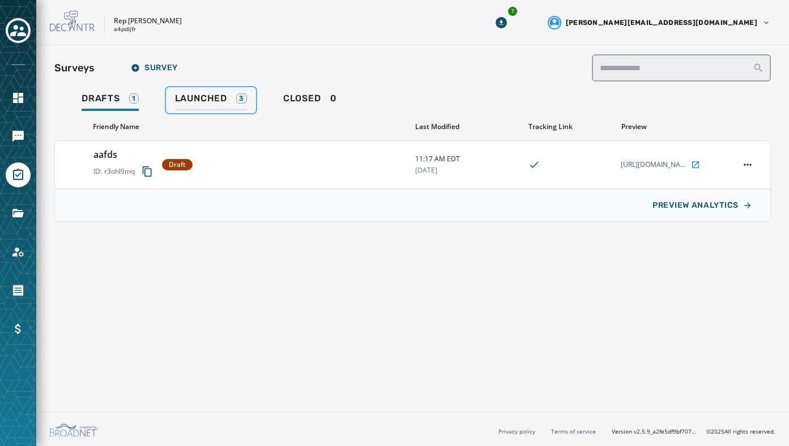
click at [210, 101] on span "Launched" at bounding box center [201, 98] width 52 height 11
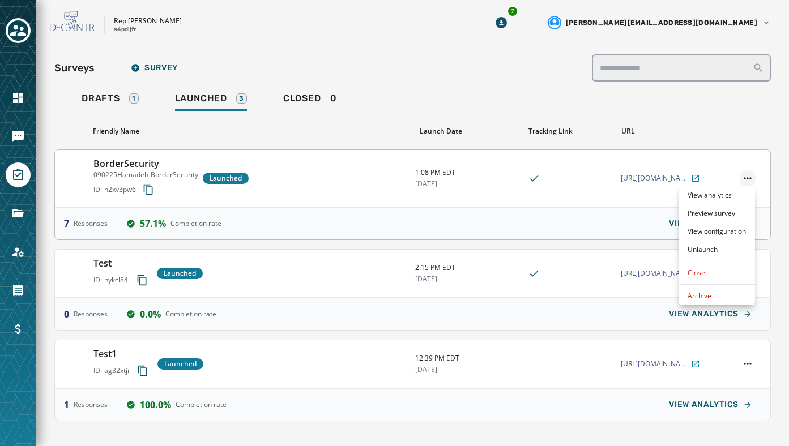
click at [750, 178] on html "**********" at bounding box center [394, 223] width 789 height 446
click at [723, 196] on div "View analytics" at bounding box center [716, 195] width 76 height 18
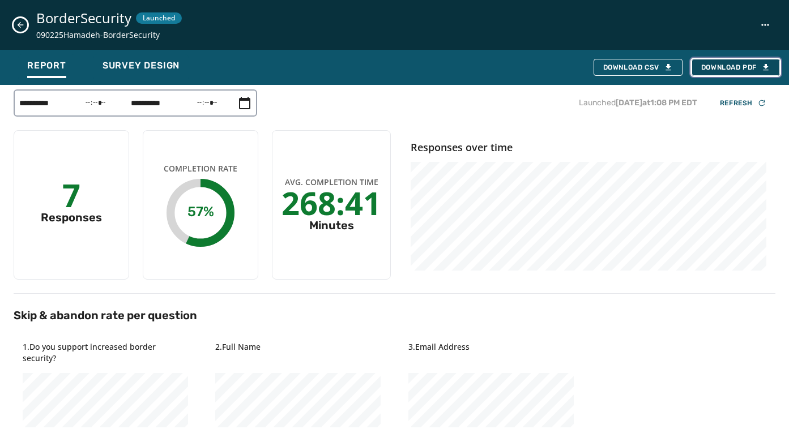
click at [716, 65] on span "Download PDF" at bounding box center [735, 67] width 69 height 9
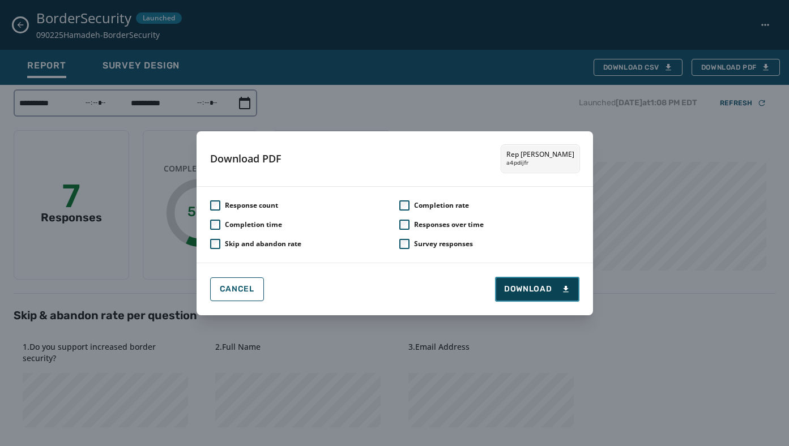
click at [553, 291] on span "Download" at bounding box center [537, 289] width 66 height 11
click at [244, 286] on span "Cancel" at bounding box center [237, 289] width 35 height 9
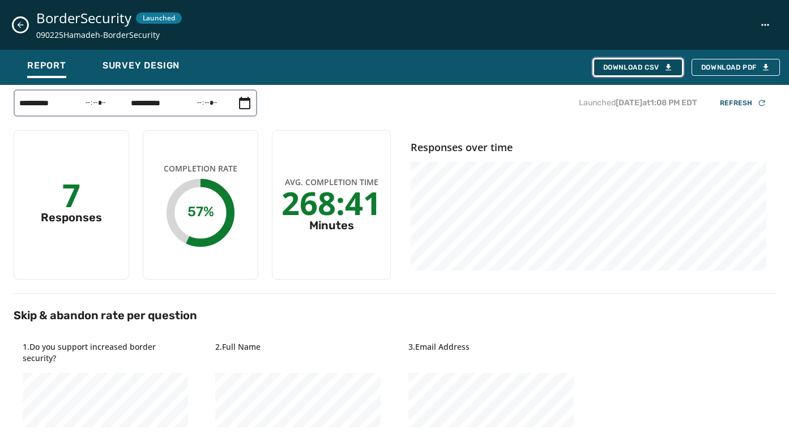
click at [649, 70] on div "Download CSV" at bounding box center [638, 67] width 70 height 9
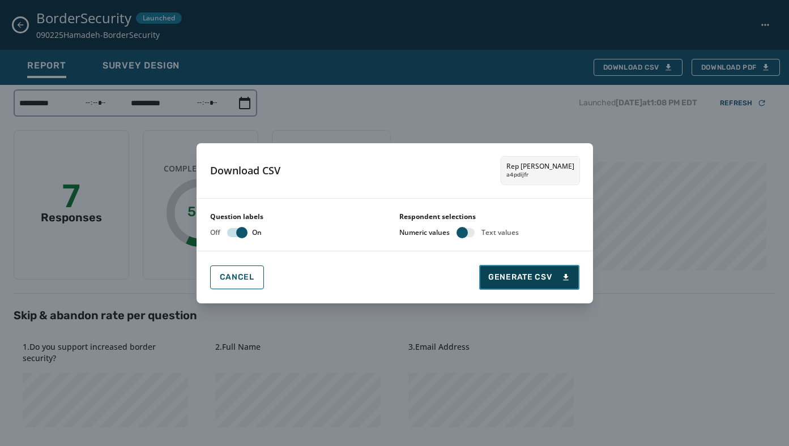
click at [531, 272] on span "Generate CSV" at bounding box center [529, 277] width 82 height 11
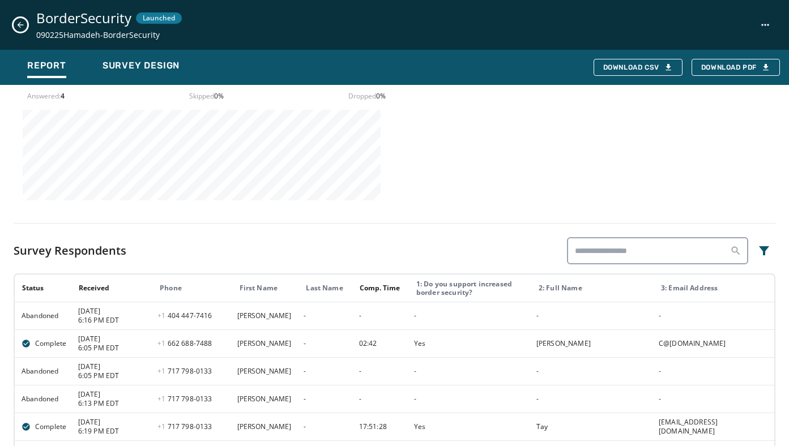
scroll to position [523, 0]
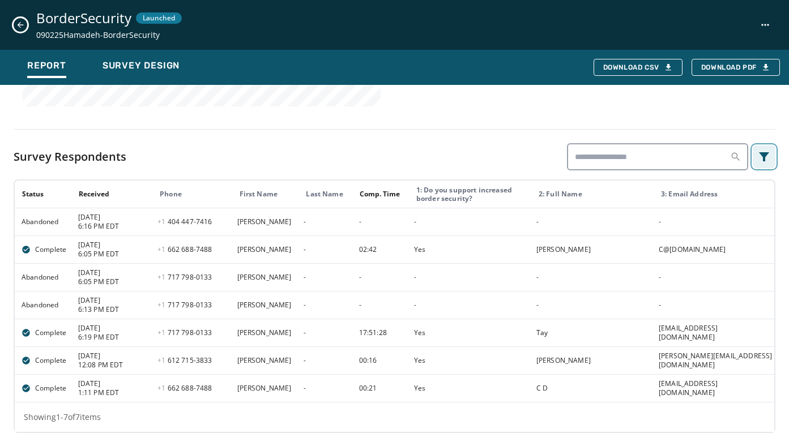
click at [763, 154] on icon "Filters menu" at bounding box center [764, 156] width 10 height 9
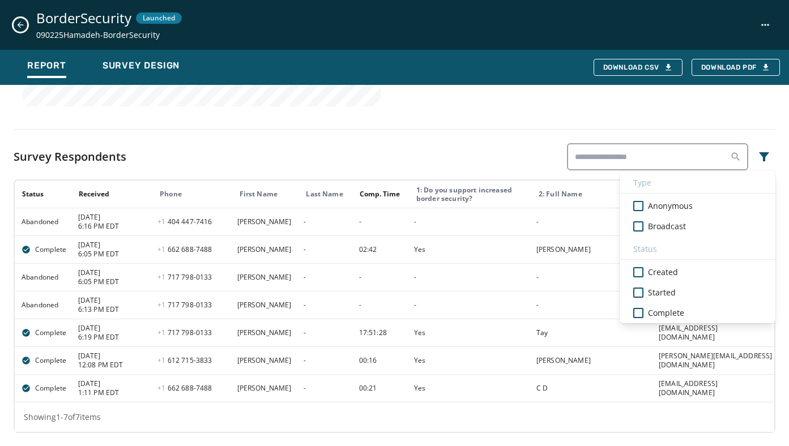
click at [461, 148] on div "Survey Respondents Type Anonymous Broadcast Status Created Started Complete" at bounding box center [395, 156] width 762 height 27
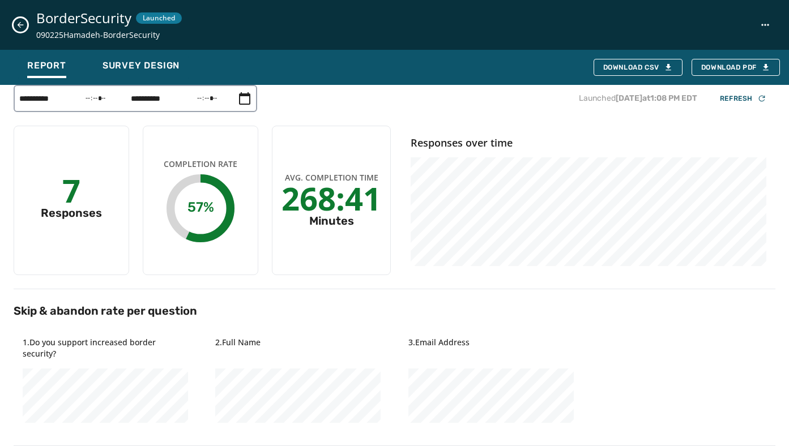
scroll to position [0, 0]
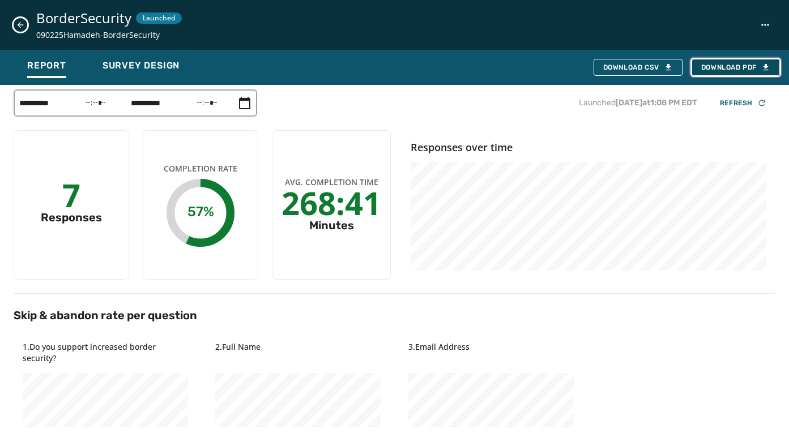
click at [737, 65] on span "Download PDF" at bounding box center [735, 67] width 69 height 9
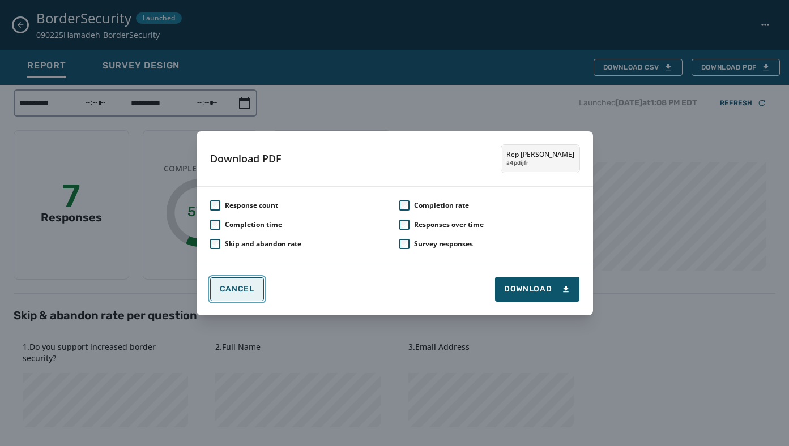
click at [246, 295] on button "Cancel" at bounding box center [237, 290] width 54 height 24
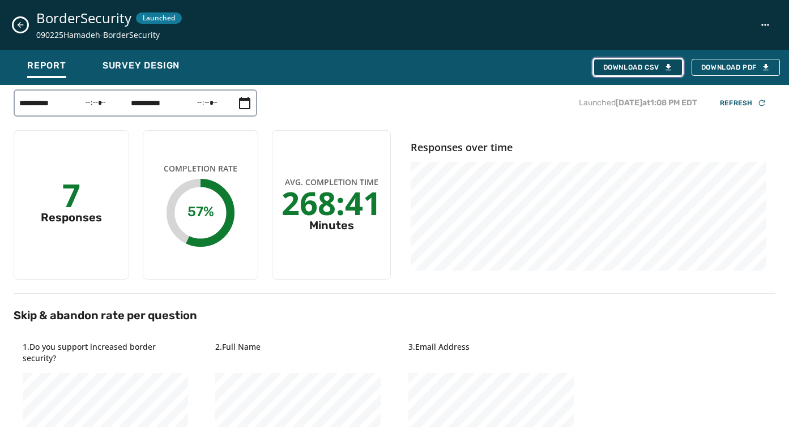
click at [647, 67] on div "Download CSV" at bounding box center [638, 67] width 70 height 9
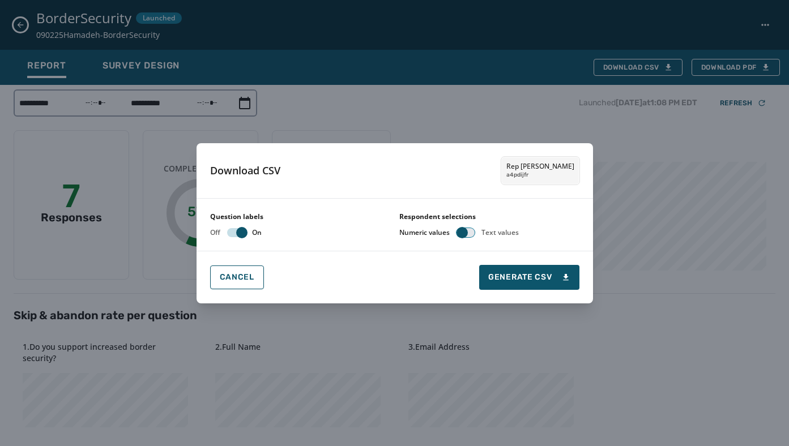
click at [464, 232] on span "button" at bounding box center [461, 232] width 11 height 11
click at [513, 280] on span "Generate CSV" at bounding box center [529, 277] width 82 height 11
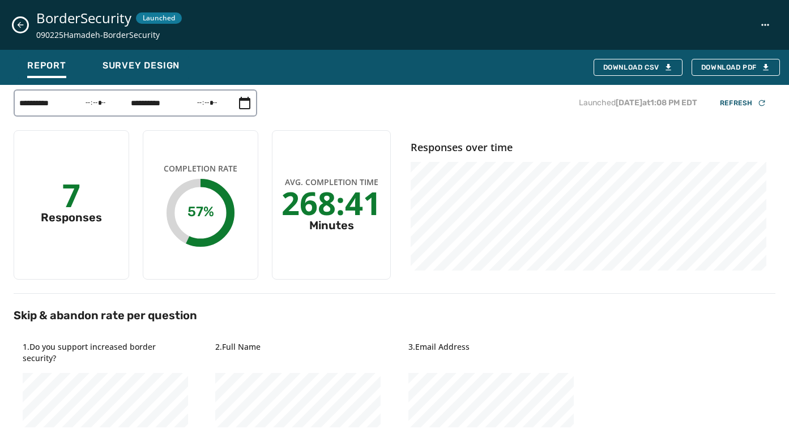
click at [467, 54] on div "Download CSV Download PDF" at bounding box center [493, 67] width 573 height 26
click at [606, 65] on div "Download CSV" at bounding box center [638, 67] width 70 height 9
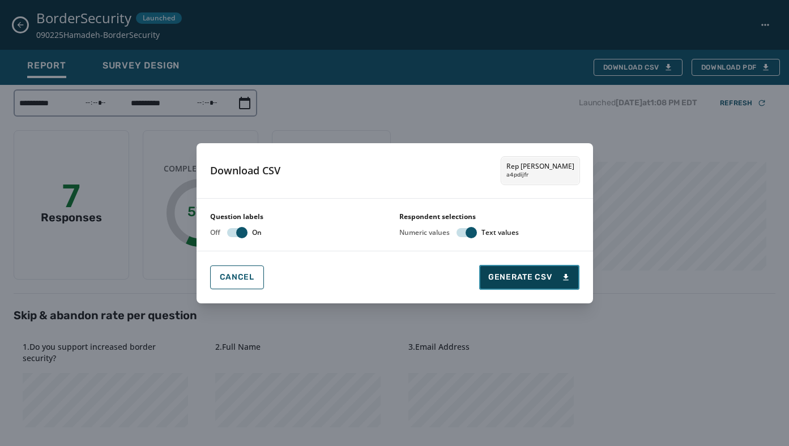
click at [514, 281] on span "Generate CSV" at bounding box center [529, 277] width 82 height 11
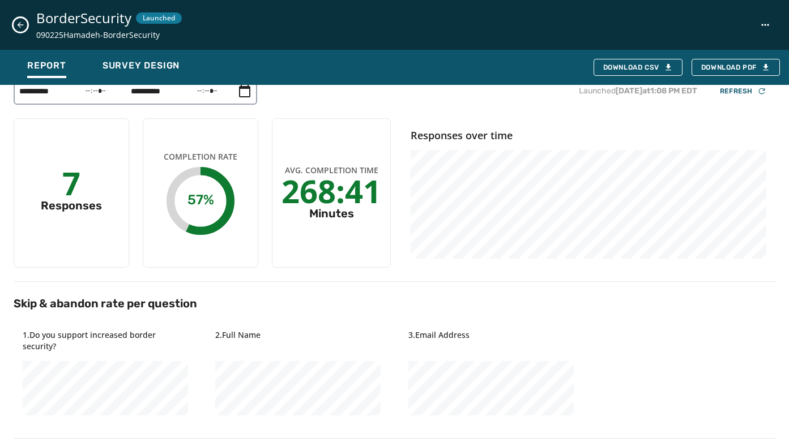
scroll to position [12, 0]
click at [643, 69] on div "Download CSV" at bounding box center [638, 67] width 70 height 9
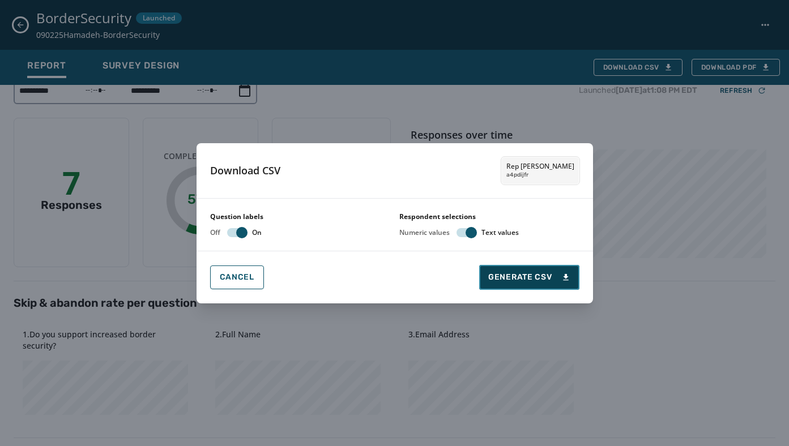
click at [523, 273] on span "Generate CSV" at bounding box center [529, 277] width 82 height 11
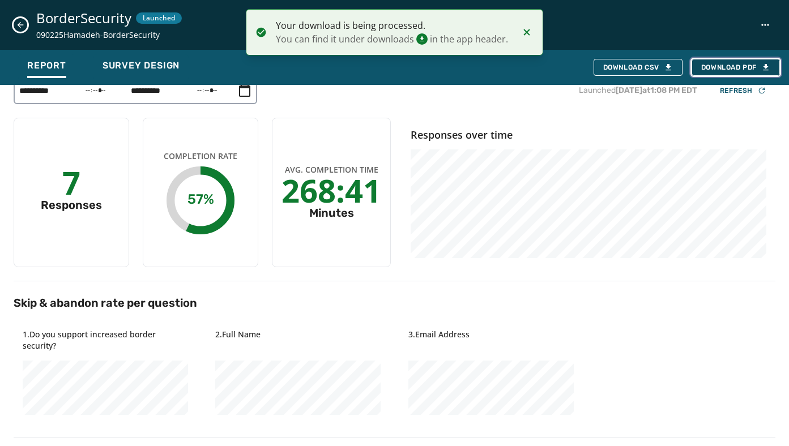
click at [740, 67] on span "Download PDF" at bounding box center [735, 67] width 69 height 9
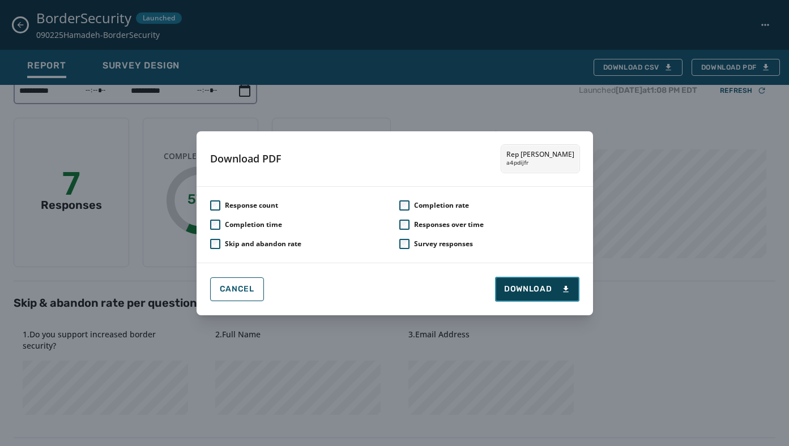
click at [526, 286] on span "Download" at bounding box center [537, 289] width 66 height 11
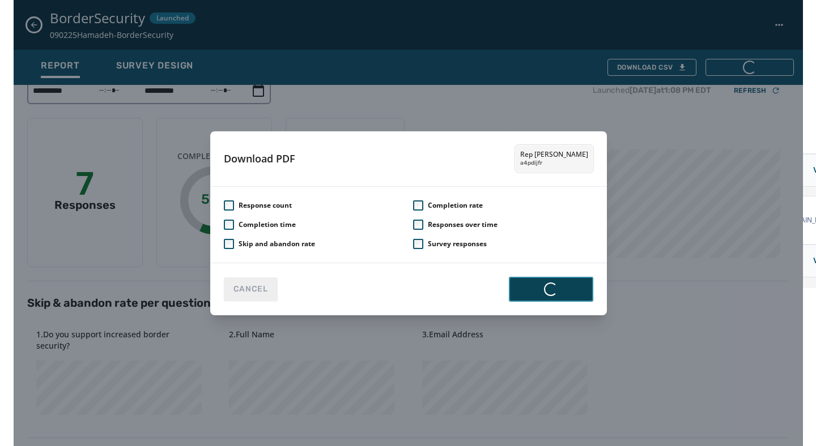
scroll to position [0, 0]
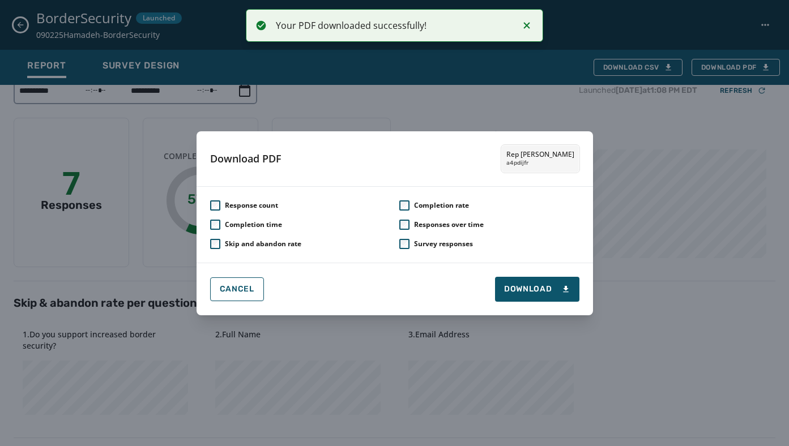
click at [715, 114] on div "Download PDF Rep [PERSON_NAME] a4pdijfr Response count Completion rate Completi…" at bounding box center [394, 223] width 789 height 446
click at [231, 287] on span "Cancel" at bounding box center [237, 289] width 35 height 9
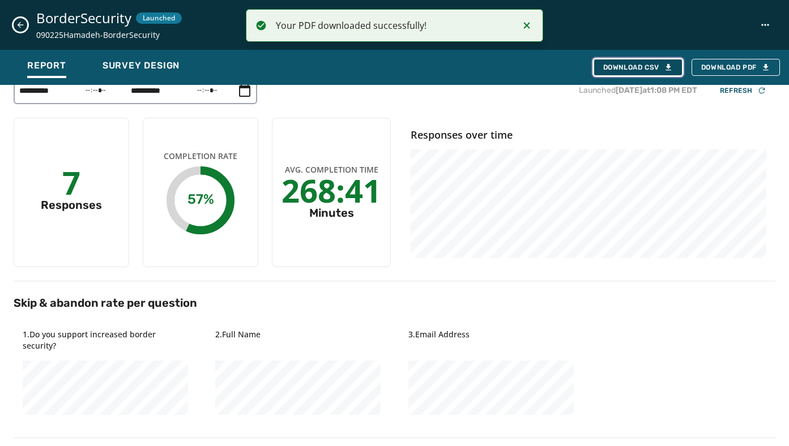
click at [630, 68] on div "Download CSV" at bounding box center [638, 67] width 70 height 9
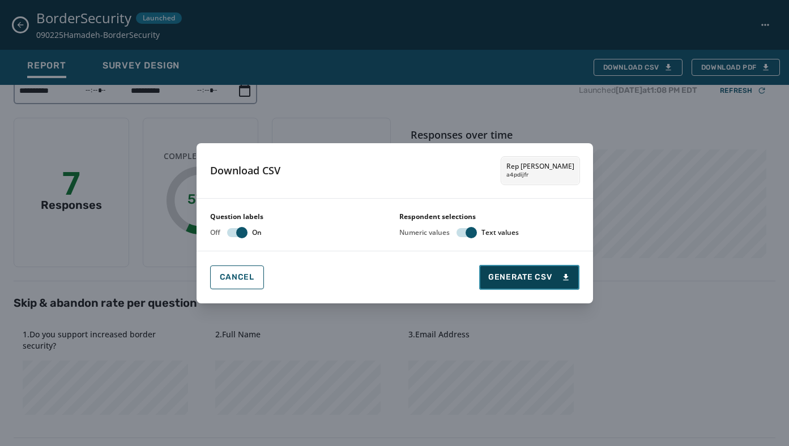
click at [546, 276] on span "Generate CSV" at bounding box center [529, 277] width 82 height 11
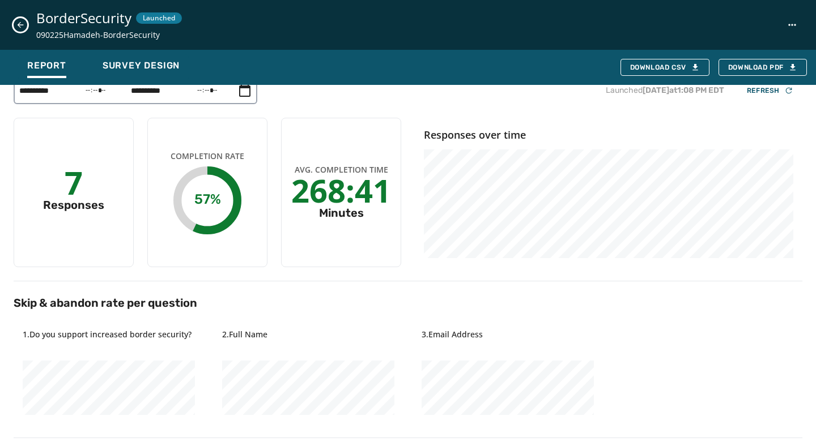
click at [788, 41] on div "BorderSecurity Launched 090225Hamadeh-BorderSecurity" at bounding box center [408, 25] width 816 height 50
click at [788, 25] on html "**********" at bounding box center [408, 223] width 816 height 446
click at [672, 64] on div "Download CSV" at bounding box center [665, 67] width 70 height 9
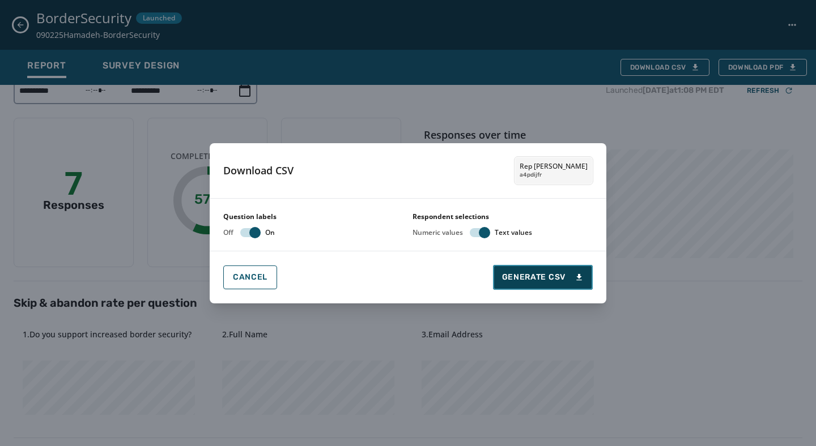
click at [526, 283] on button "Generate CSV" at bounding box center [543, 277] width 100 height 25
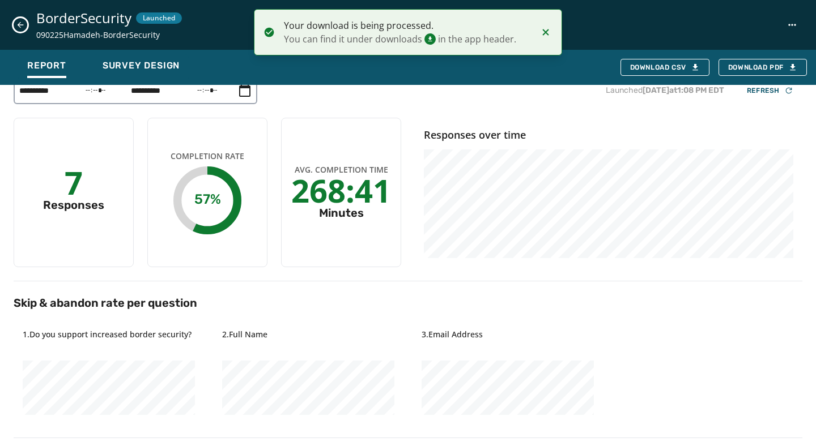
click at [432, 37] on icon "Notifications (F8)" at bounding box center [429, 38] width 11 height 11
click at [547, 34] on icon "Notifications (F8)" at bounding box center [545, 32] width 6 height 6
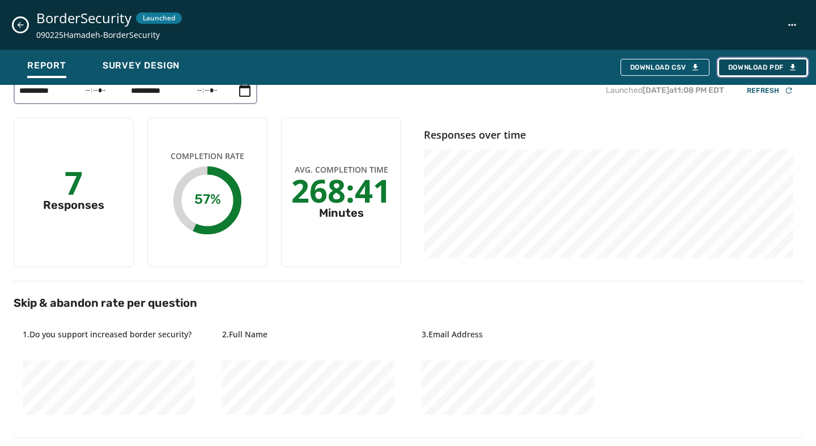
click at [749, 65] on span "Download PDF" at bounding box center [762, 67] width 69 height 9
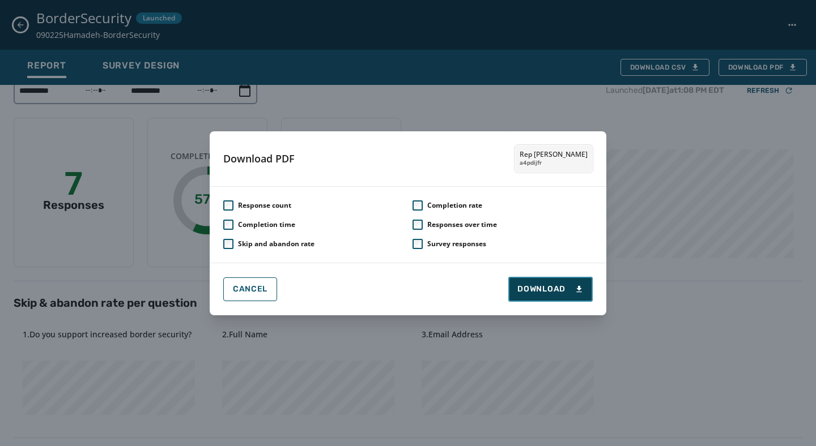
click at [538, 292] on span "Download" at bounding box center [550, 289] width 66 height 11
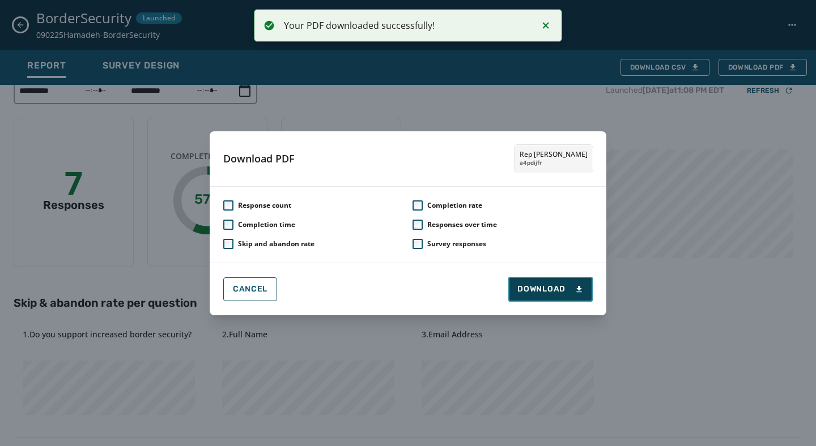
click at [541, 295] on button "Download" at bounding box center [550, 289] width 84 height 25
click at [594, 41] on div "Download PDF Rep [PERSON_NAME] a4pdijfr Response count Completion rate Completi…" at bounding box center [408, 223] width 816 height 446
click at [256, 292] on span "Cancel" at bounding box center [250, 289] width 35 height 9
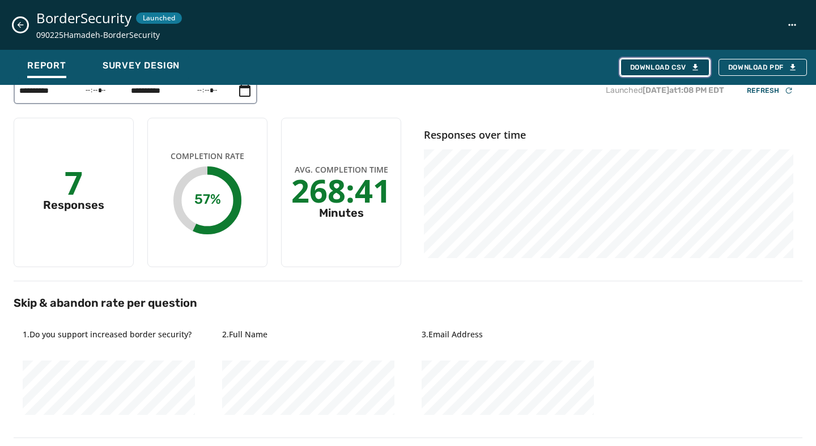
click at [644, 65] on div "Download CSV" at bounding box center [665, 67] width 70 height 9
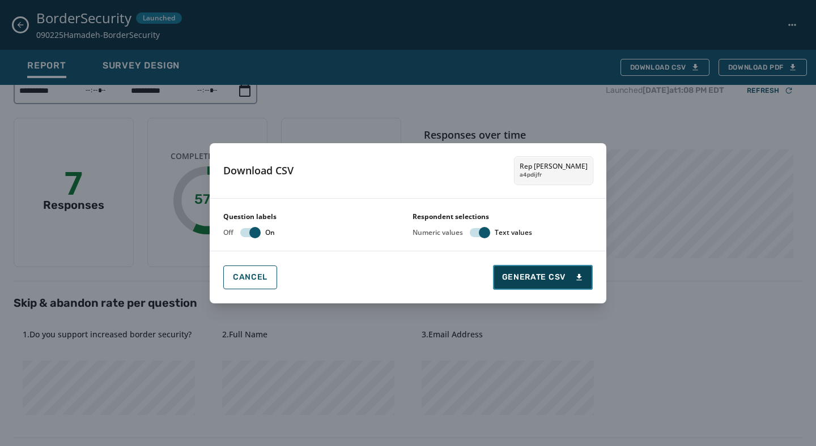
click at [551, 275] on span "Generate CSV" at bounding box center [543, 277] width 82 height 11
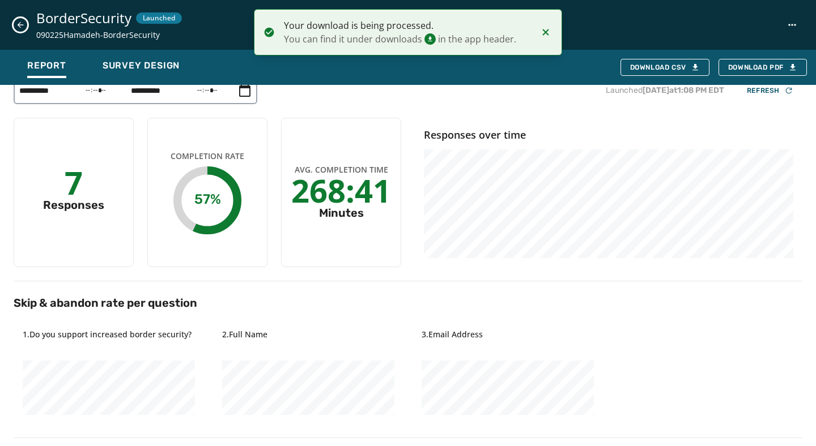
click at [547, 32] on icon "Notifications (F8)" at bounding box center [546, 32] width 14 height 14
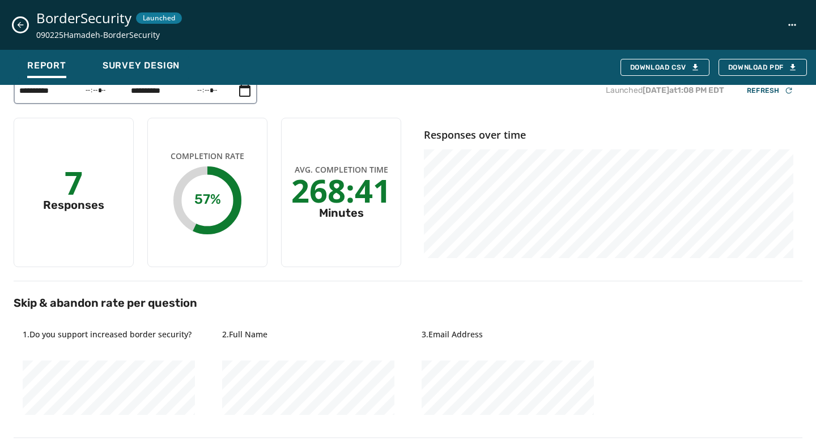
click at [28, 24] on div "BorderSecurity Launched 090225Hamadeh-BorderSecurity" at bounding box center [408, 25] width 816 height 50
click at [25, 24] on button "Close survey details drawer" at bounding box center [21, 25] width 14 height 14
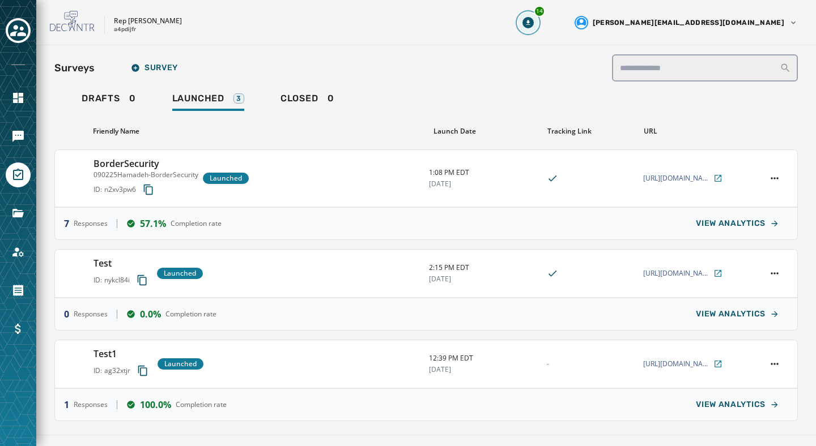
click at [533, 23] on icon "Download Menu" at bounding box center [527, 22] width 11 height 11
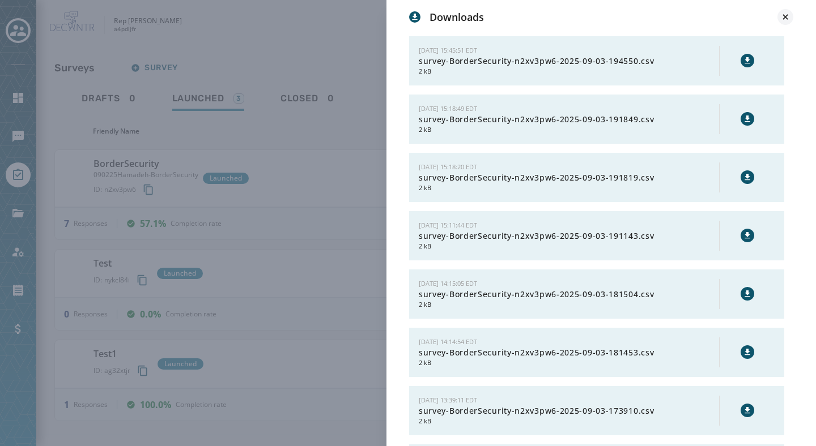
click at [783, 17] on icon at bounding box center [784, 16] width 11 height 11
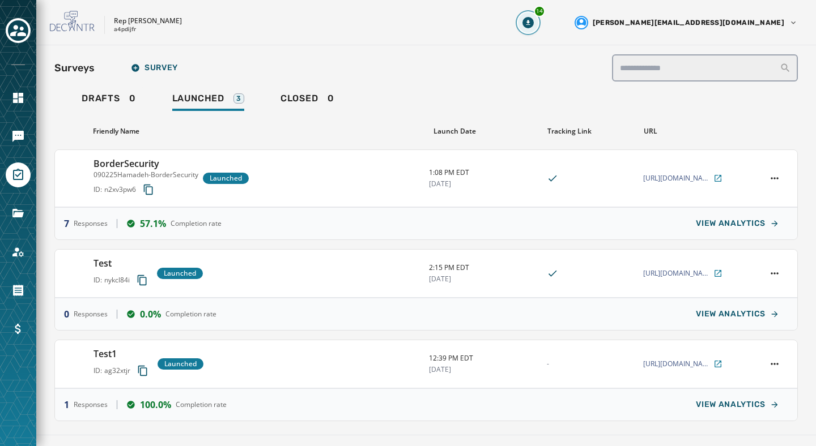
click at [533, 23] on icon "Download Menu" at bounding box center [527, 22] width 11 height 11
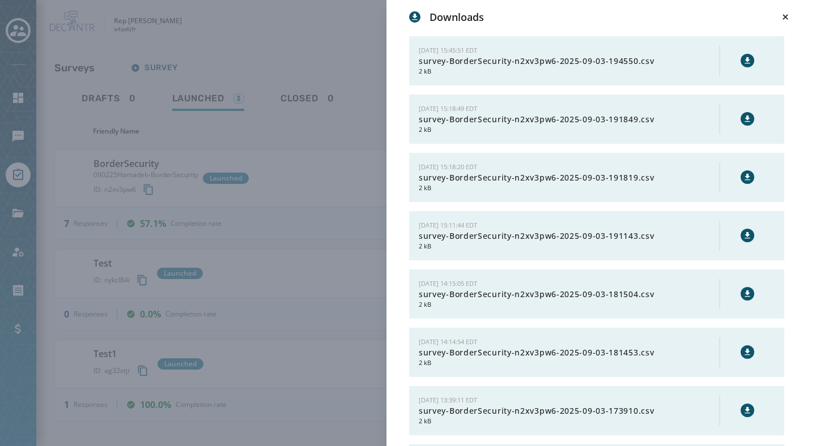
click at [749, 59] on icon at bounding box center [746, 60] width 9 height 9
